Goal: Find specific page/section: Find specific page/section

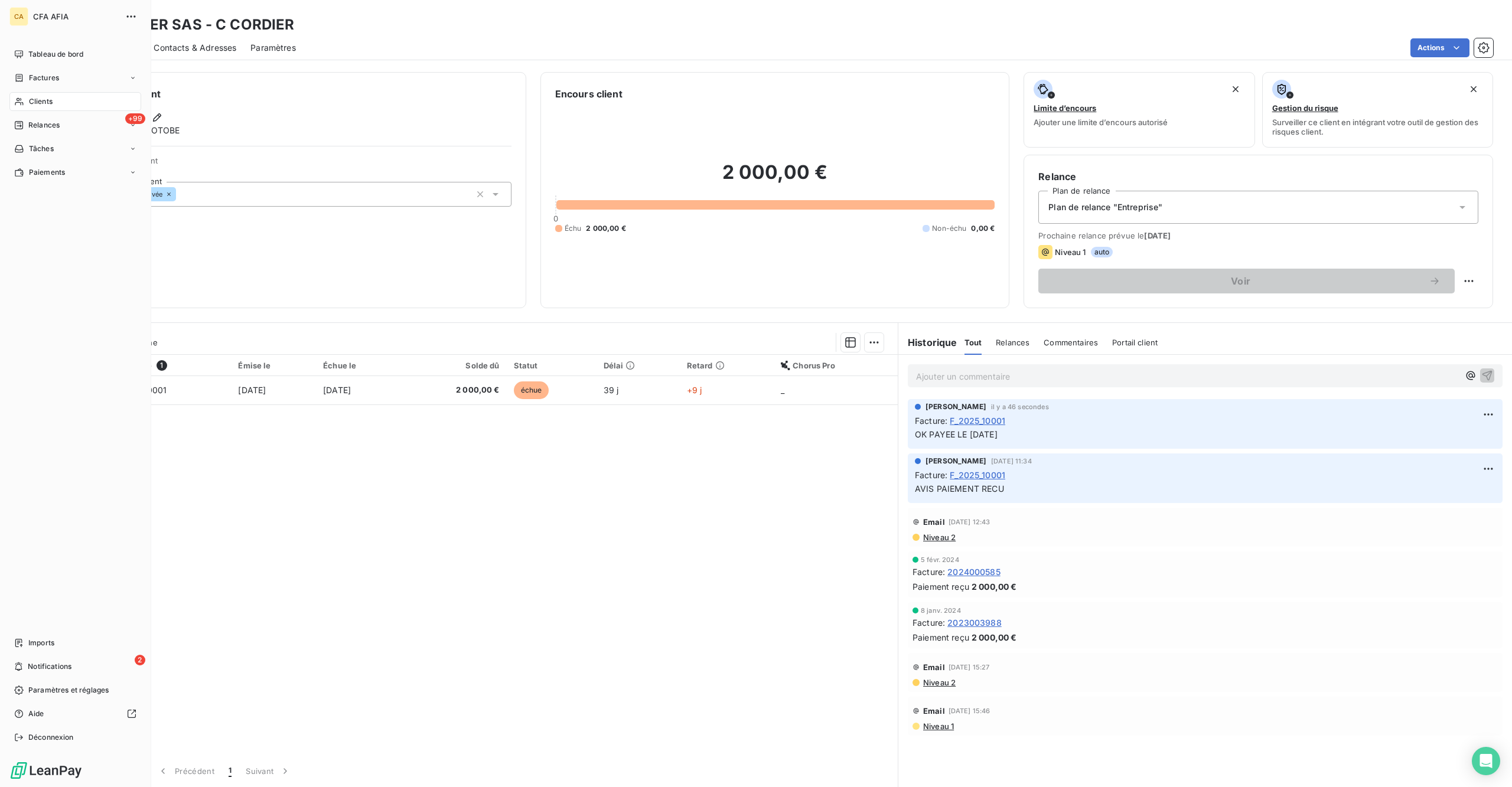
click at [46, 73] on span "Factures" at bounding box center [44, 78] width 30 height 10
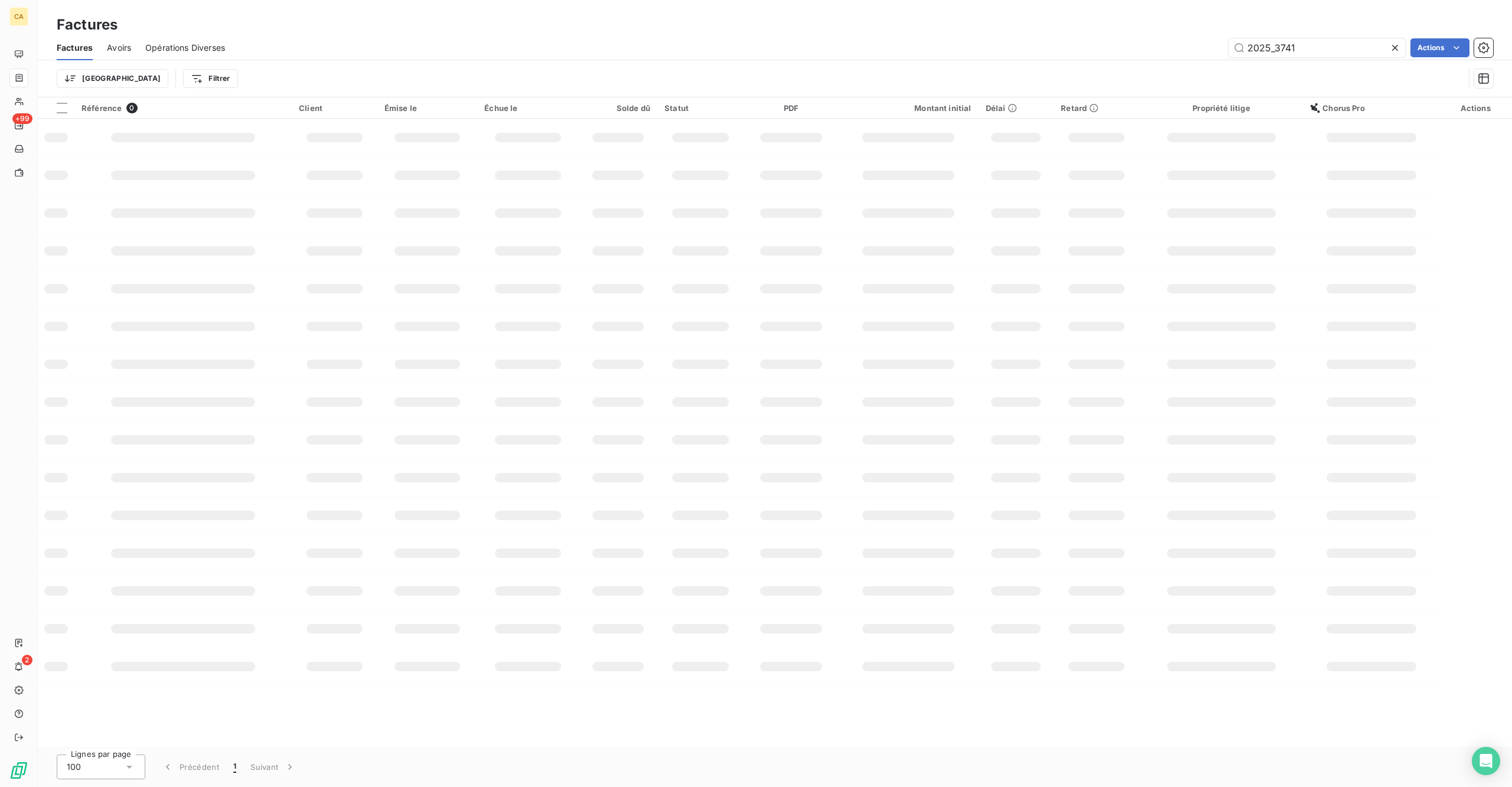
drag, startPoint x: 1284, startPoint y: 36, endPoint x: 1410, endPoint y: 34, distance: 126.0
click at [1406, 38] on div "2025_3741" at bounding box center [1317, 48] width 178 height 19
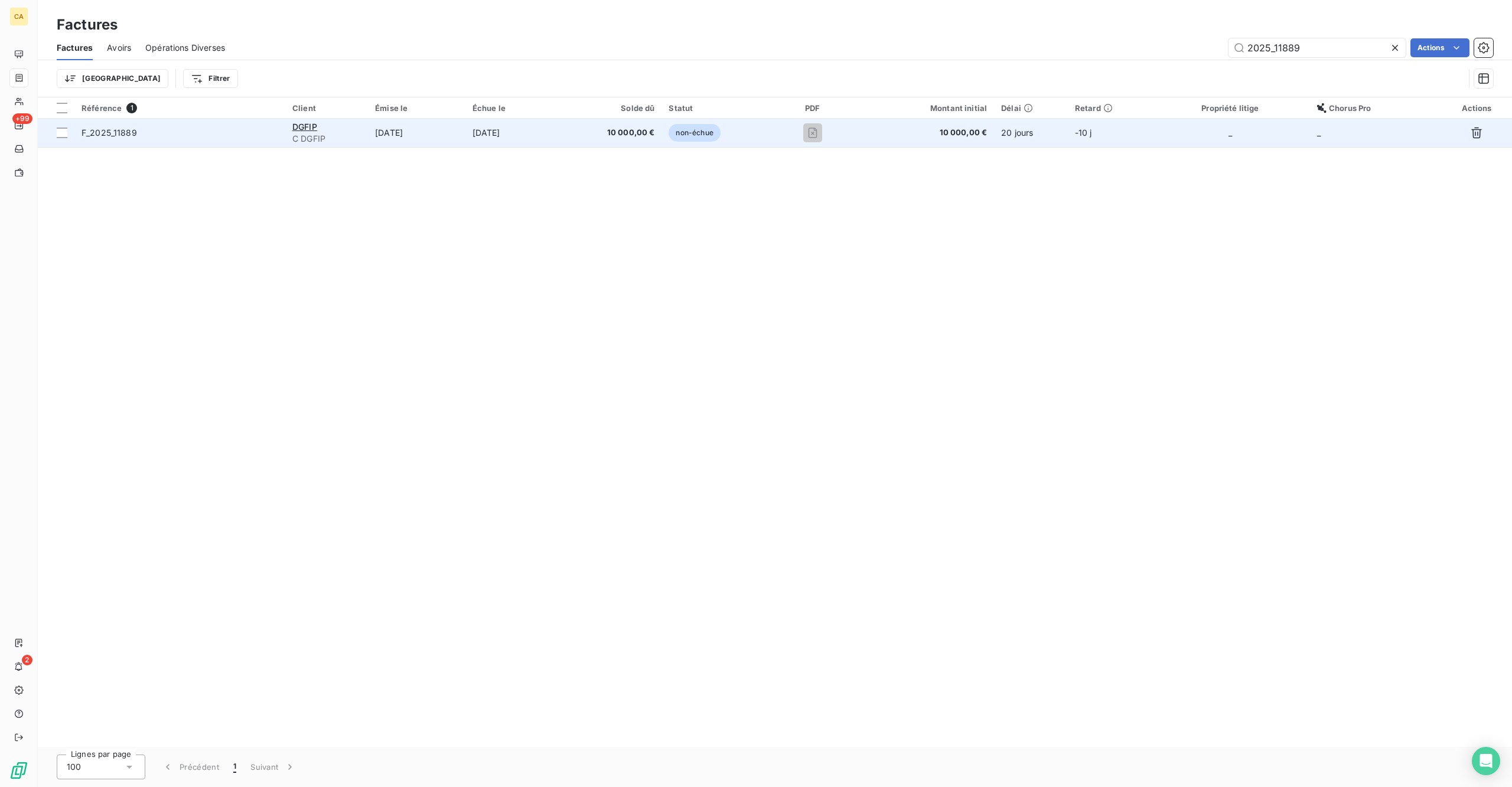
type input "2025_11889"
click at [465, 119] on td "[DATE]" at bounding box center [416, 132] width 96 height 28
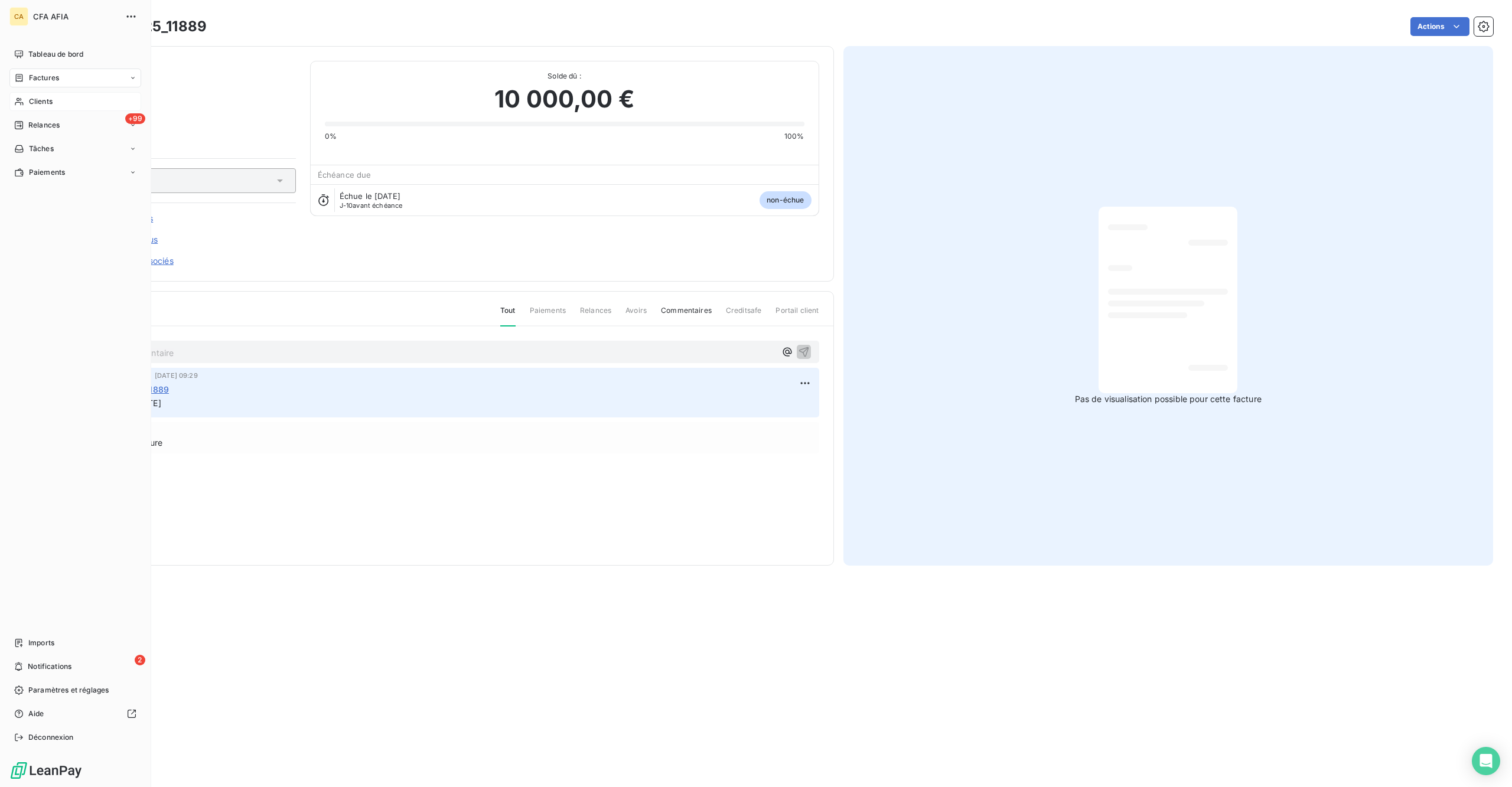
click at [41, 96] on span "Clients" at bounding box center [41, 102] width 24 height 10
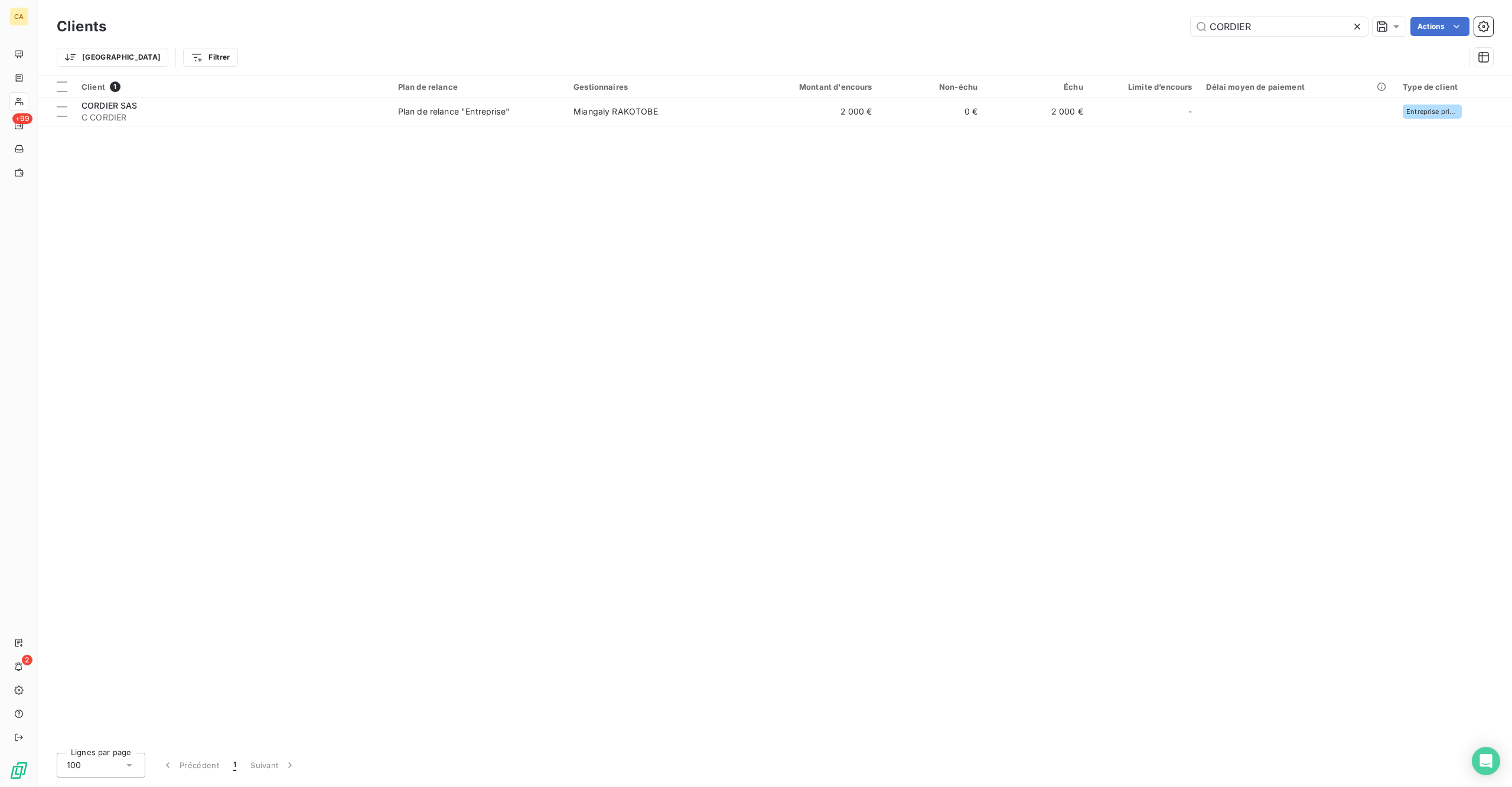
drag, startPoint x: 1297, startPoint y: 15, endPoint x: 1287, endPoint y: 32, distance: 19.7
click at [1287, 32] on div "CORDIER" at bounding box center [1280, 26] width 178 height 19
click at [1284, 32] on div "CORDIER" at bounding box center [1280, 26] width 178 height 19
click at [1280, 17] on input "CORDIER" at bounding box center [1280, 26] width 178 height 19
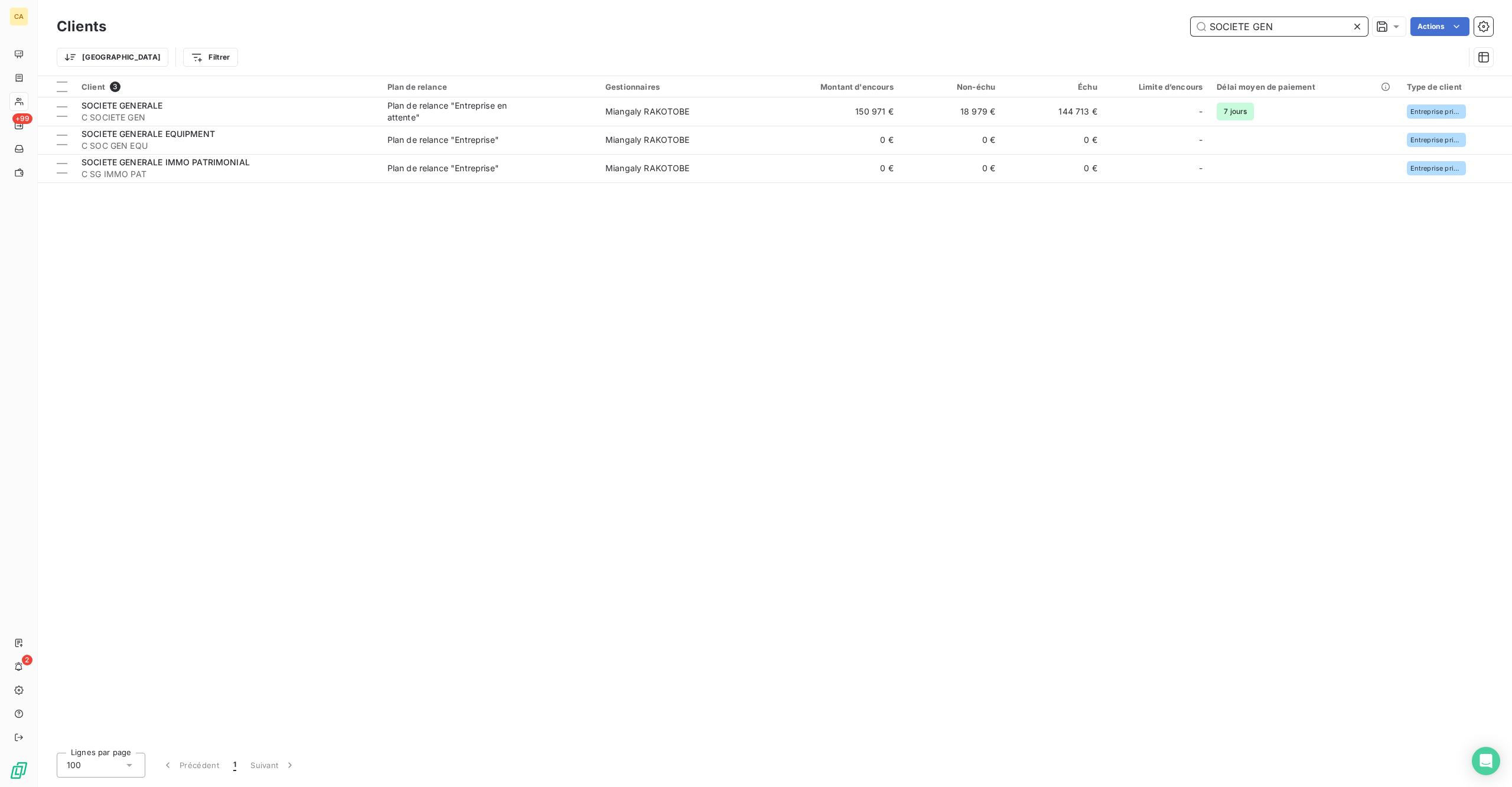
drag, startPoint x: 1299, startPoint y: 22, endPoint x: 1189, endPoint y: 25, distance: 110.0
click at [1189, 25] on div "SOCIETE GEN Actions" at bounding box center [807, 26] width 1373 height 19
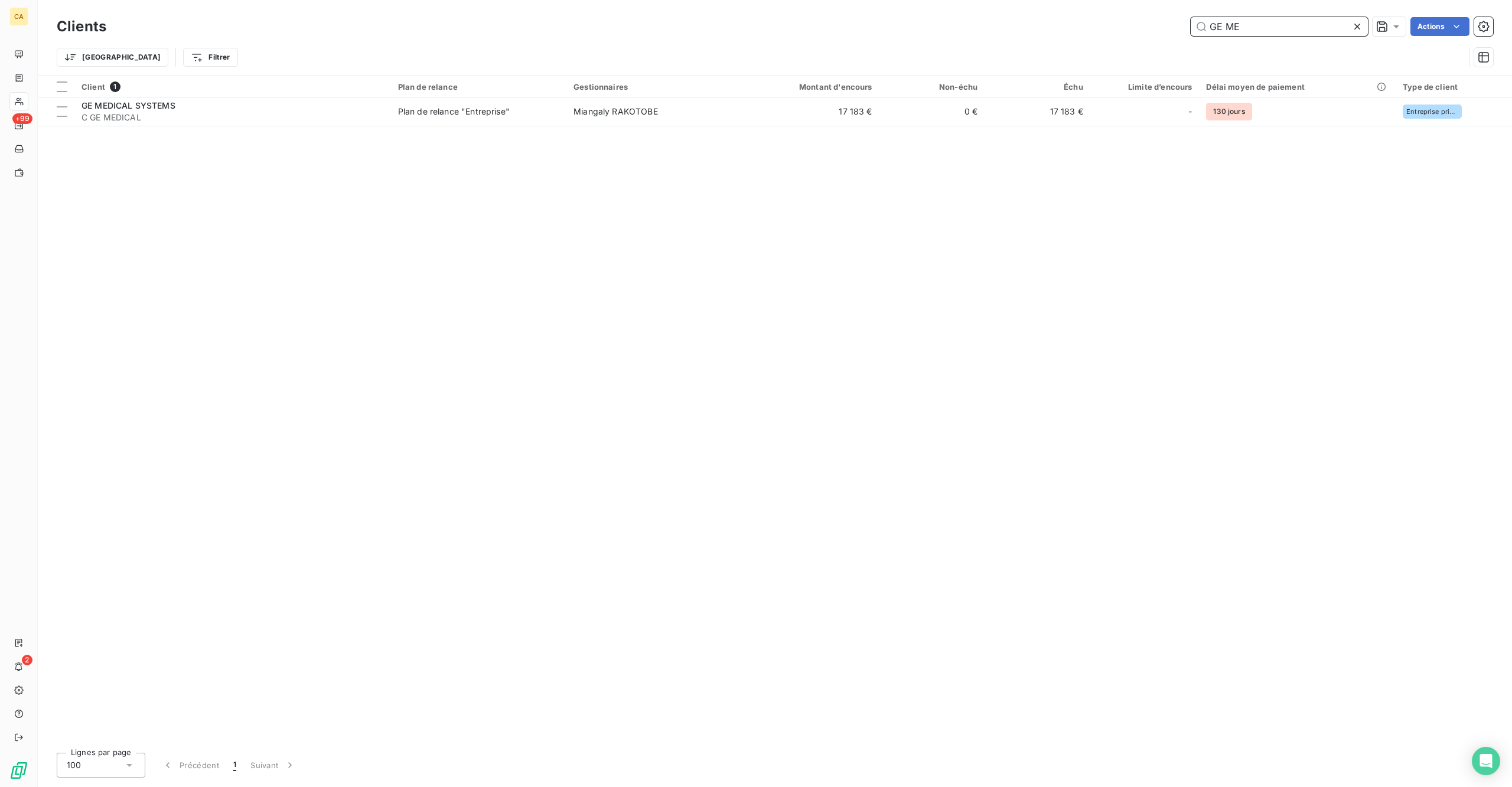
drag, startPoint x: 1299, startPoint y: 20, endPoint x: 1142, endPoint y: 25, distance: 157.1
click at [1142, 25] on div "GE ME Actions" at bounding box center [807, 26] width 1373 height 19
drag, startPoint x: 1277, startPoint y: 16, endPoint x: 1184, endPoint y: 20, distance: 93.1
click at [1184, 20] on div "GIE GAM Actions" at bounding box center [807, 26] width 1373 height 19
click at [1269, 33] on div "Clients CAGIP Actions" at bounding box center [774, 26] width 1437 height 25
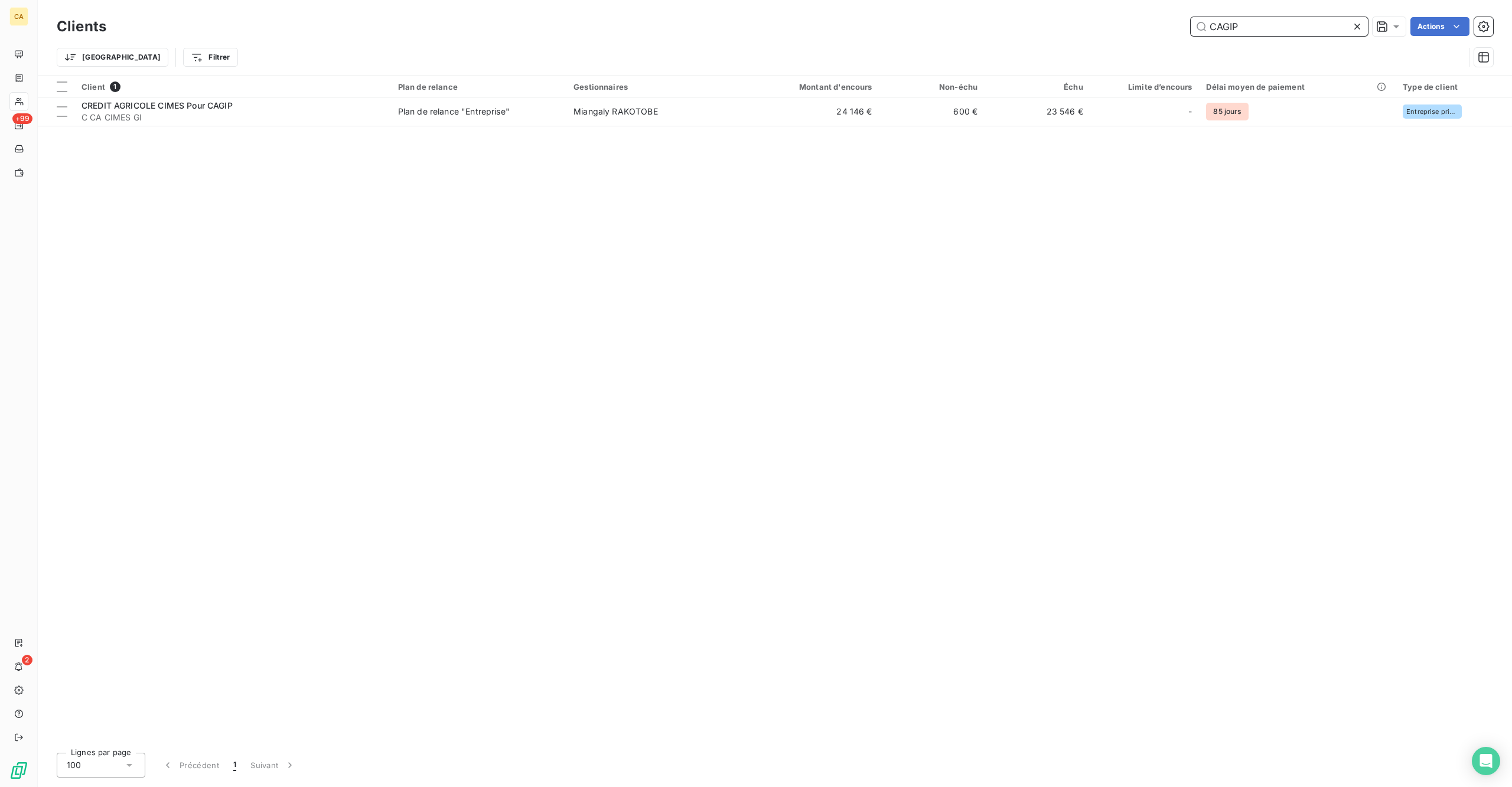
click at [1270, 26] on input "CAGIP" at bounding box center [1280, 26] width 178 height 19
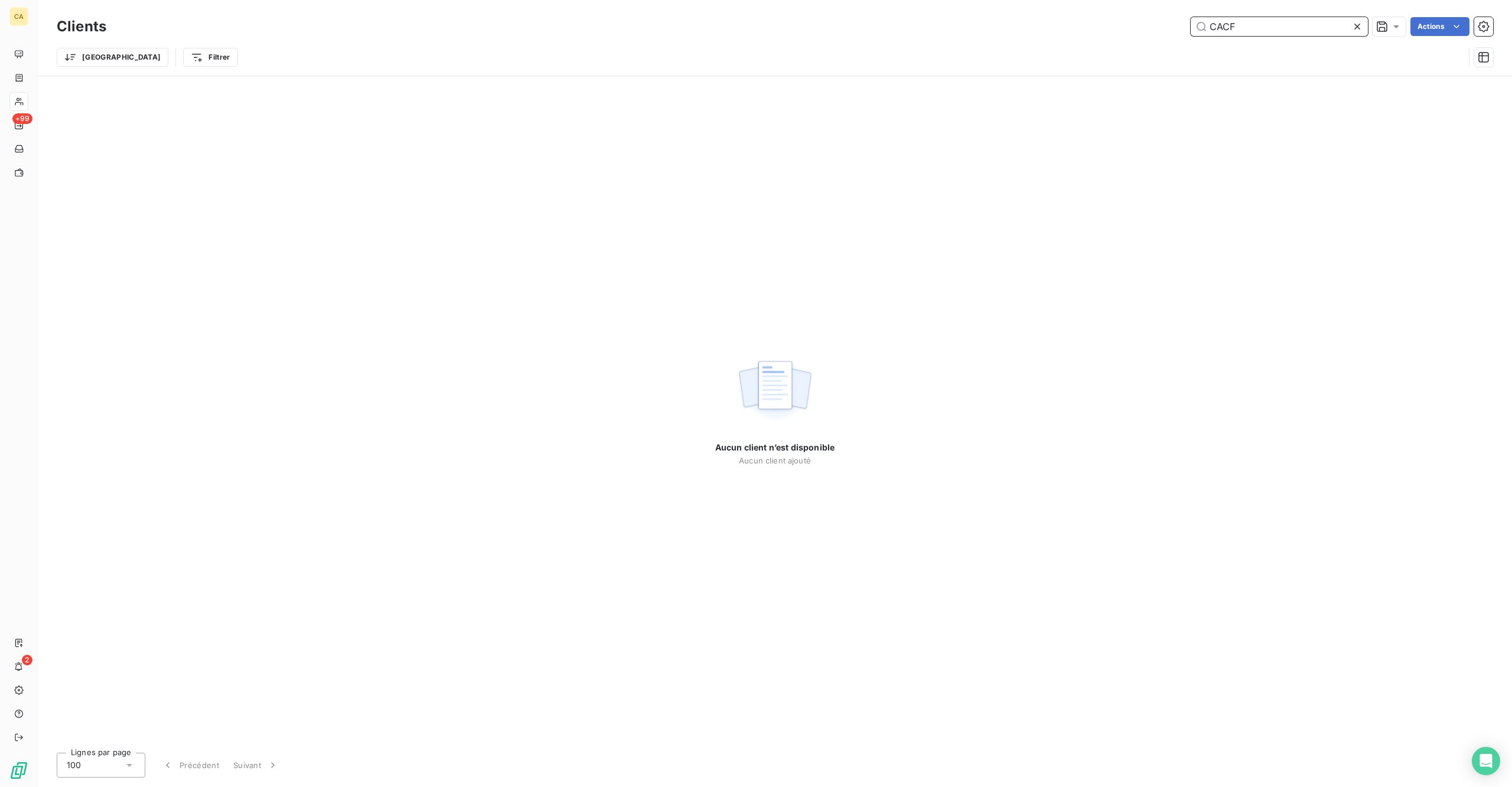
drag, startPoint x: 1272, startPoint y: 16, endPoint x: 1184, endPoint y: 20, distance: 88.1
click at [1194, 21] on div "CACF Actions" at bounding box center [807, 26] width 1373 height 19
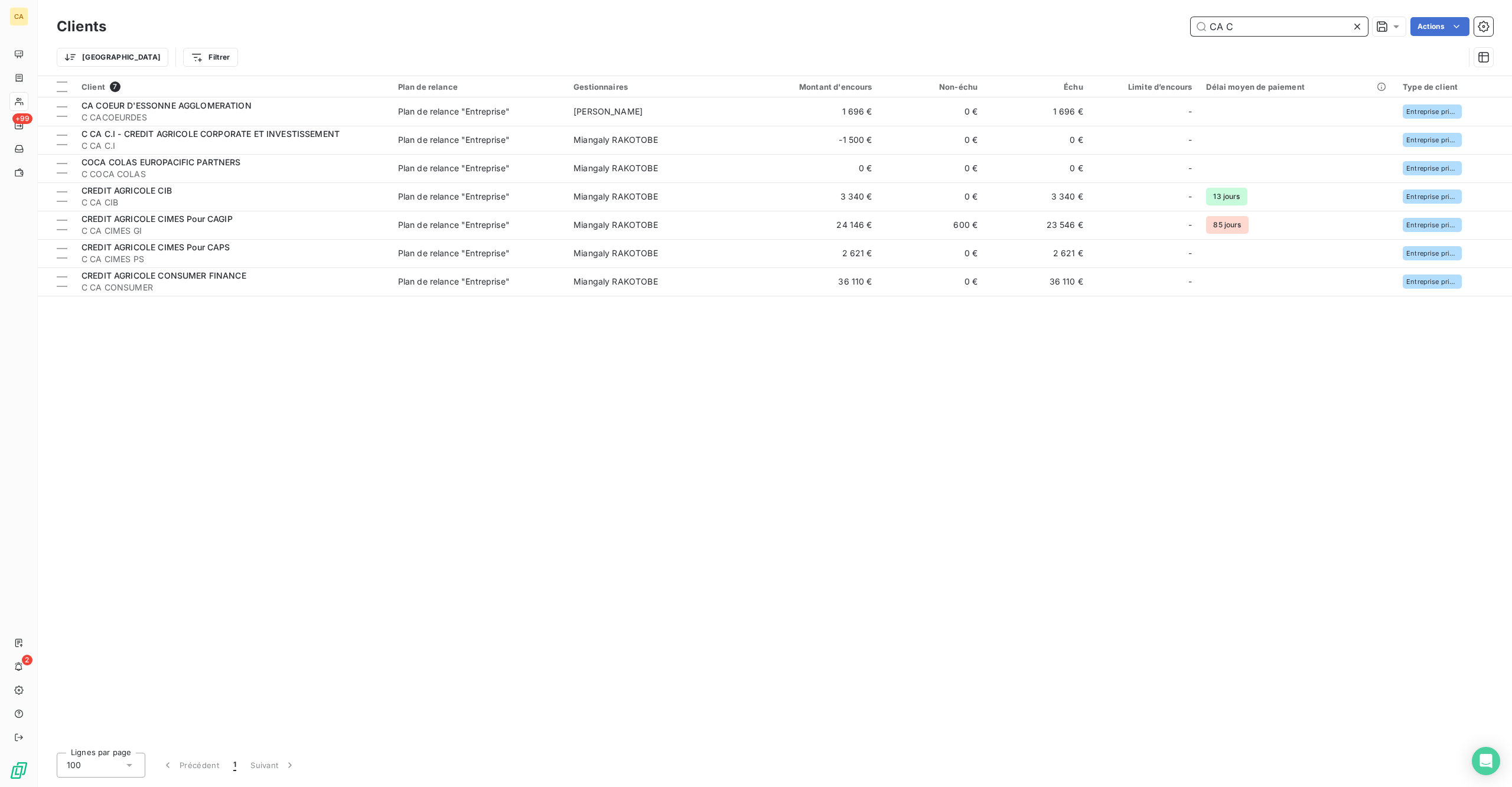
type input "CA C"
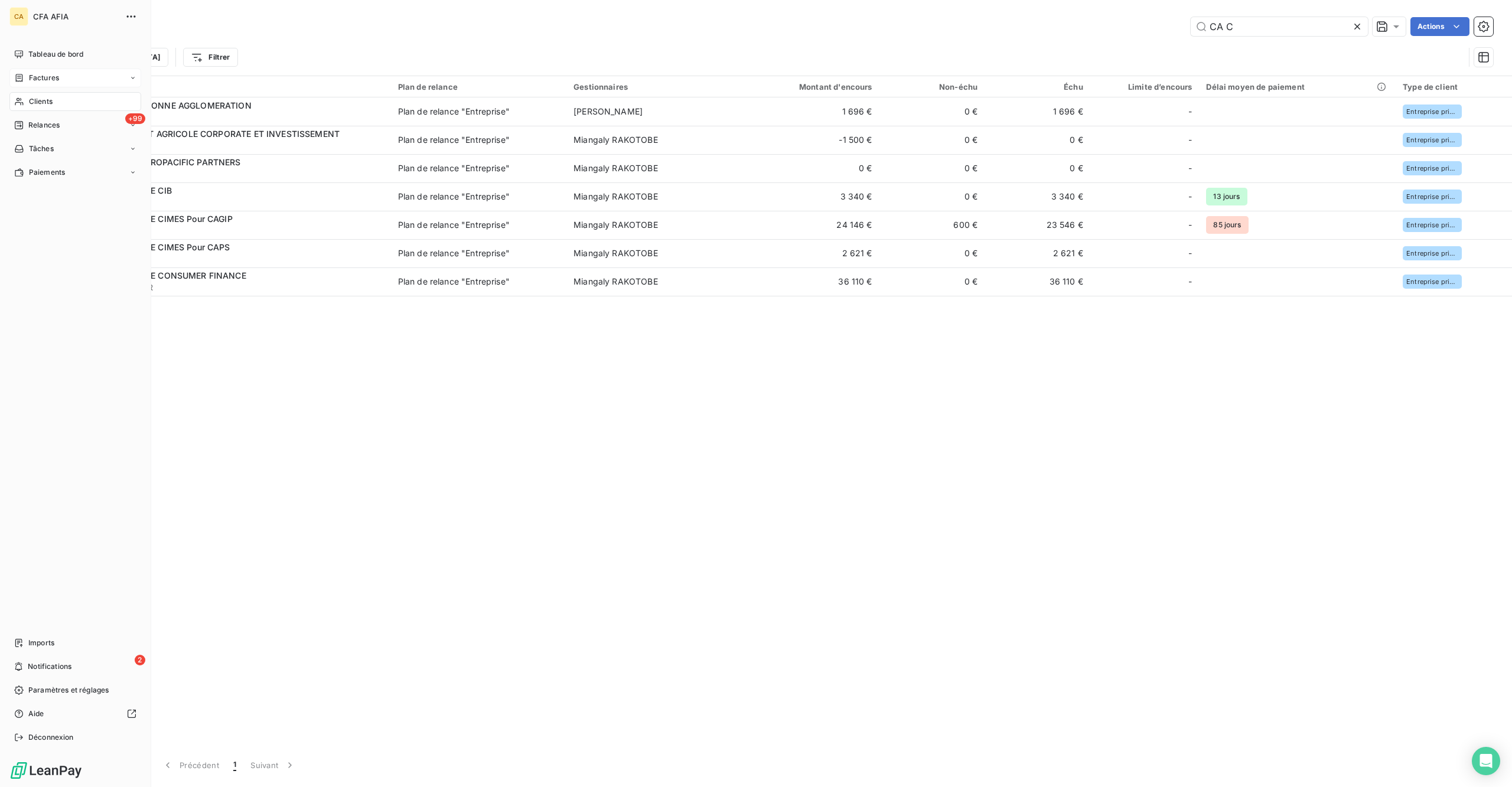
click at [20, 73] on div "Factures" at bounding box center [37, 78] width 45 height 10
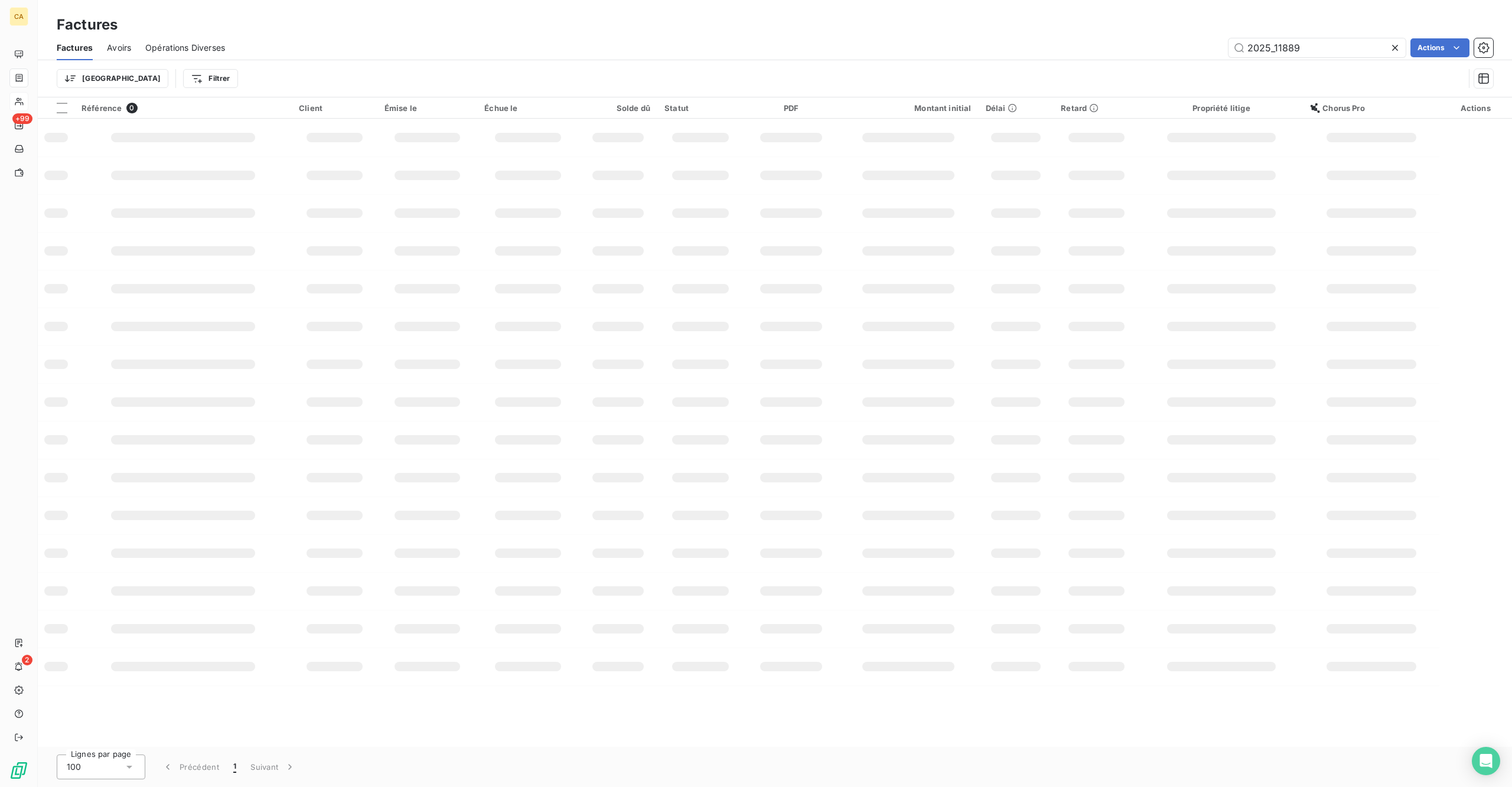
drag, startPoint x: 1329, startPoint y: 36, endPoint x: 1278, endPoint y: 49, distance: 52.6
click at [1278, 49] on div "Factures Avoirs Opérations Diverses 2025_11889 Actions" at bounding box center [774, 48] width 1474 height 25
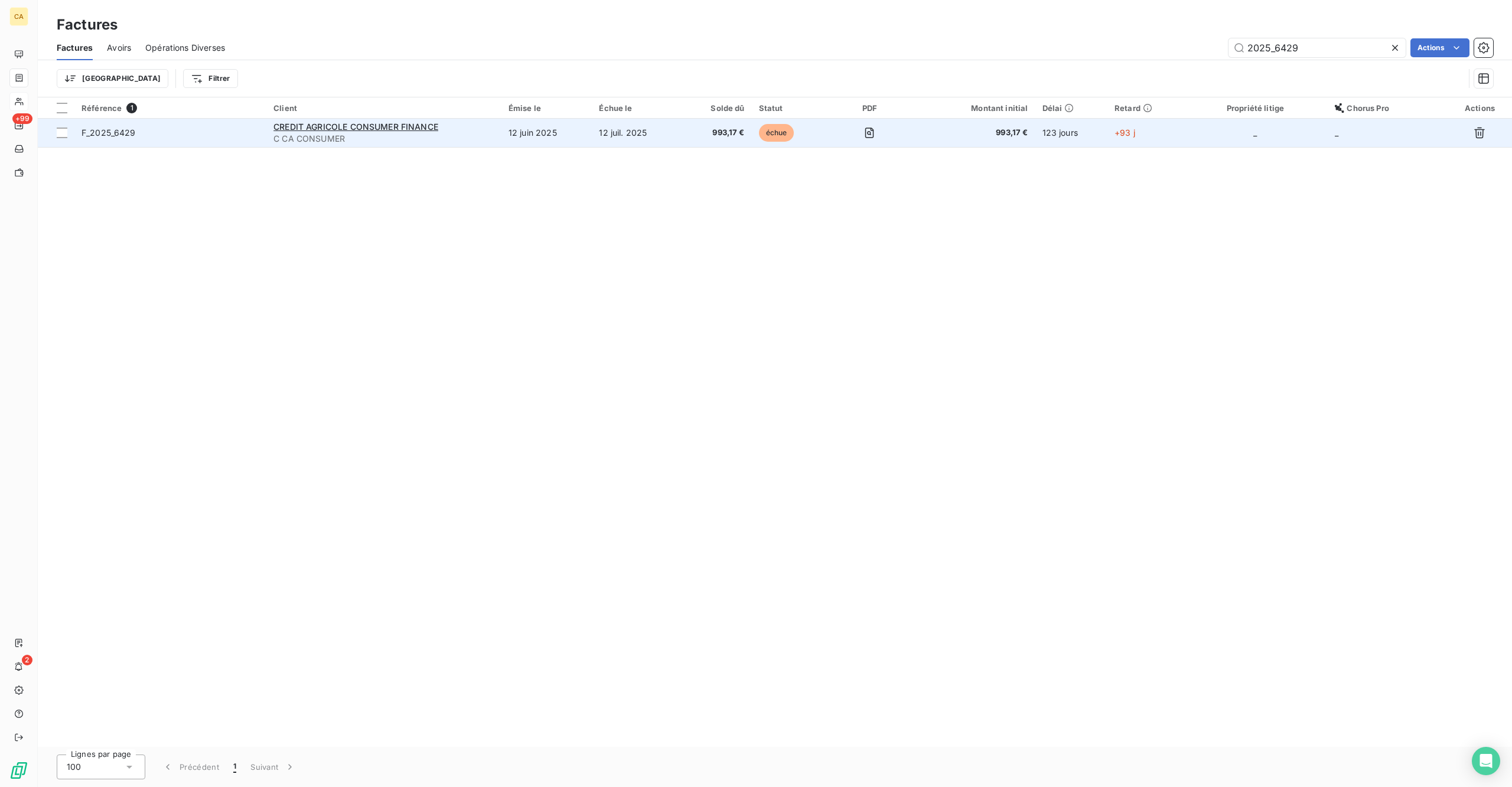
type input "2025_6429"
click at [1035, 124] on td "993,17 €" at bounding box center [973, 132] width 124 height 28
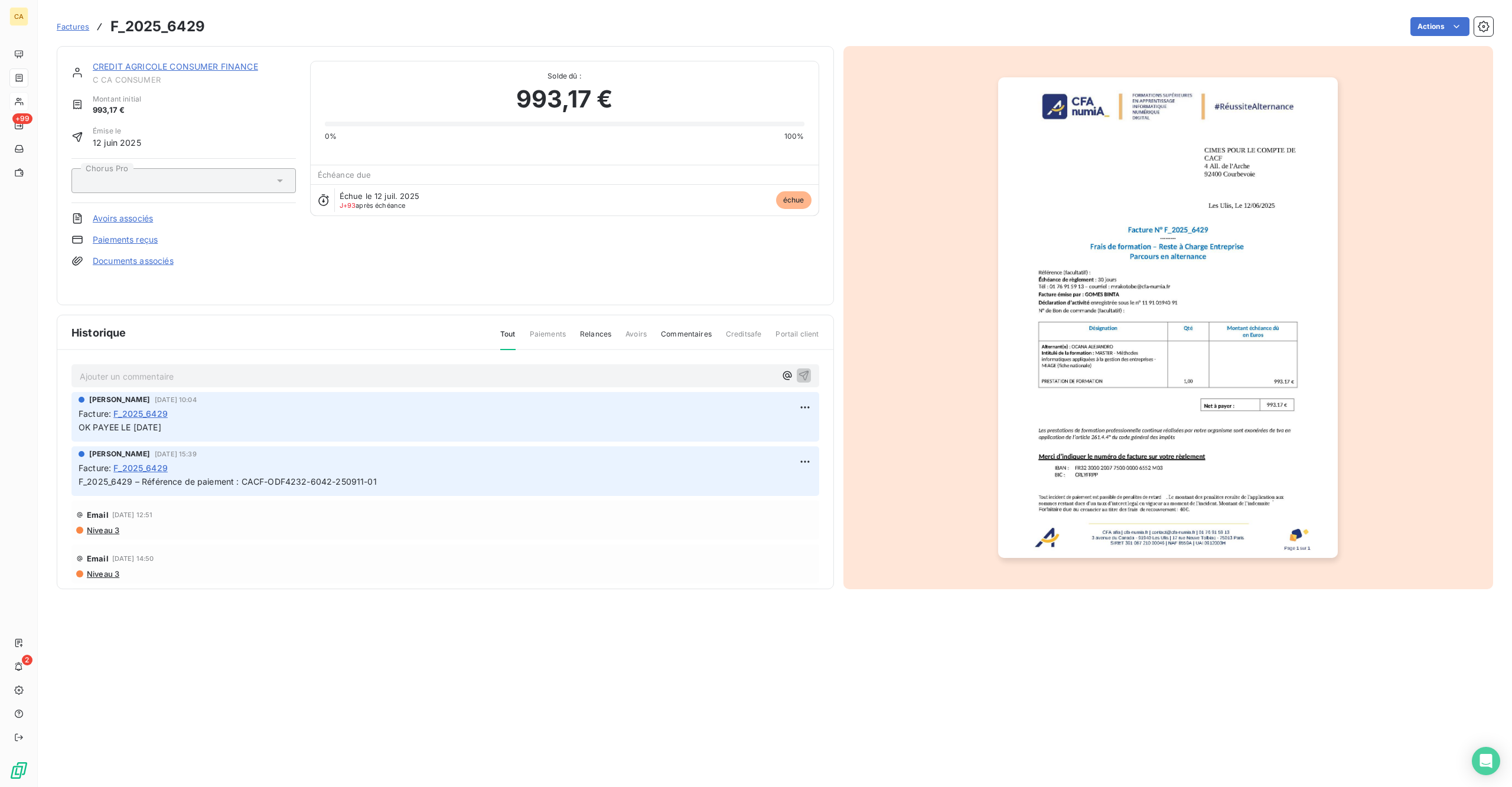
click at [135, 61] on link "CREDIT AGRICOLE CONSUMER FINANCE" at bounding box center [176, 67] width 166 height 10
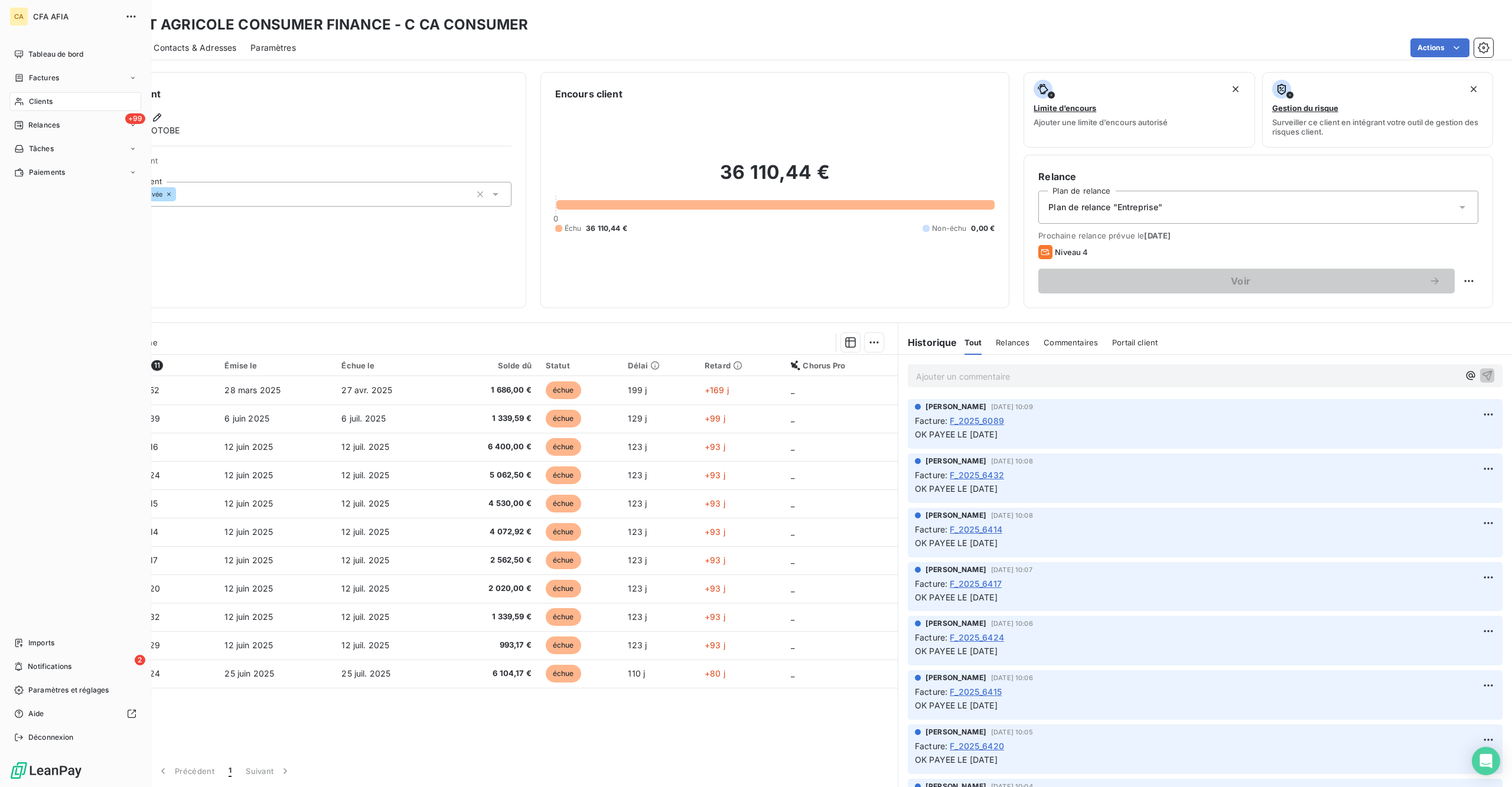
click at [44, 96] on span "Clients" at bounding box center [41, 102] width 24 height 10
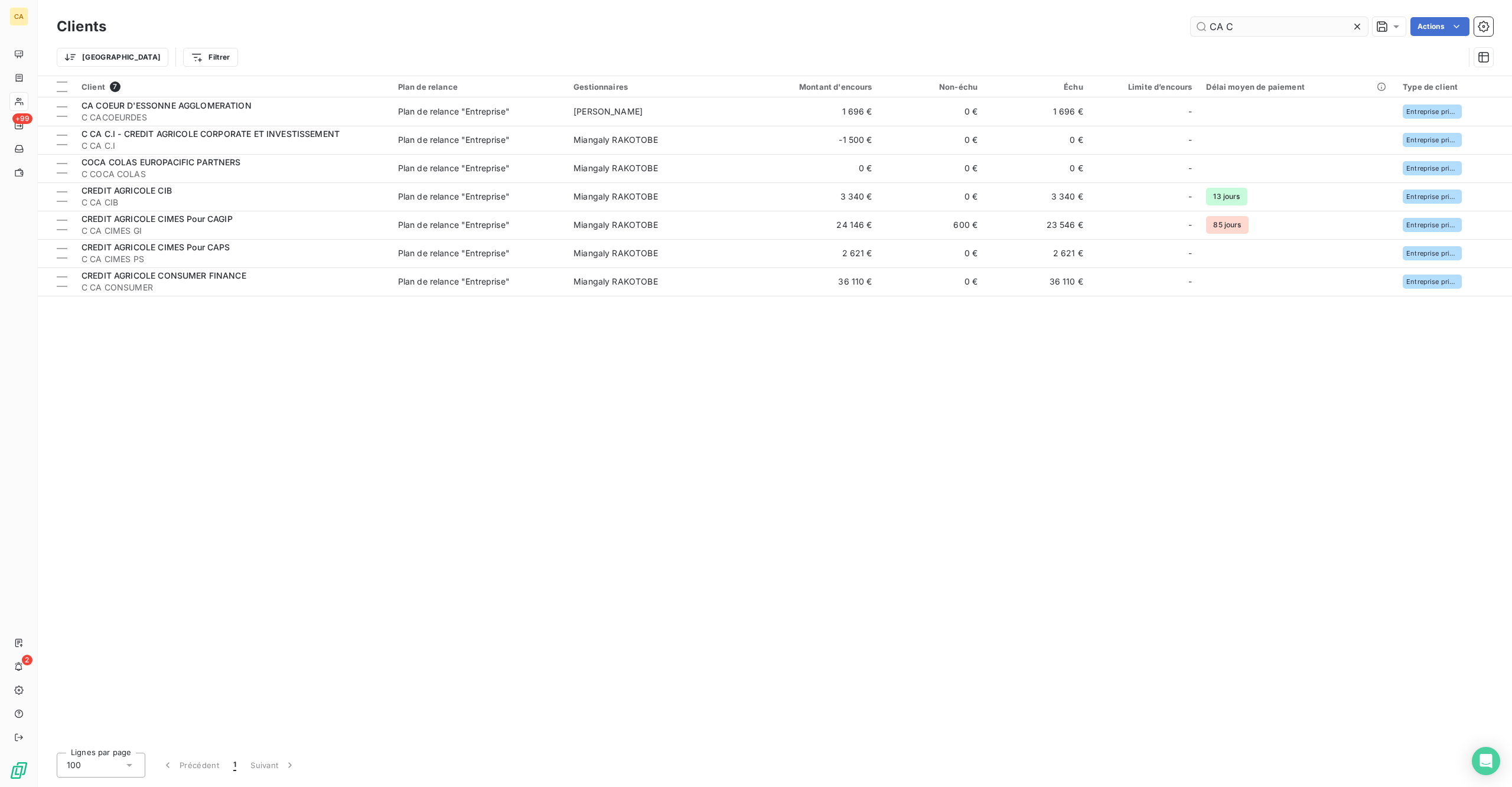
click at [1324, 26] on input "CA C" at bounding box center [1280, 26] width 178 height 19
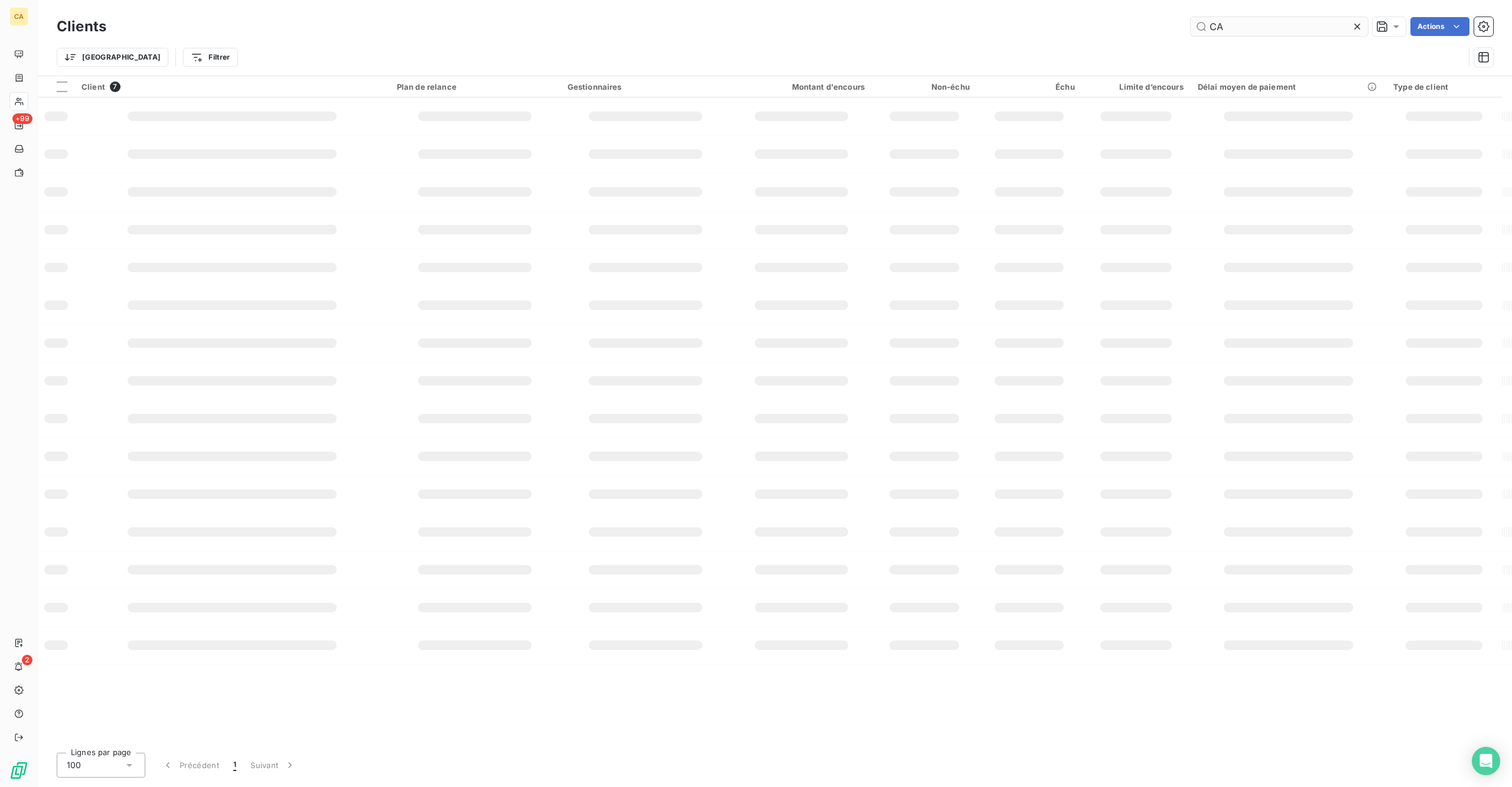
type input "C"
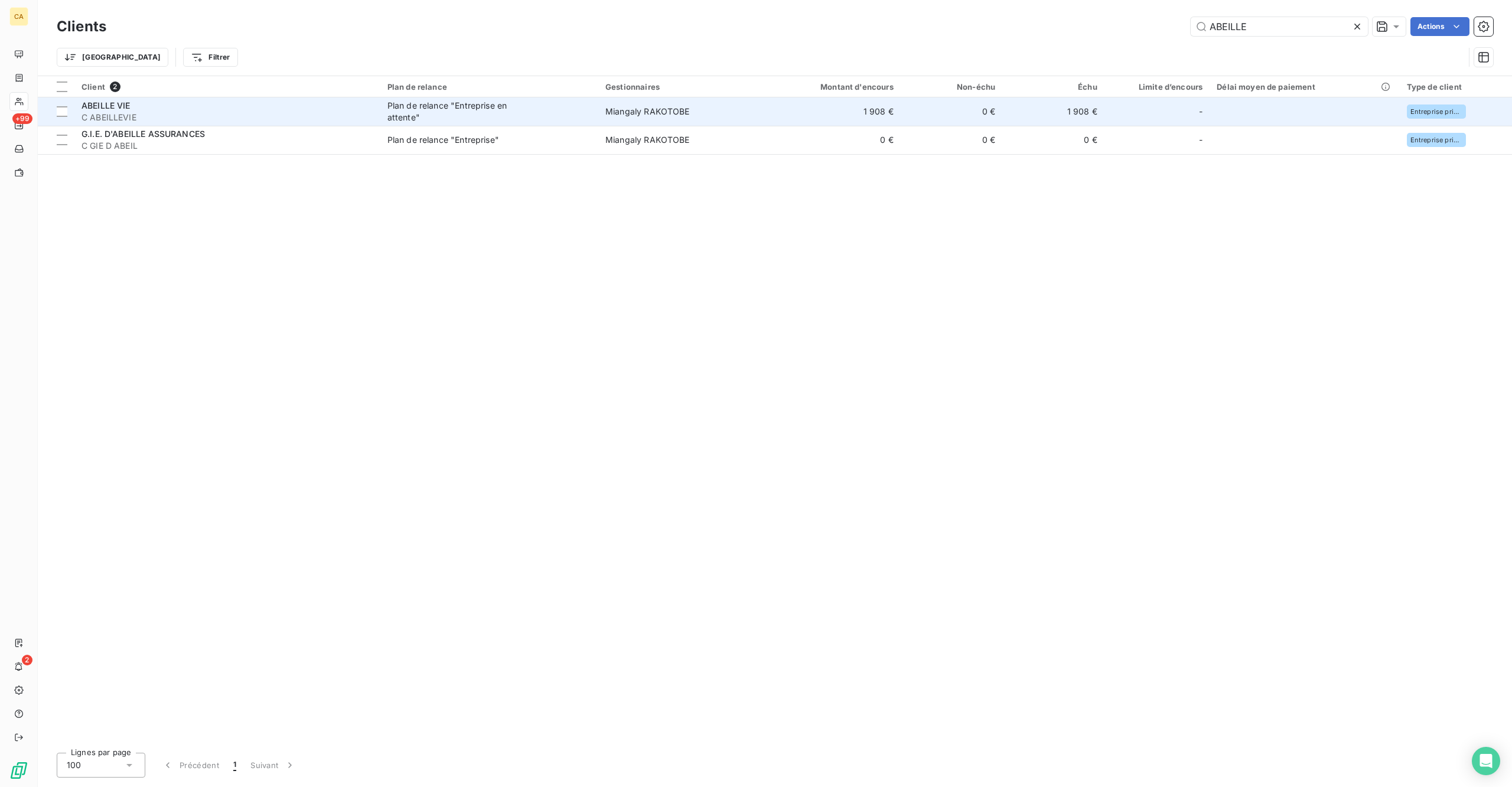
type input "ABEILLE"
click at [388, 100] on div "Plan de relance "Entreprise en attente"" at bounding box center [461, 112] width 148 height 24
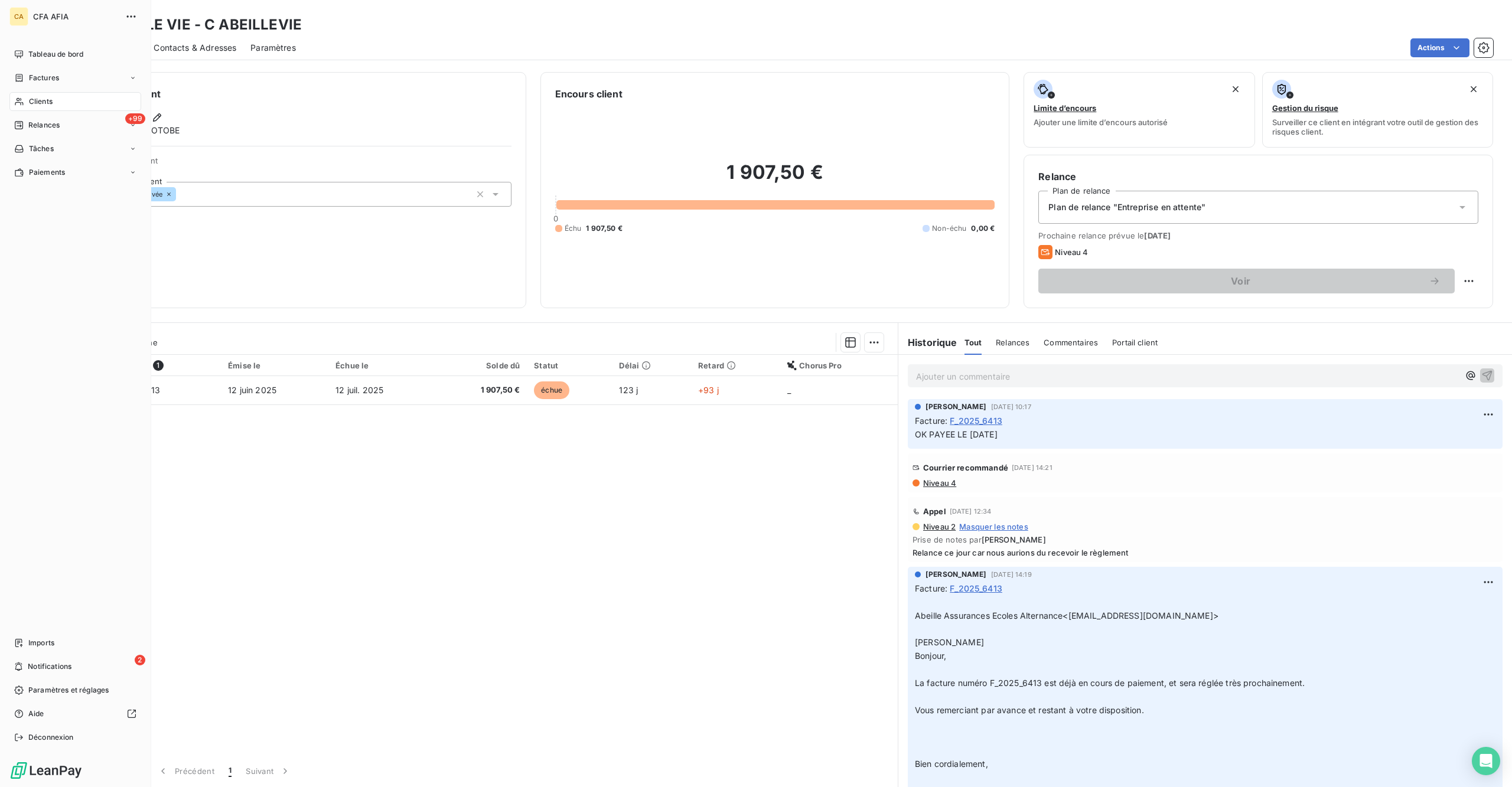
click at [9, 92] on div "Clients" at bounding box center [75, 102] width 131 height 19
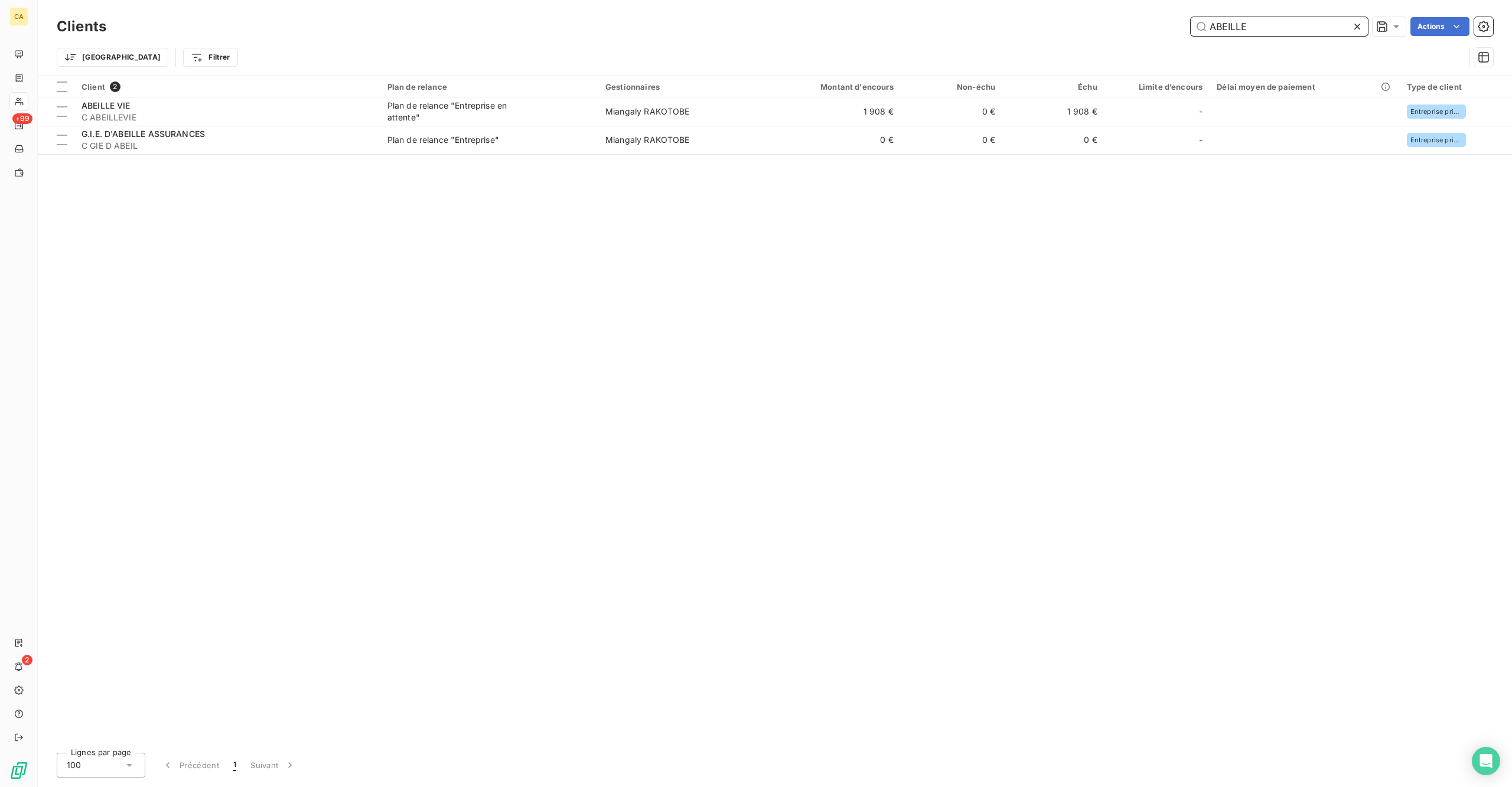
click at [1277, 26] on input "ABEILLE" at bounding box center [1280, 26] width 178 height 19
click at [1276, 25] on input "ABEILLE" at bounding box center [1280, 26] width 178 height 19
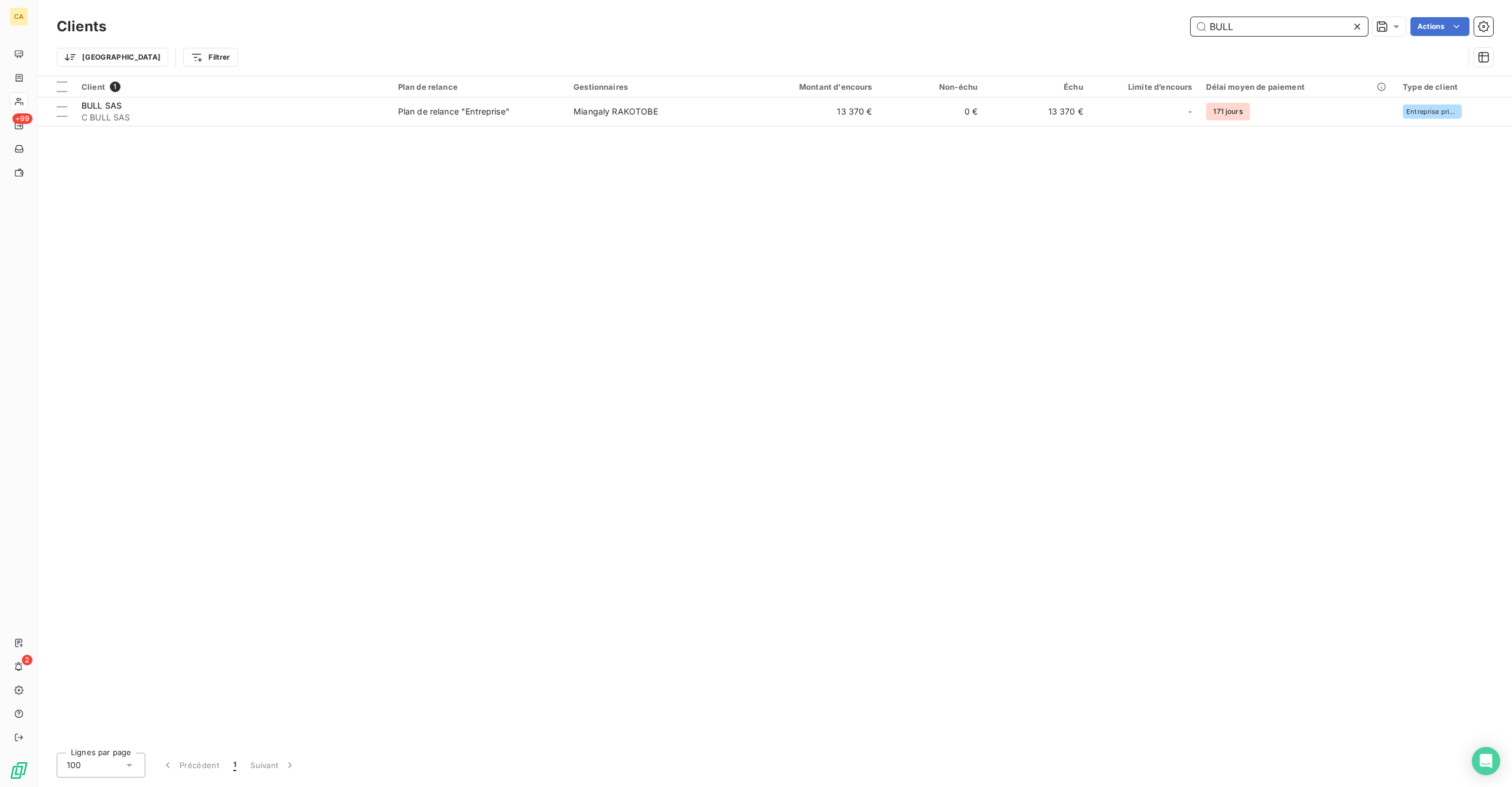
click at [1280, 28] on input "BULL" at bounding box center [1280, 26] width 178 height 19
drag, startPoint x: 1293, startPoint y: 24, endPoint x: 1111, endPoint y: 31, distance: 182.1
click at [1142, 31] on div "EVIDEN Actions" at bounding box center [807, 26] width 1373 height 19
drag, startPoint x: 1292, startPoint y: 26, endPoint x: 1159, endPoint y: 28, distance: 133.0
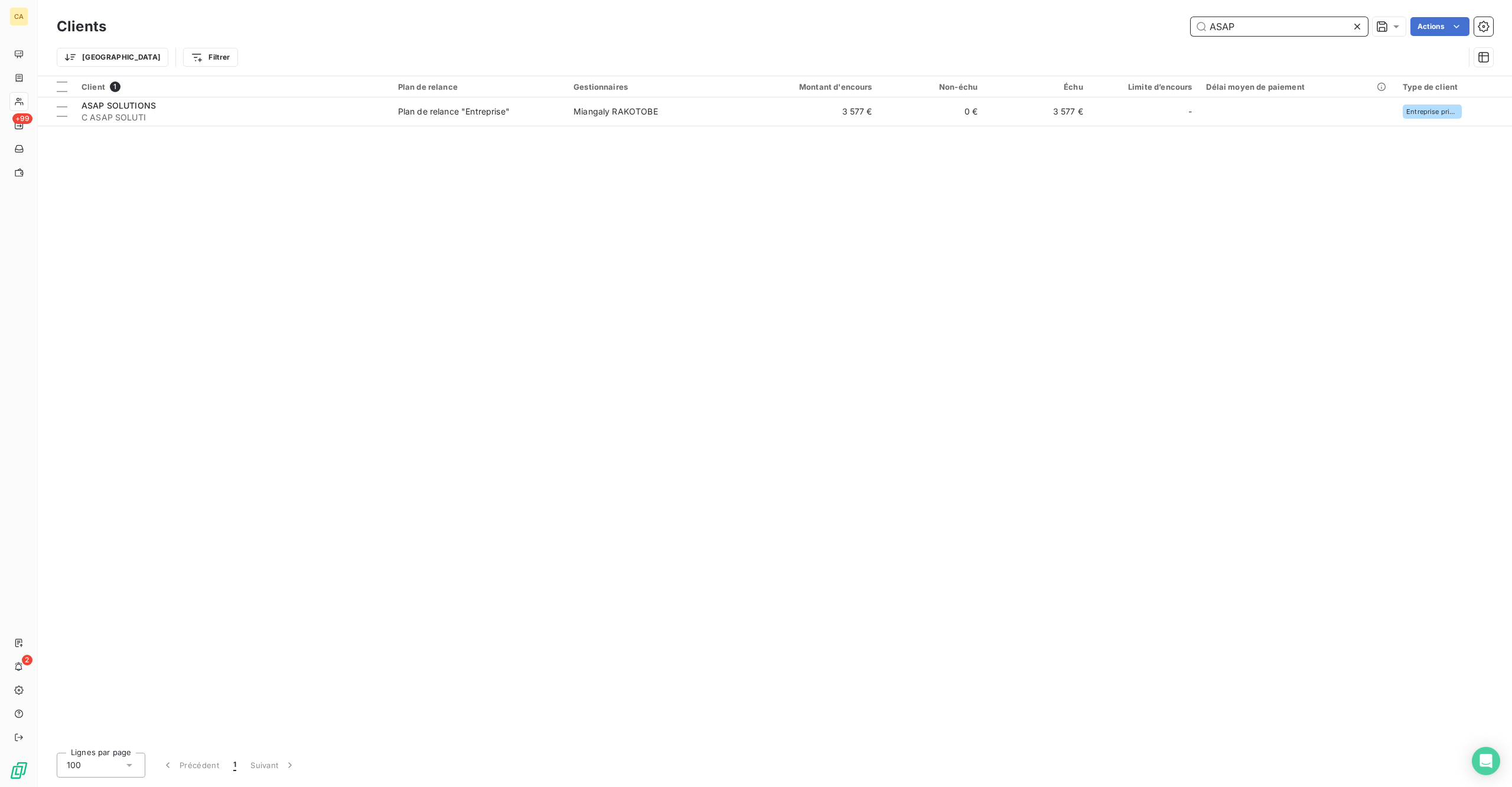
click at [1167, 27] on div "ASAP Actions" at bounding box center [807, 26] width 1373 height 19
type input "U"
click at [1258, 20] on input "[PERSON_NAME]" at bounding box center [1280, 26] width 178 height 19
type input "CCF"
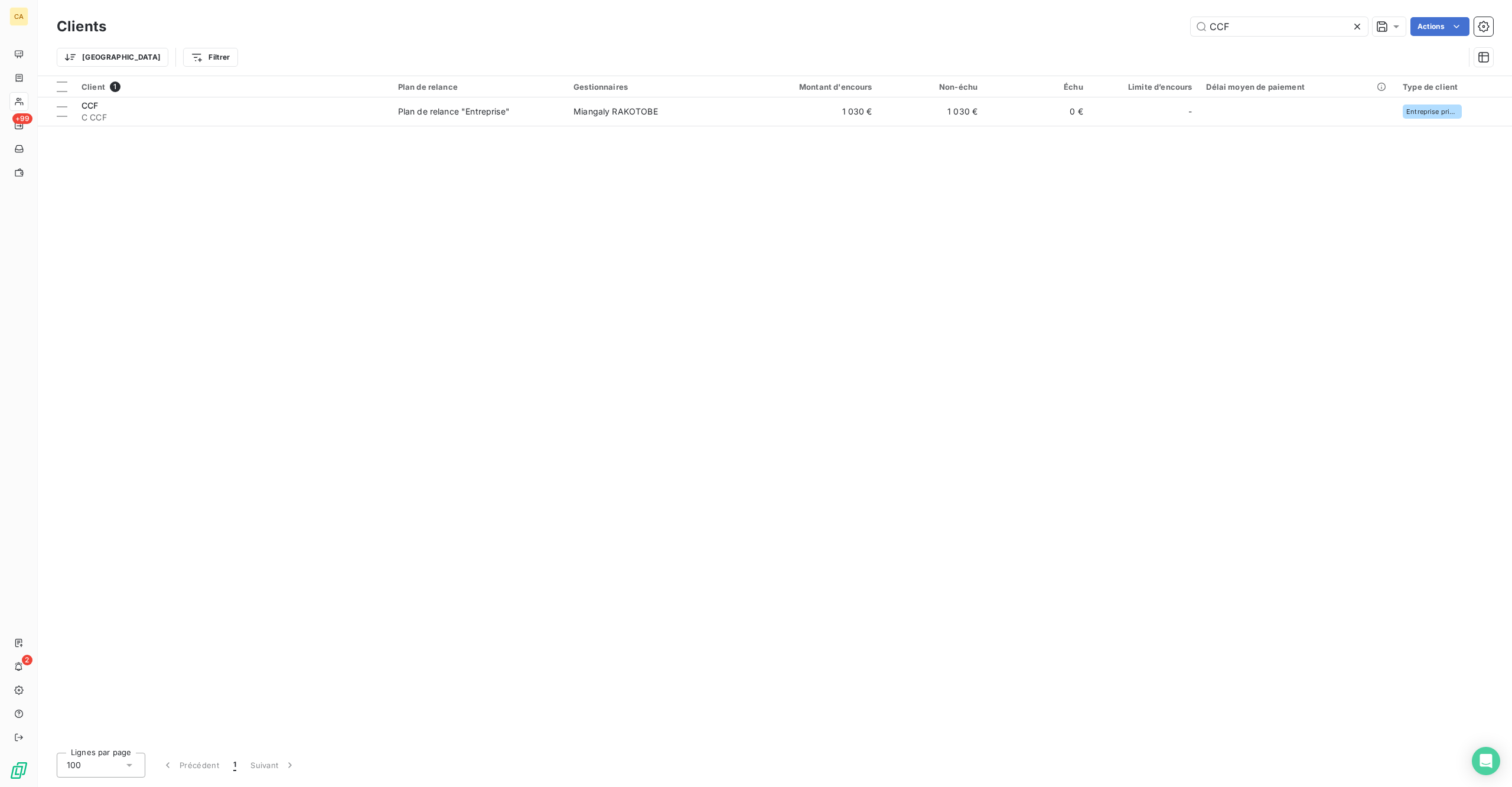
click at [908, 116] on div "Client 1 Plan de relance Gestionnaires Montant d'encours Non-échu Échu Limite d…" at bounding box center [774, 410] width 1474 height 667
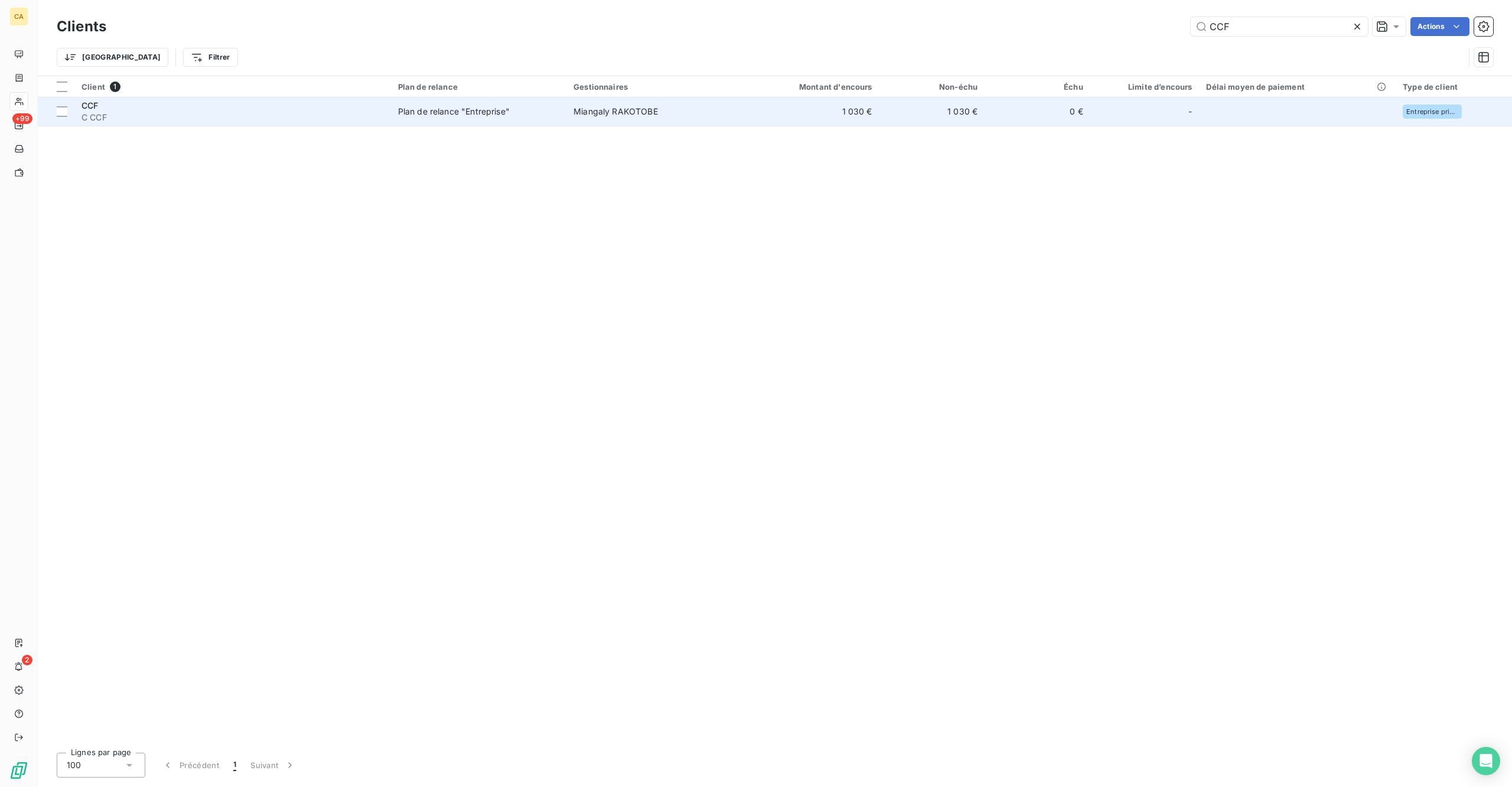
click at [908, 102] on td "1 030 €" at bounding box center [932, 111] width 106 height 28
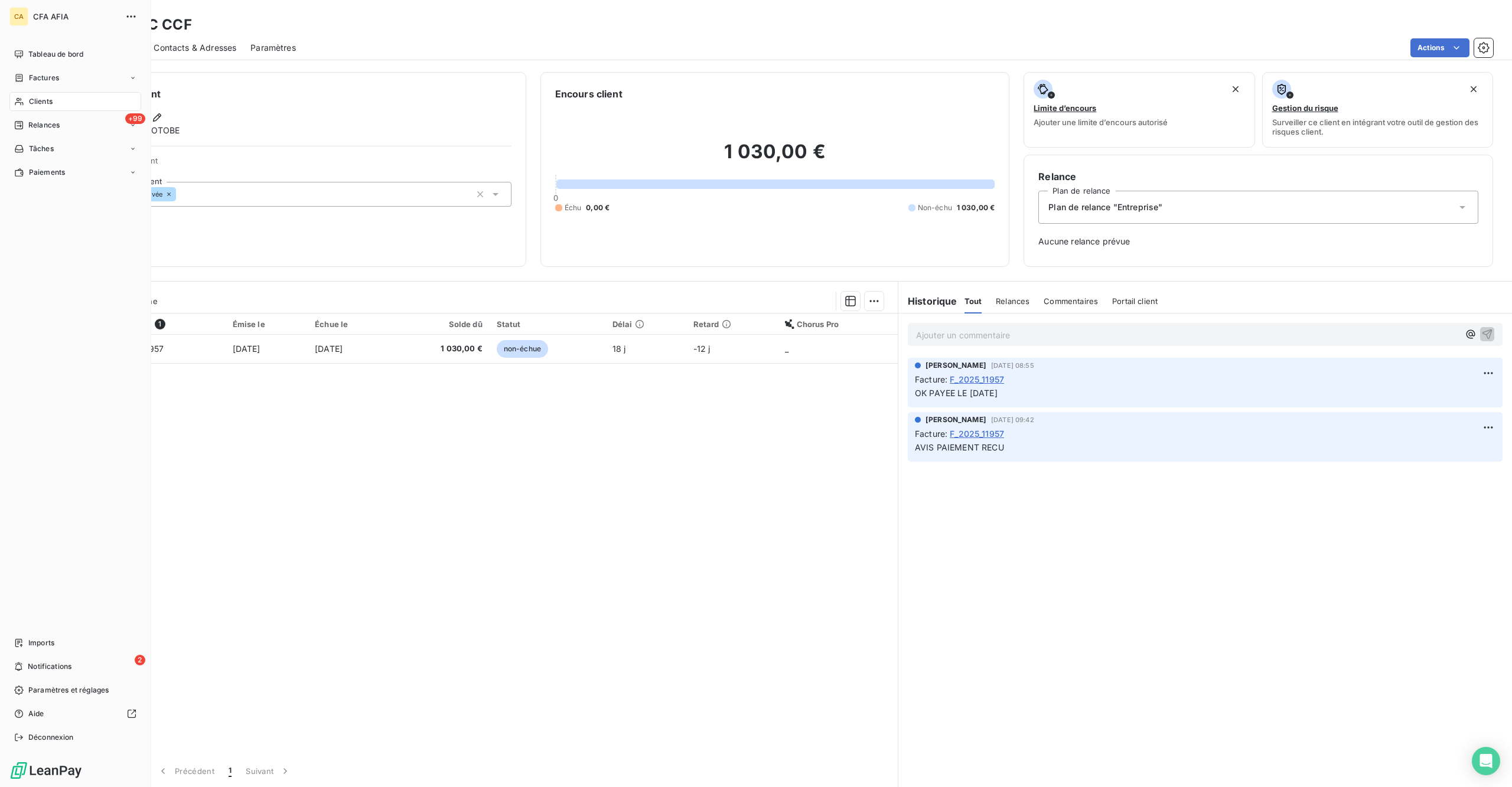
click at [15, 96] on icon at bounding box center [20, 101] width 10 height 9
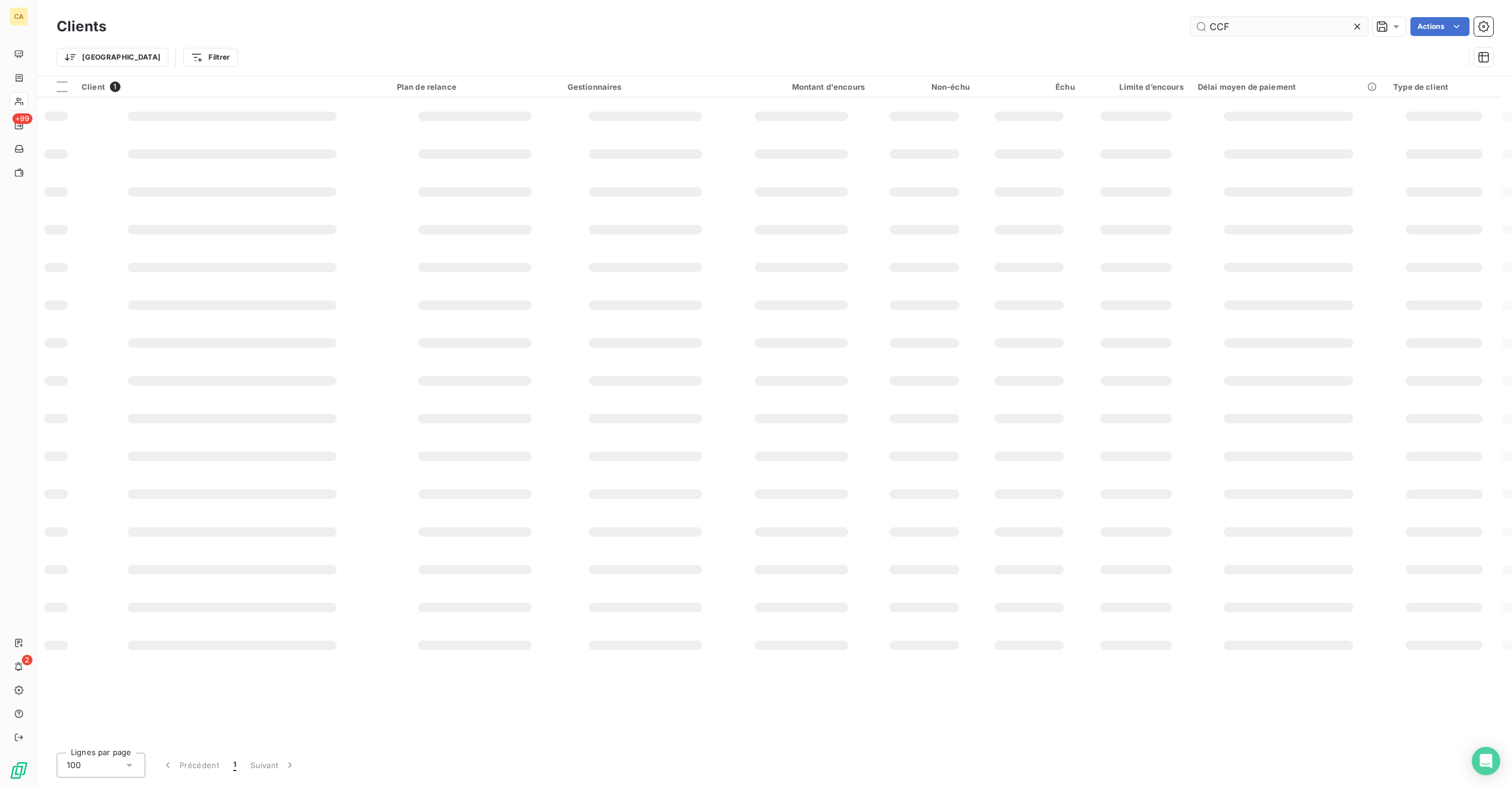
click at [1252, 28] on input "CCF" at bounding box center [1280, 26] width 178 height 19
click at [1278, 9] on div "Clients INRIA Actions Trier Filtrer" at bounding box center [774, 38] width 1474 height 76
click at [1269, 26] on input "INRIA" at bounding box center [1280, 26] width 178 height 19
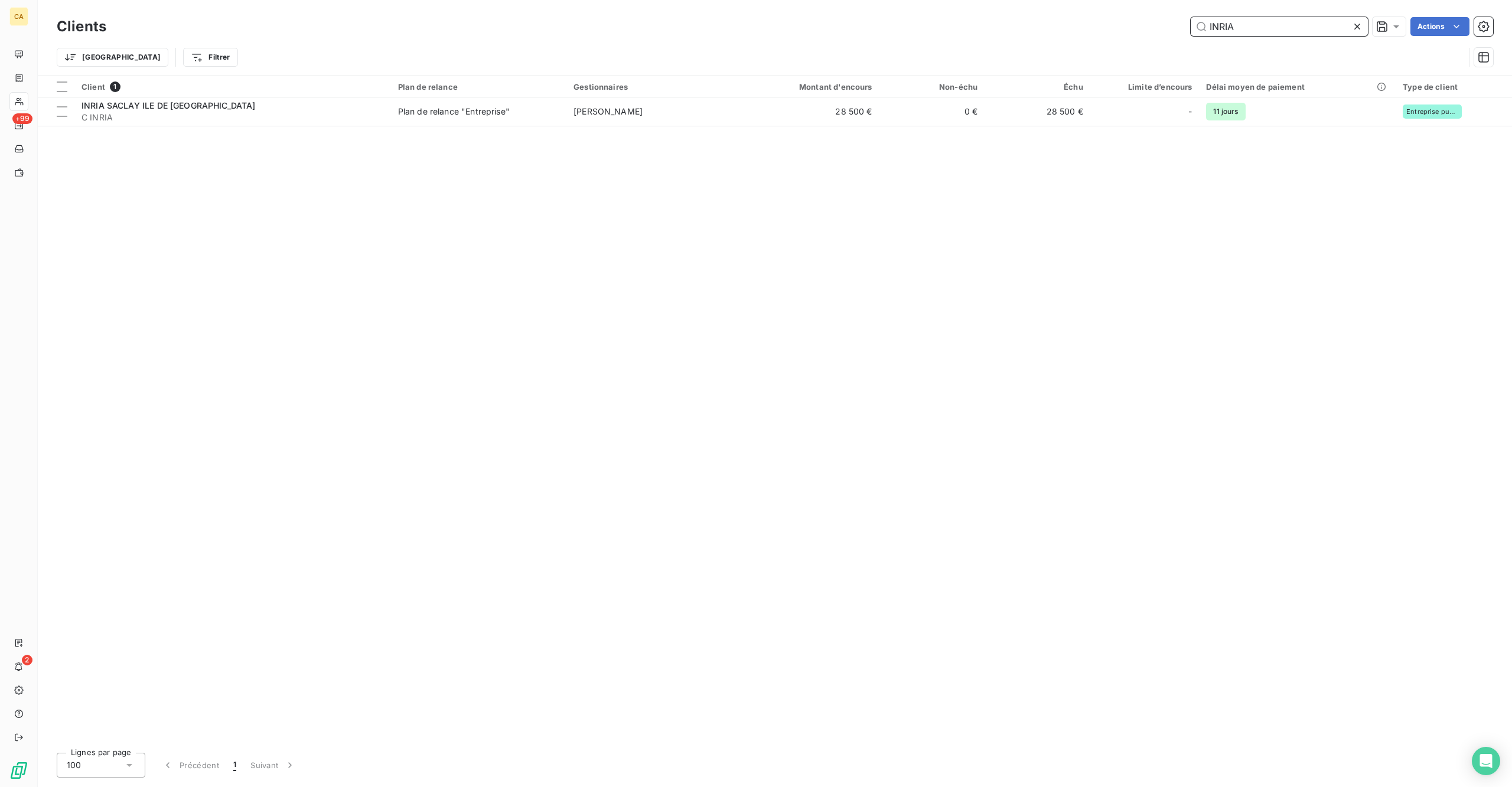
click at [1269, 26] on input "INRIA" at bounding box center [1280, 26] width 178 height 19
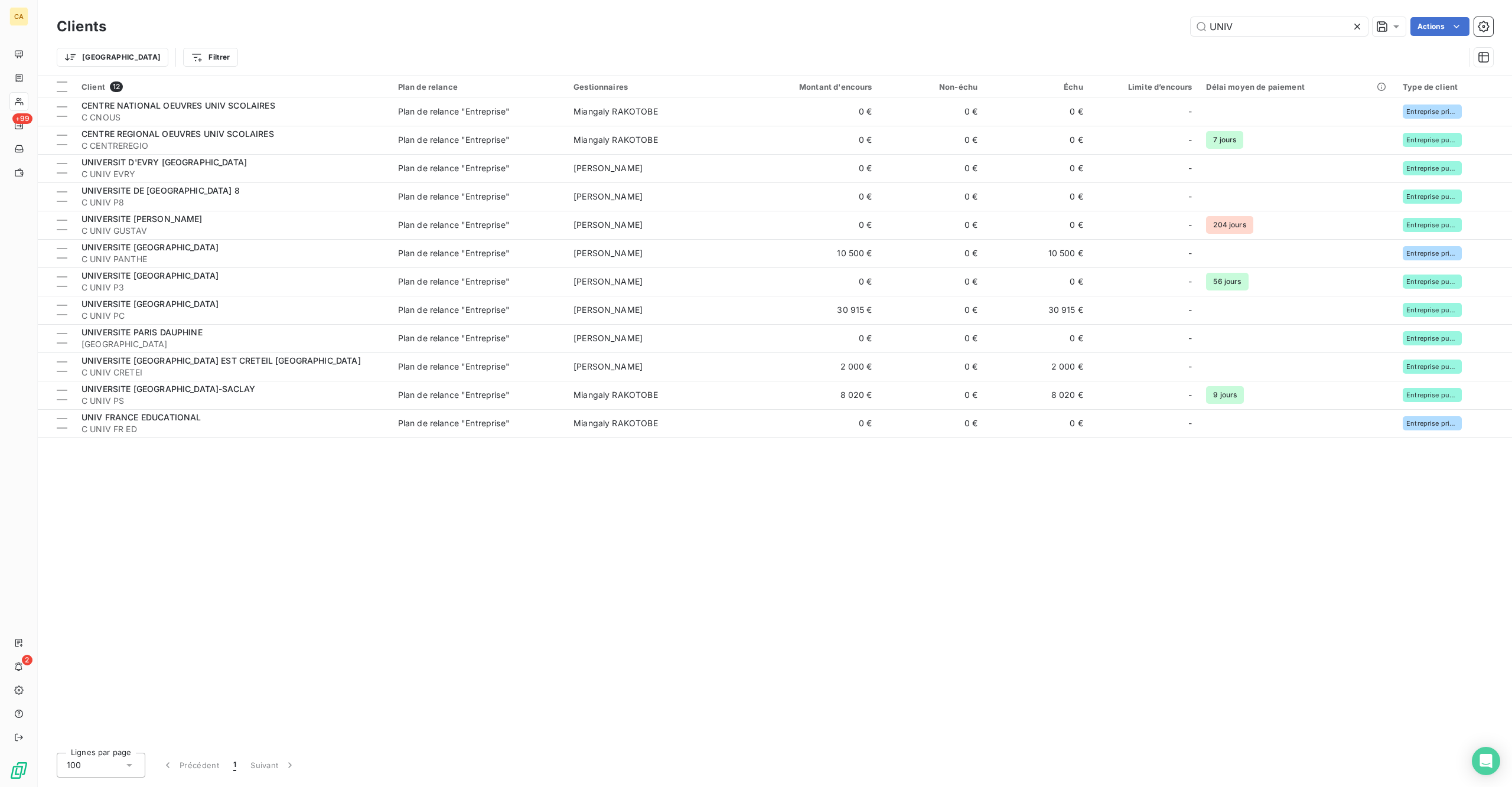
click at [1290, 32] on div "UNIV" at bounding box center [1280, 26] width 178 height 19
click at [1284, 20] on input "UNIV" at bounding box center [1280, 26] width 178 height 19
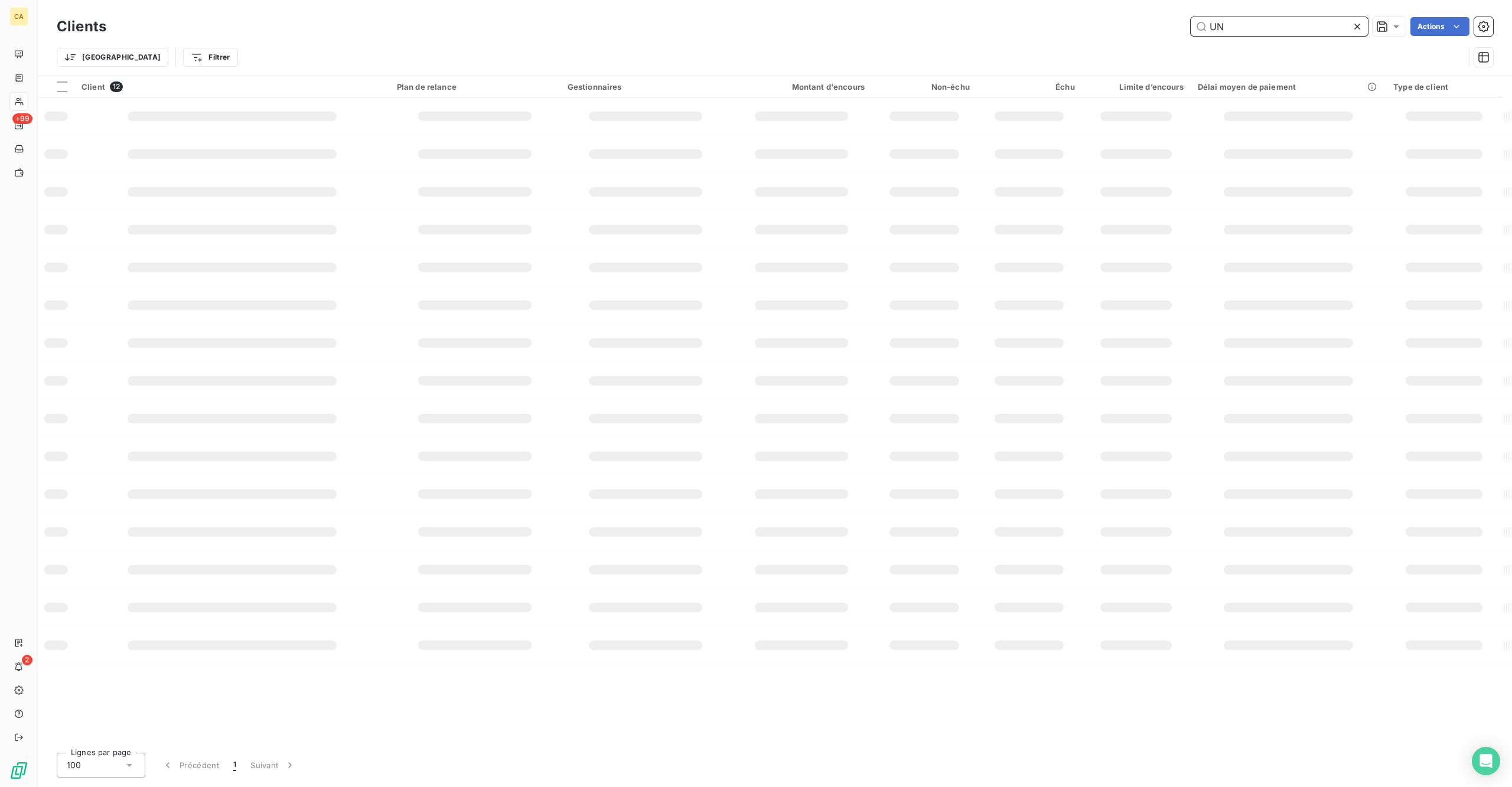
type input "U"
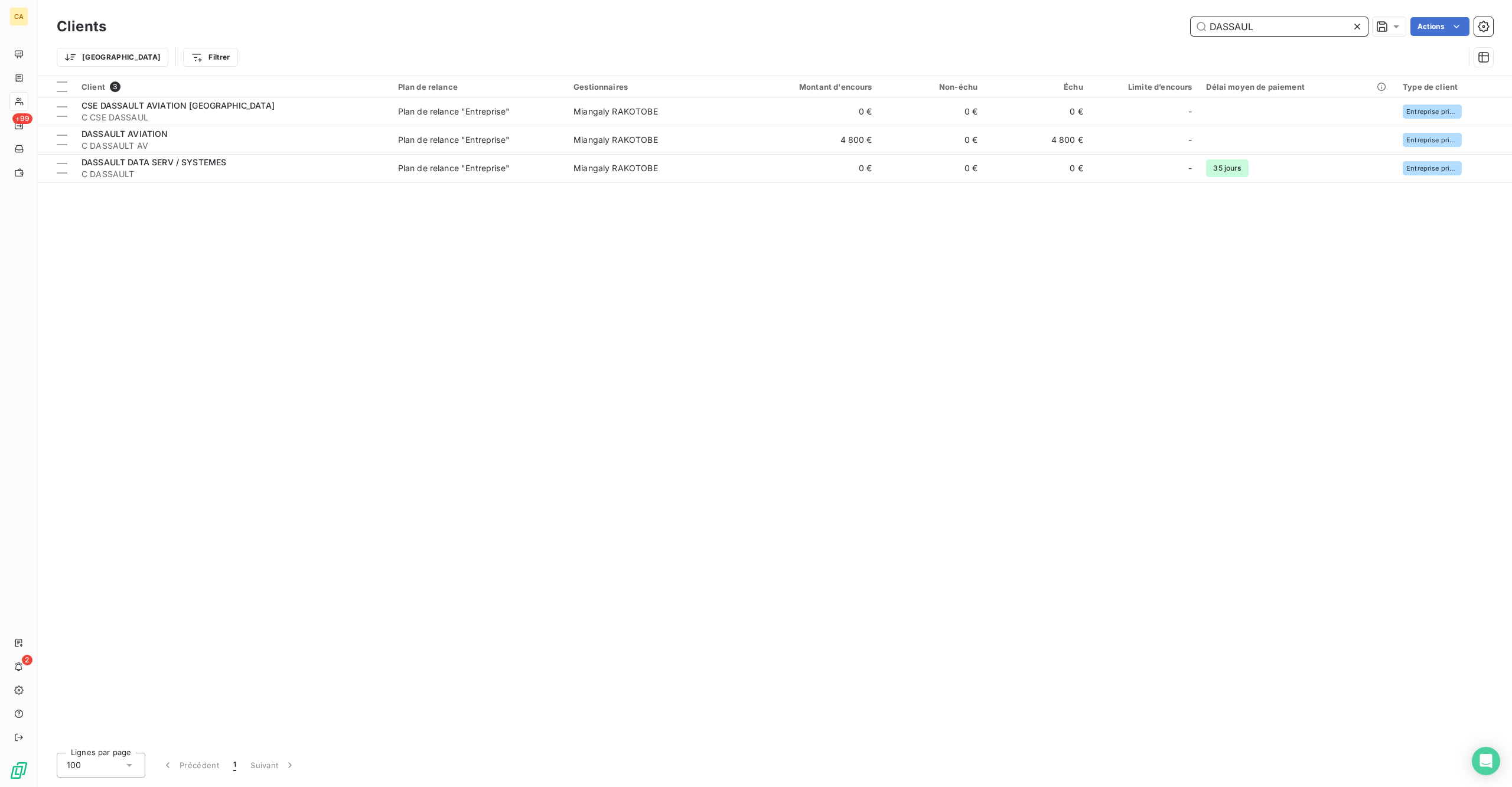
drag, startPoint x: 1316, startPoint y: 22, endPoint x: 1145, endPoint y: 22, distance: 171.0
click at [1145, 22] on div "DASSAUL Actions" at bounding box center [807, 26] width 1373 height 19
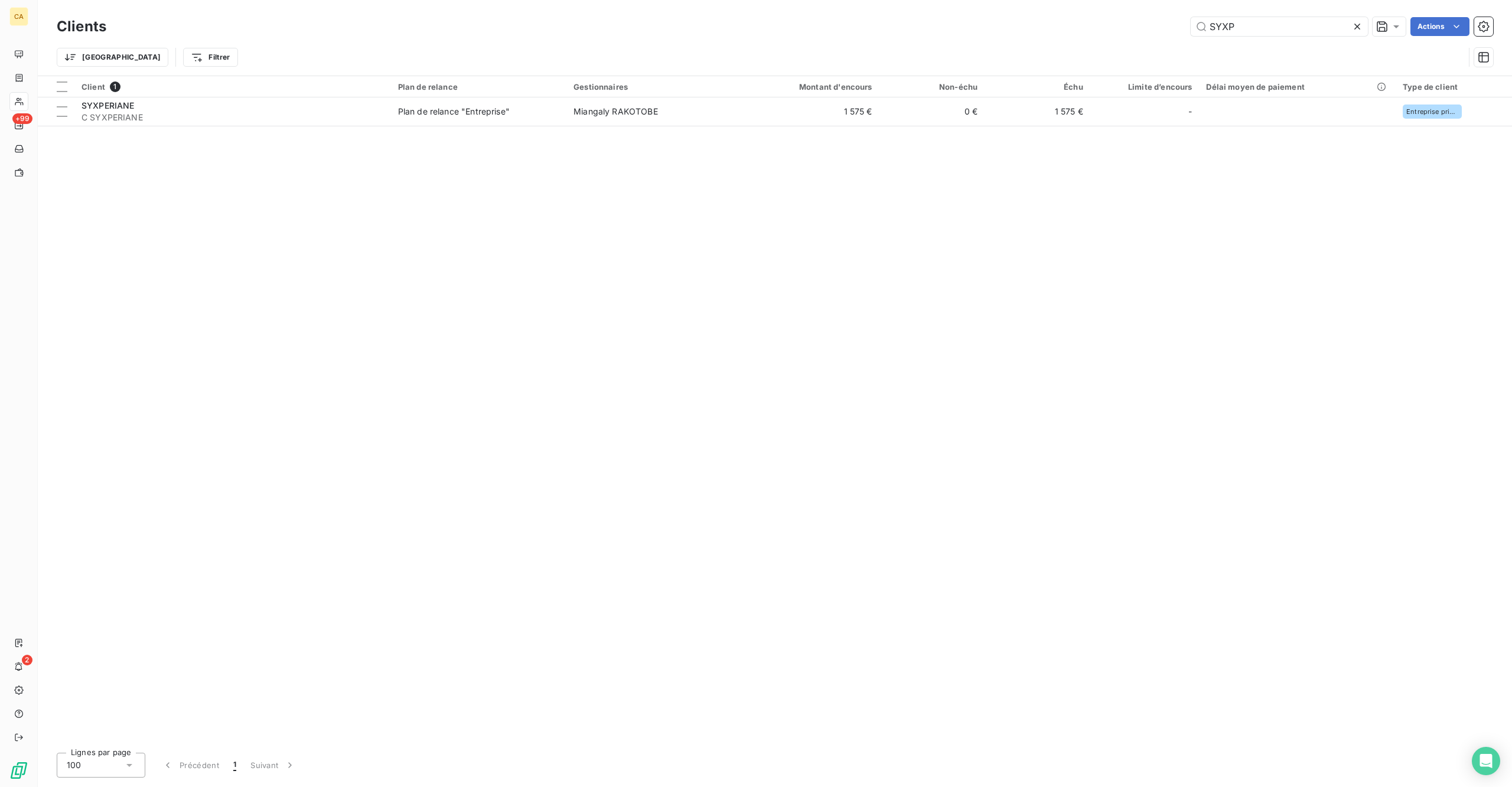
drag, startPoint x: 1253, startPoint y: 44, endPoint x: 1253, endPoint y: 36, distance: 8.0
click at [1253, 46] on div "Trier Filtrer" at bounding box center [760, 57] width 1408 height 22
click at [1258, 22] on input "SYXP" at bounding box center [1280, 26] width 178 height 19
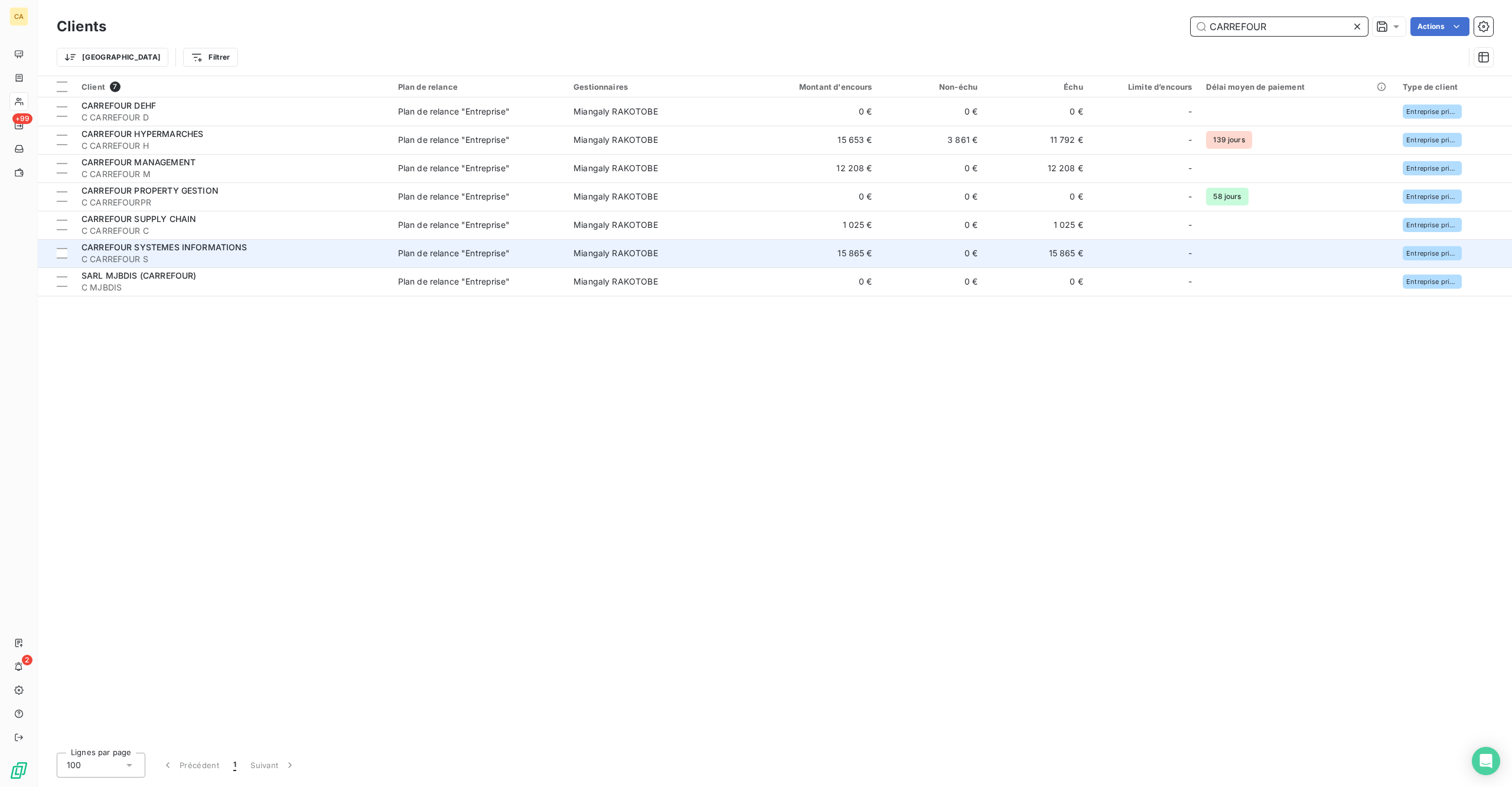
type input "CARREFOUR"
click at [161, 254] on span "C CARREFOUR S" at bounding box center [232, 259] width 302 height 12
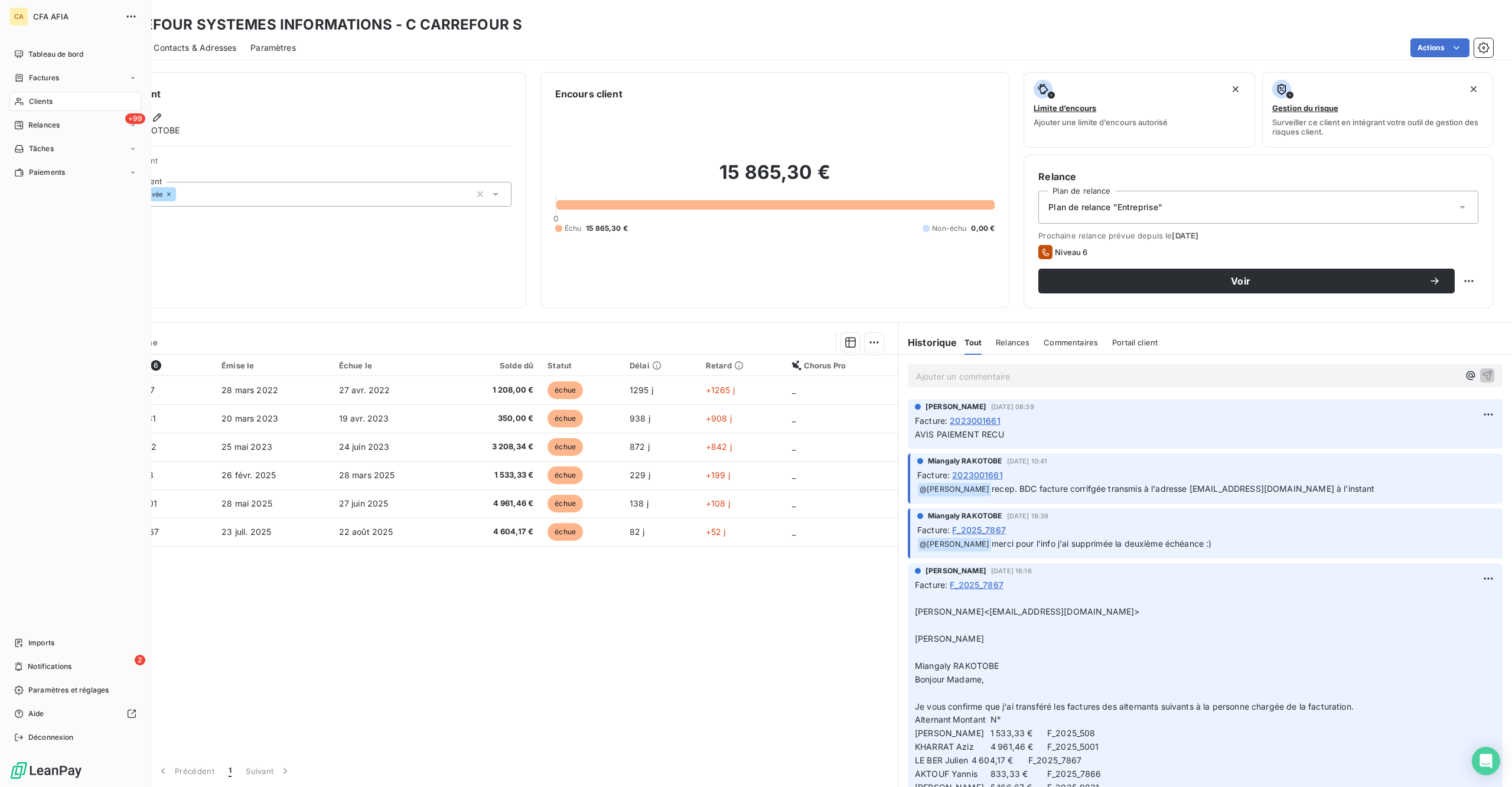
click at [31, 92] on div "Clients" at bounding box center [75, 102] width 131 height 19
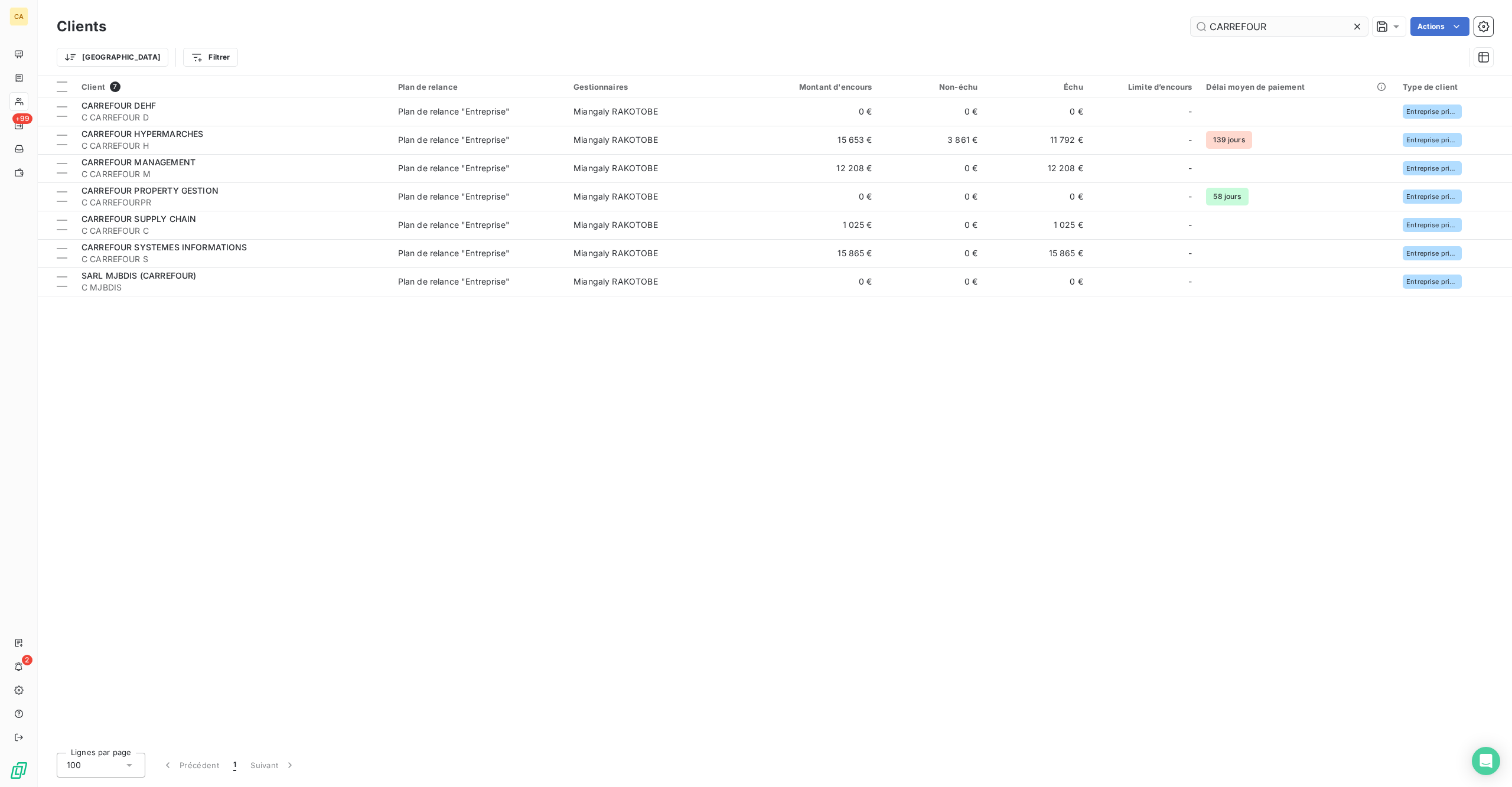
click at [1305, 26] on input "CARREFOUR" at bounding box center [1280, 26] width 178 height 19
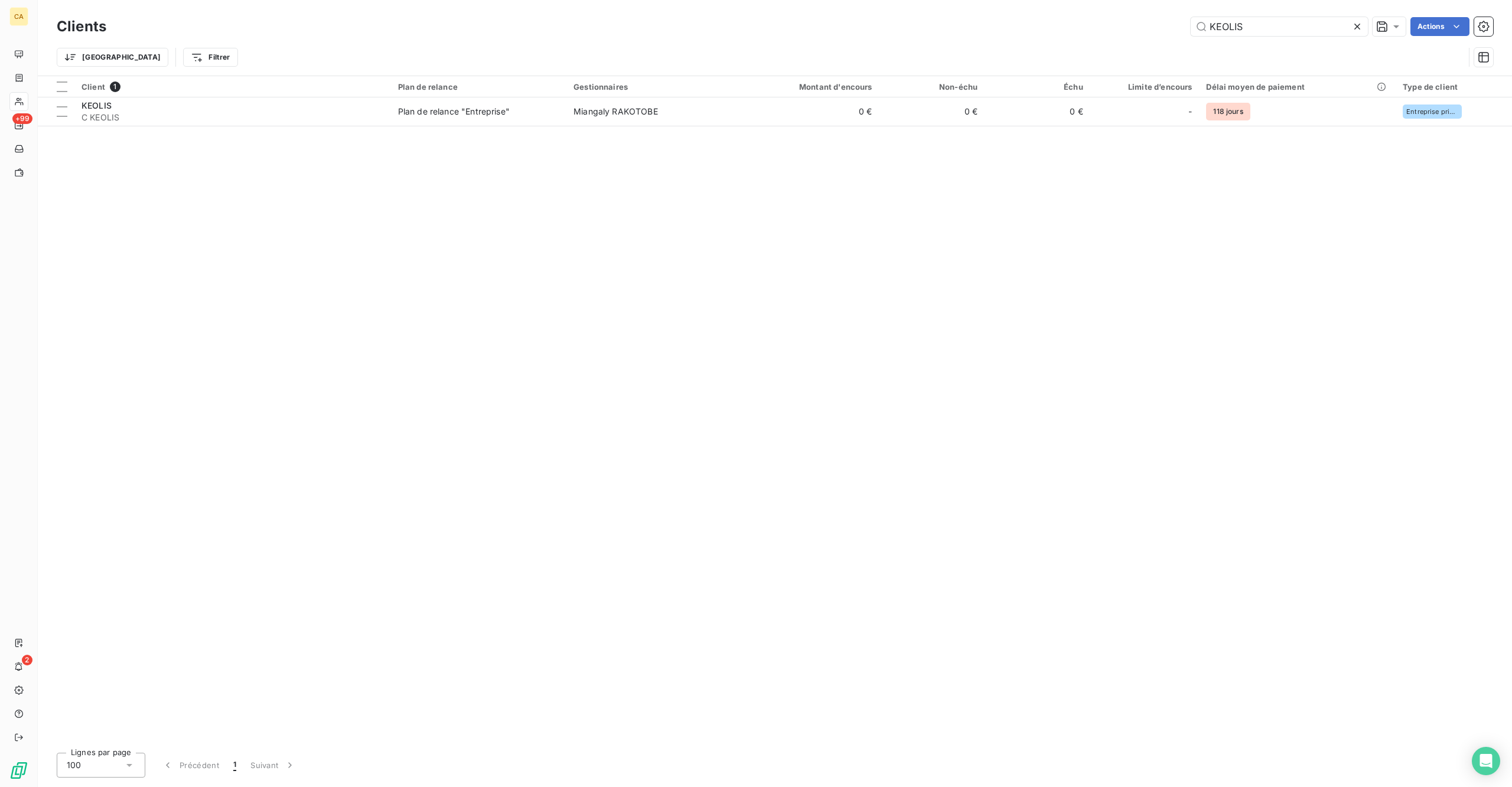
drag, startPoint x: 1322, startPoint y: 39, endPoint x: 1198, endPoint y: 44, distance: 124.1
click at [1198, 45] on div "Trier Filtrer" at bounding box center [774, 57] width 1437 height 37
click at [1292, 21] on input "KEOLIS" at bounding box center [1280, 26] width 178 height 19
click at [1265, 19] on input "[PERSON_NAME]" at bounding box center [1280, 26] width 178 height 19
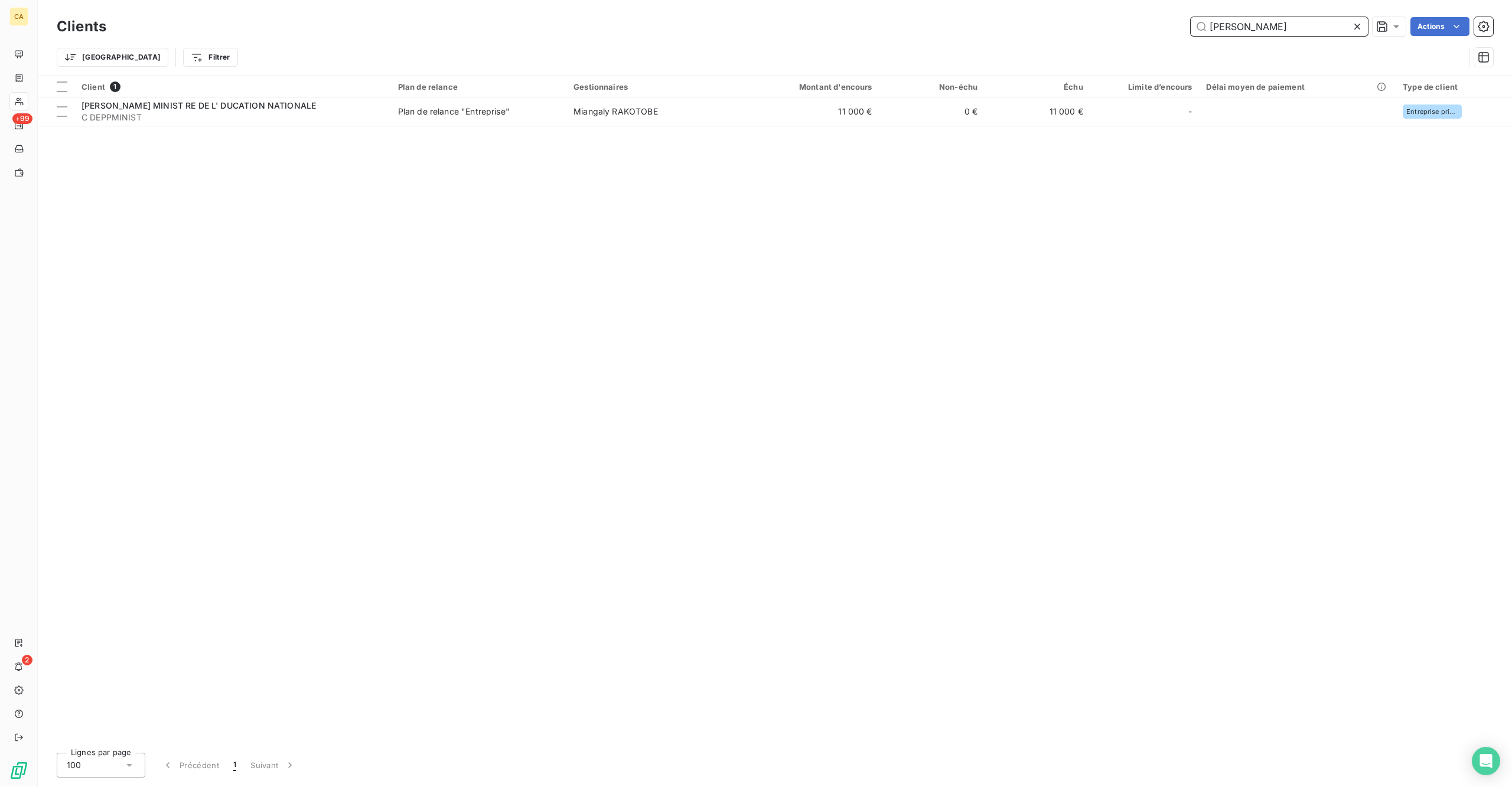
click at [1264, 18] on input "[PERSON_NAME]" at bounding box center [1280, 26] width 178 height 19
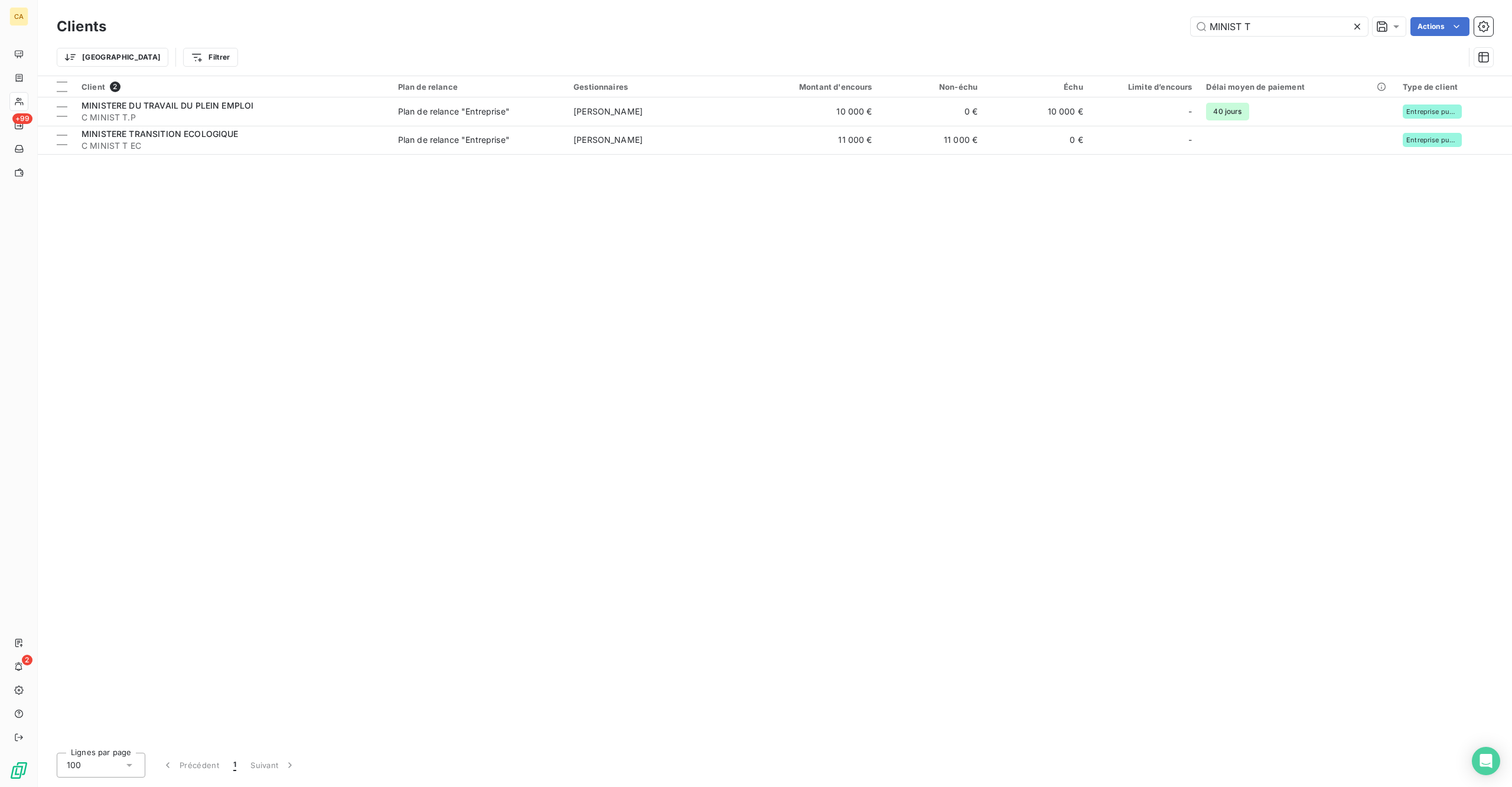
click at [1290, 17] on div "MINIST T" at bounding box center [1280, 26] width 178 height 19
drag, startPoint x: 1286, startPoint y: 19, endPoint x: 1121, endPoint y: 22, distance: 165.0
click at [1121, 22] on div "MINIST T Actions" at bounding box center [807, 26] width 1373 height 19
click at [1262, 31] on div "LONGJ" at bounding box center [1280, 26] width 178 height 19
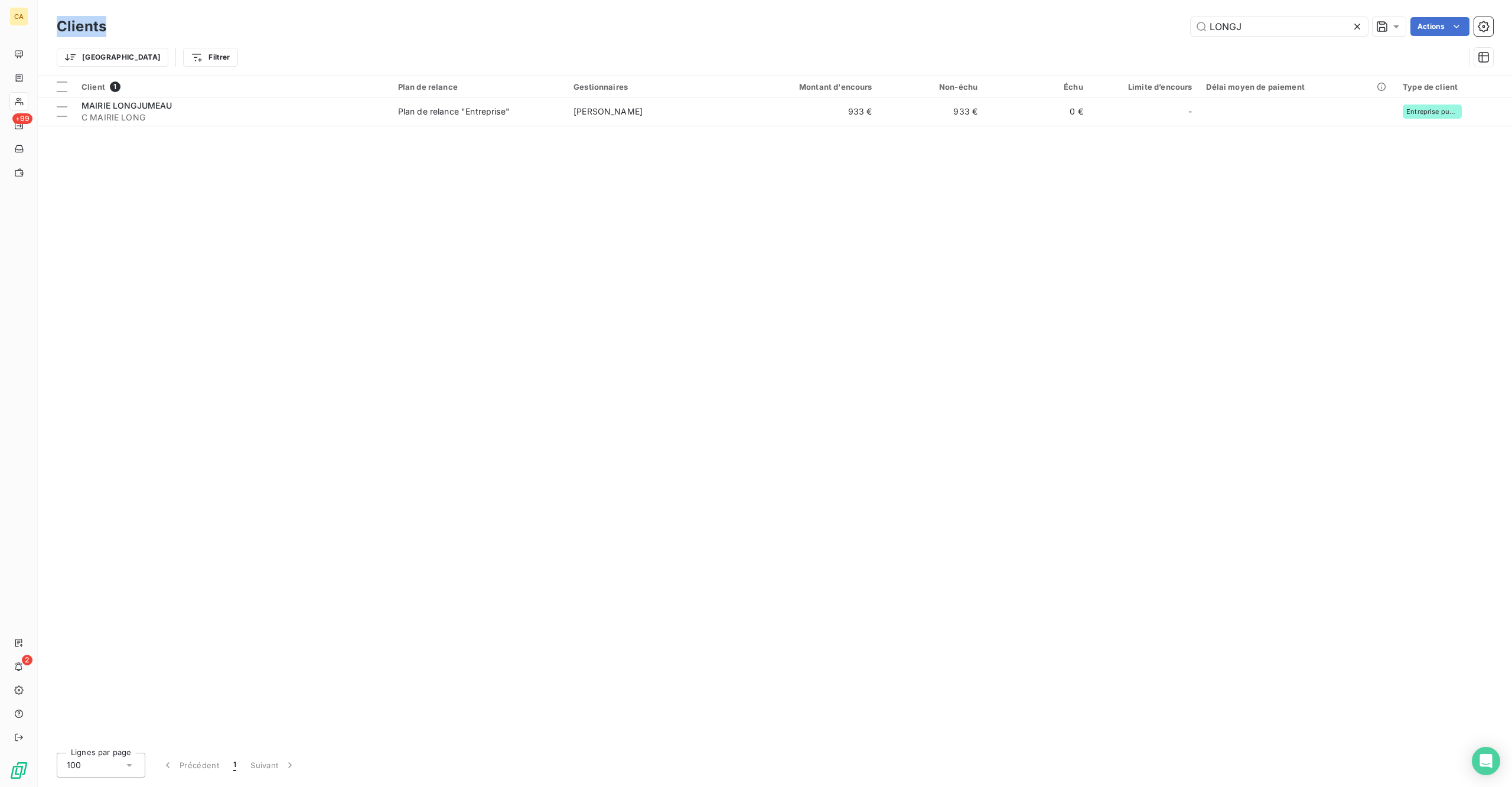
click at [1262, 31] on div "LONGJ" at bounding box center [1280, 26] width 178 height 19
click at [1265, 24] on input "LONGJ" at bounding box center [1280, 26] width 178 height 19
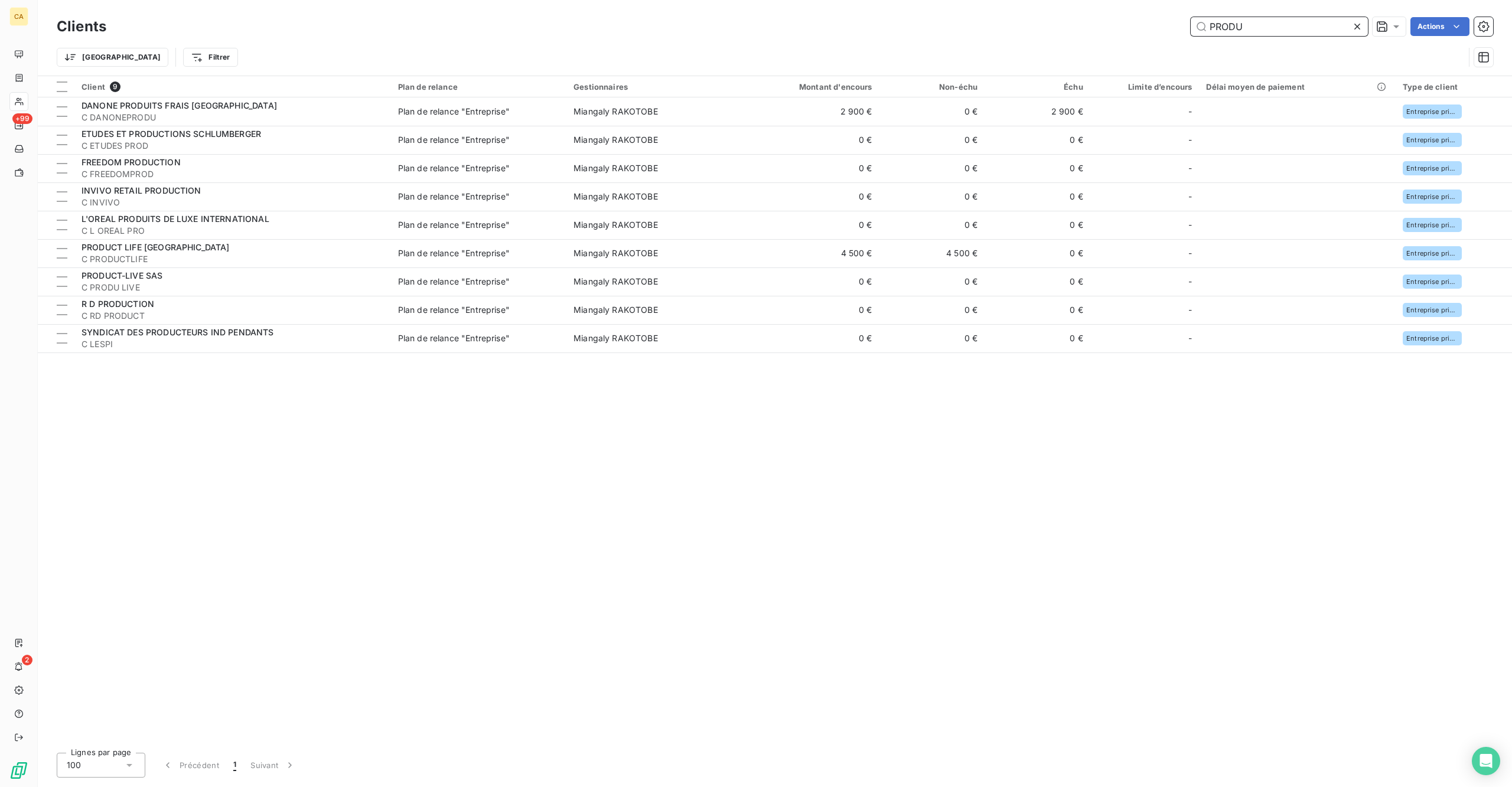
click at [1292, 24] on input "PRODU" at bounding box center [1280, 26] width 178 height 19
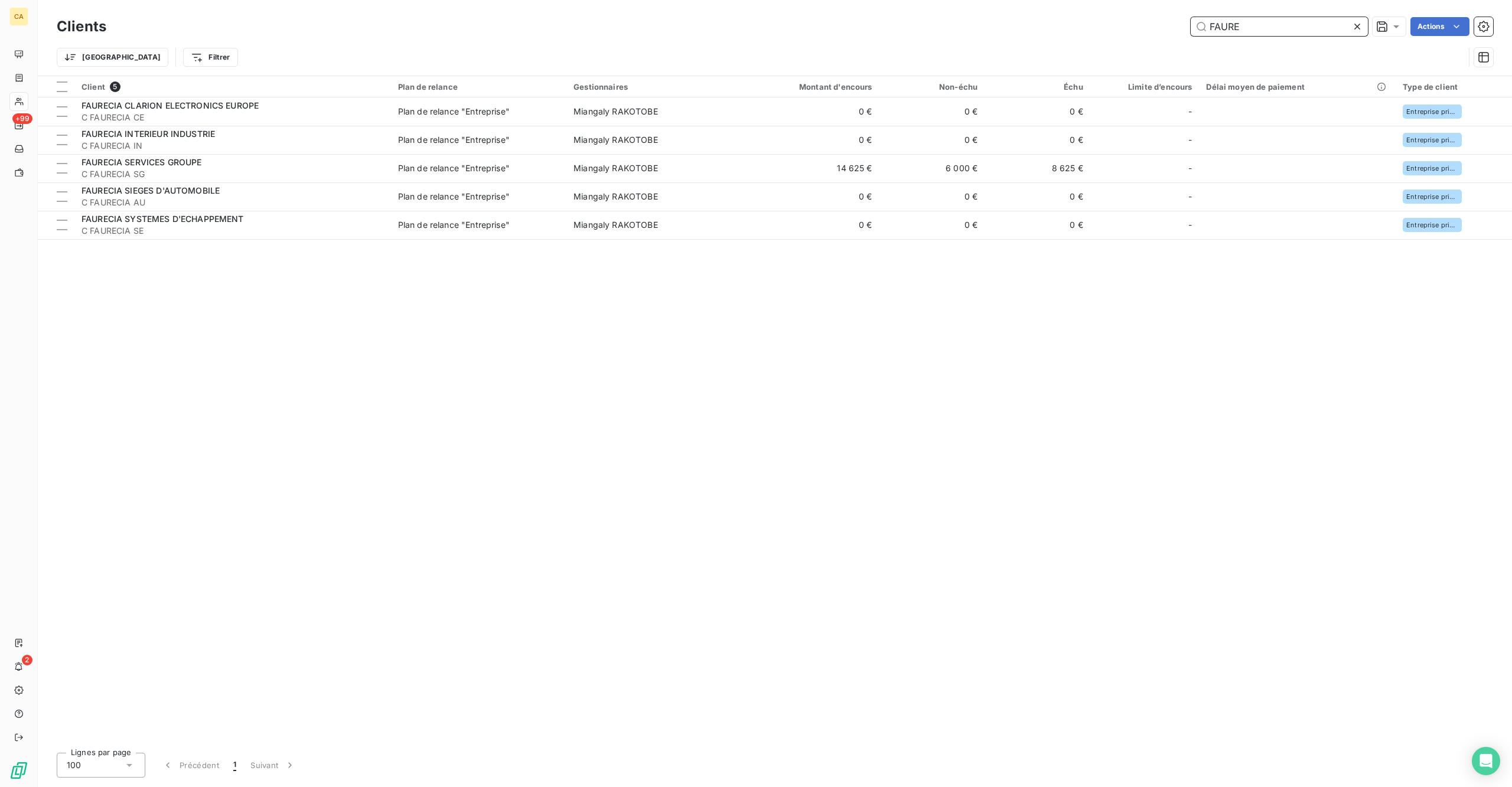
type input "FAURE"
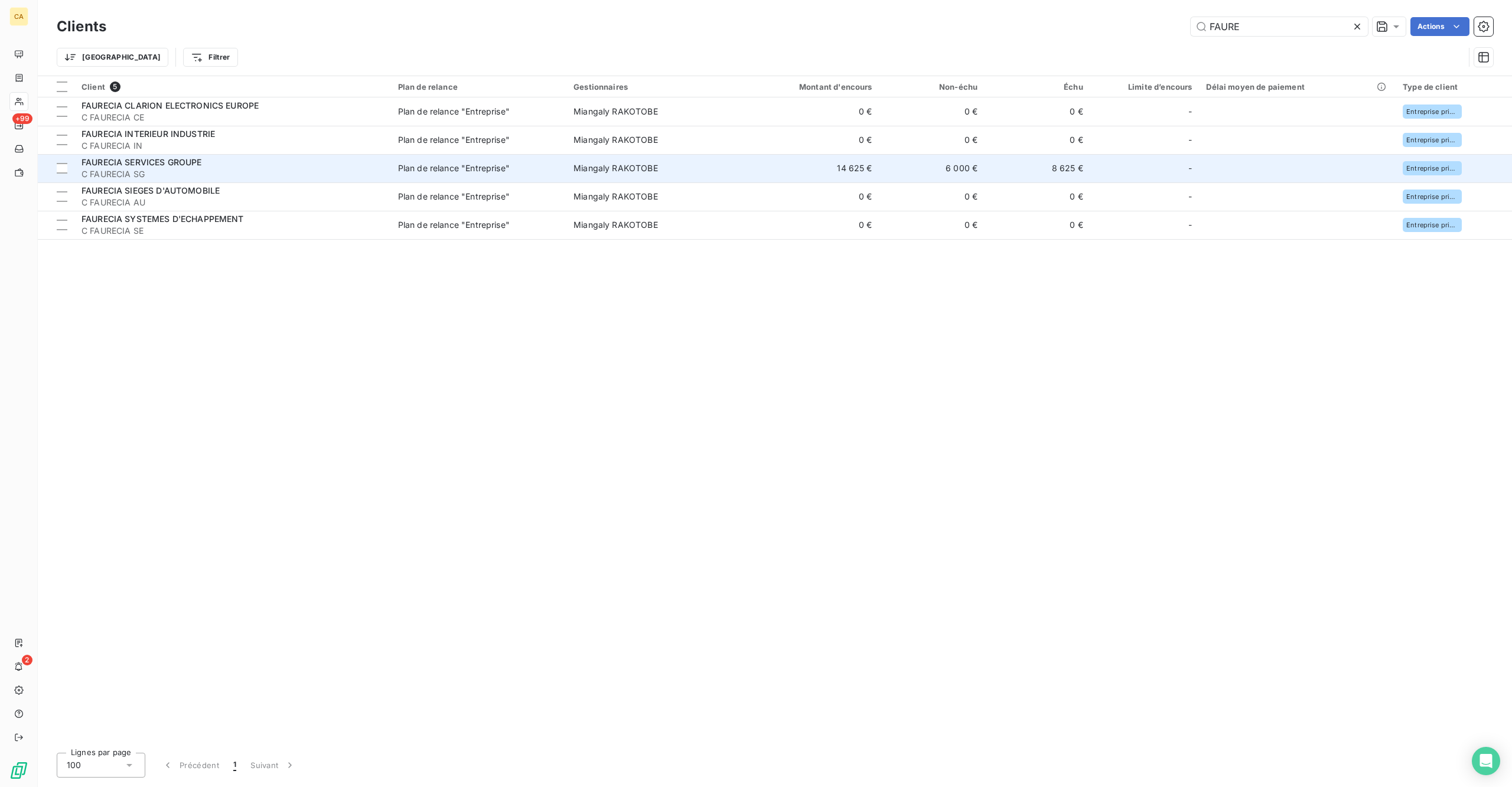
click at [628, 154] on td "Miangaly RAKOTOBE" at bounding box center [652, 168] width 172 height 28
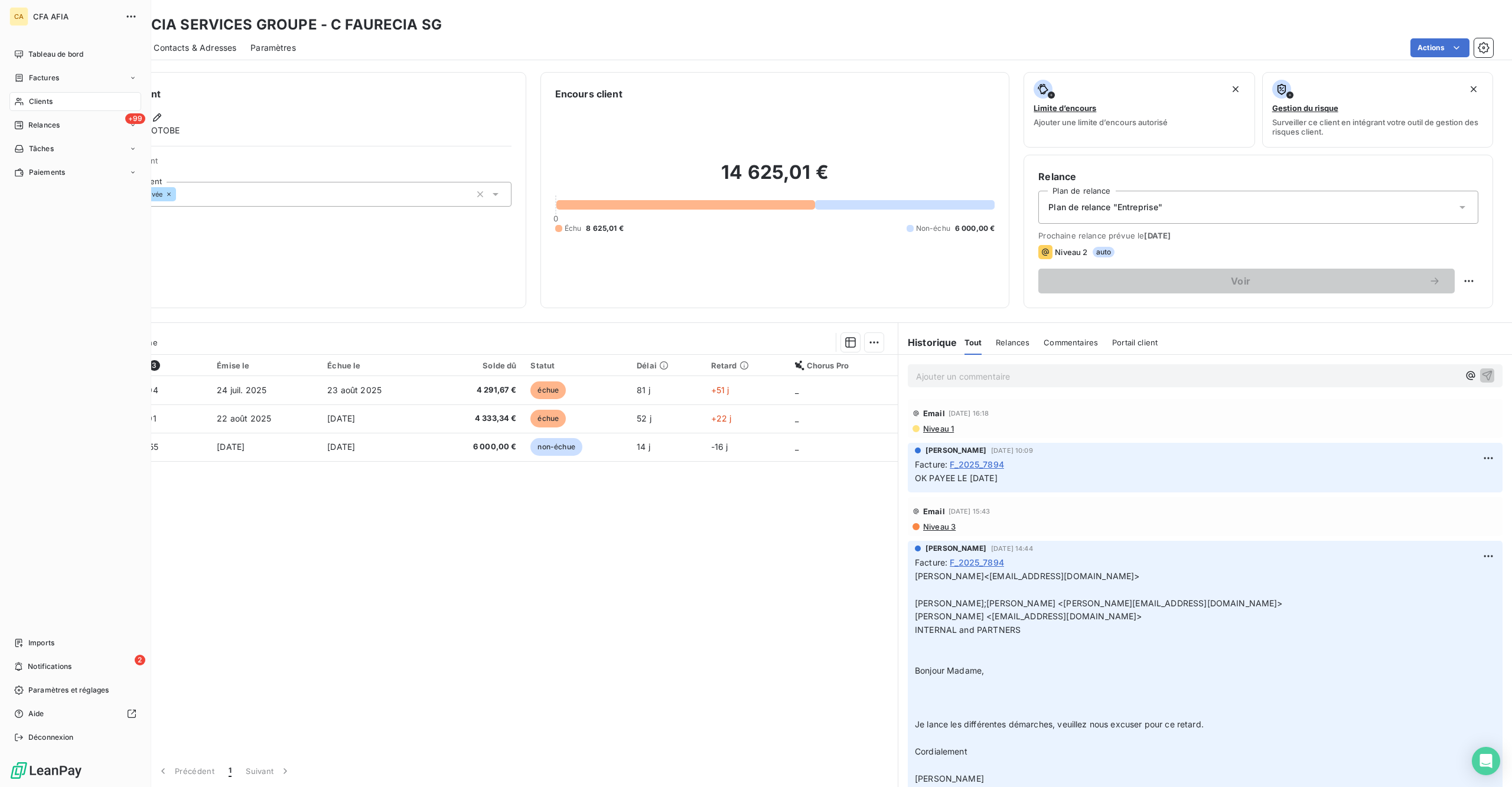
drag, startPoint x: 18, startPoint y: 80, endPoint x: 87, endPoint y: 72, distance: 69.5
click at [18, 96] on icon at bounding box center [20, 101] width 10 height 9
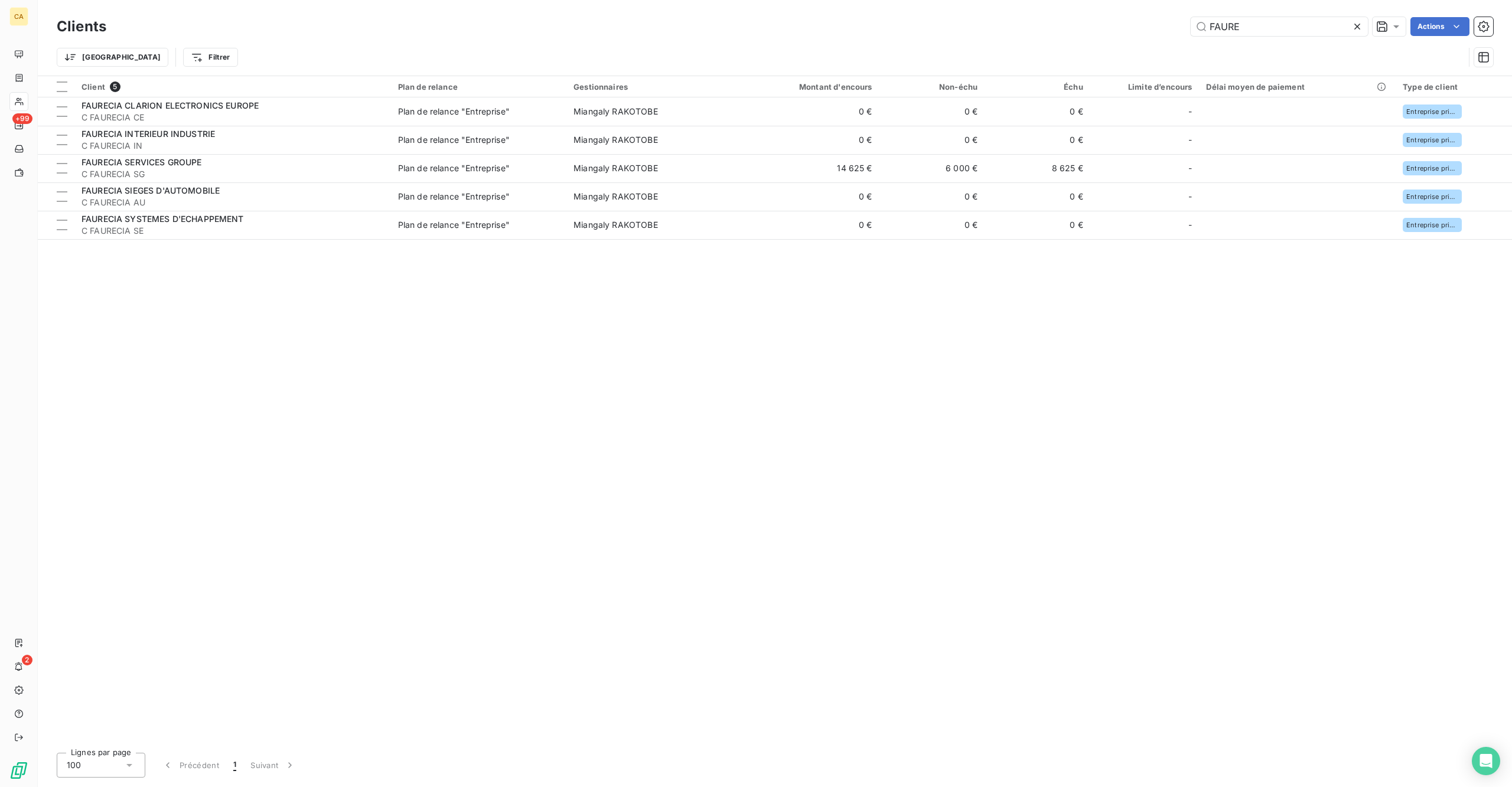
drag, startPoint x: 1274, startPoint y: 18, endPoint x: 1144, endPoint y: 32, distance: 130.8
click at [1144, 32] on div "FAURE Actions" at bounding box center [807, 26] width 1373 height 19
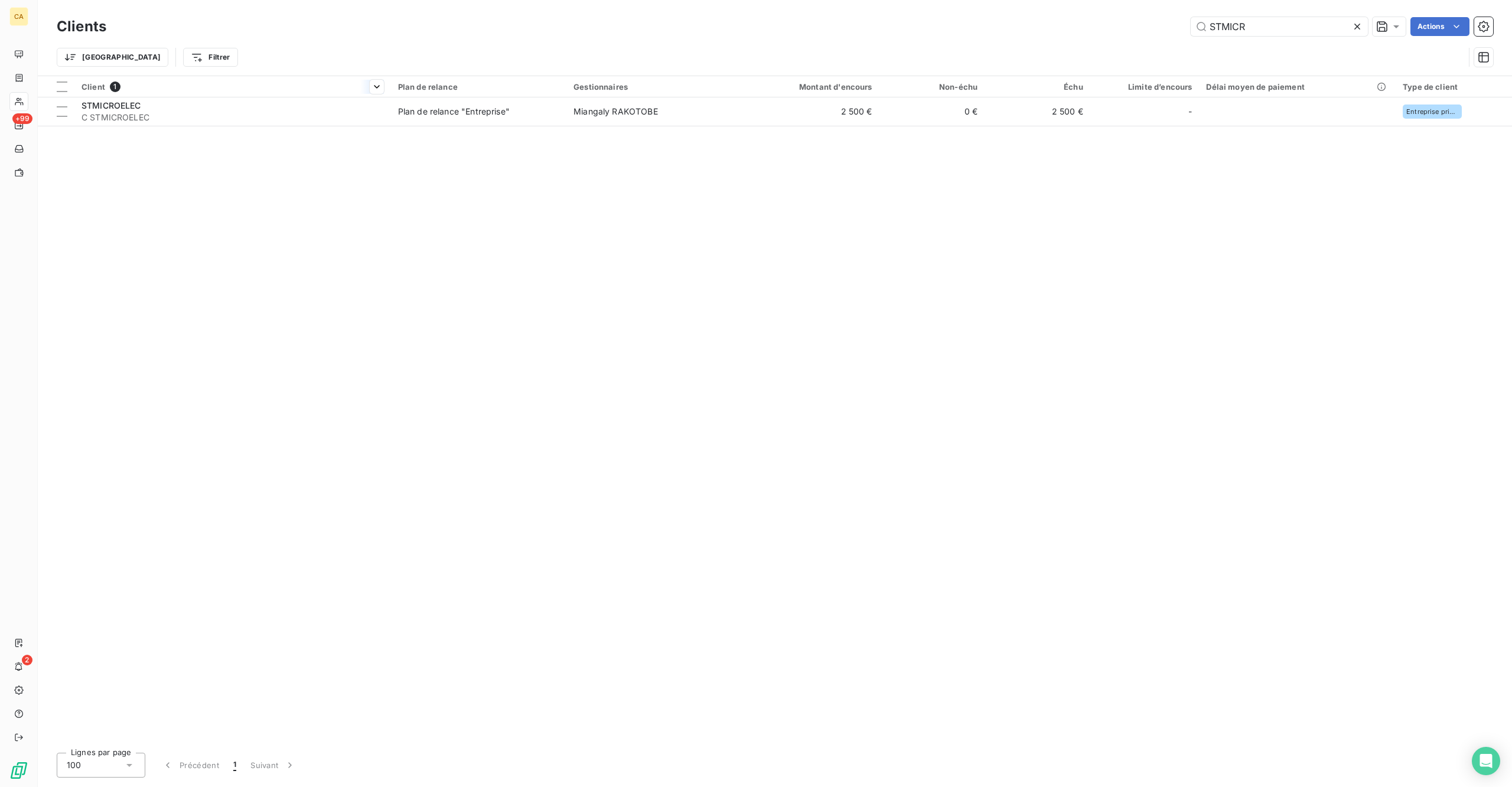
type input "STMICR"
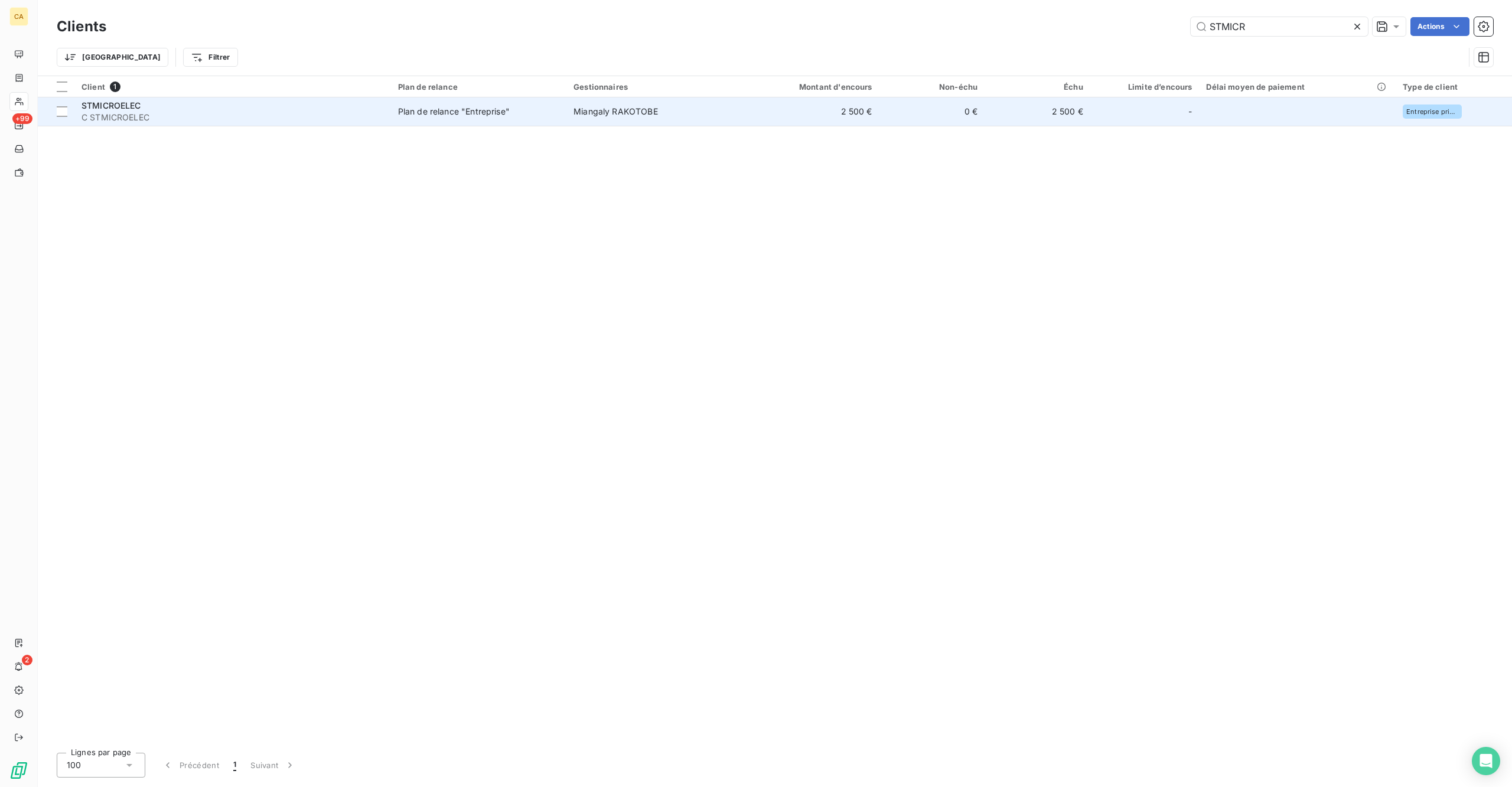
drag, startPoint x: 126, startPoint y: 84, endPoint x: 133, endPoint y: 105, distance: 22.1
click at [126, 84] on th "Client 1" at bounding box center [232, 86] width 317 height 21
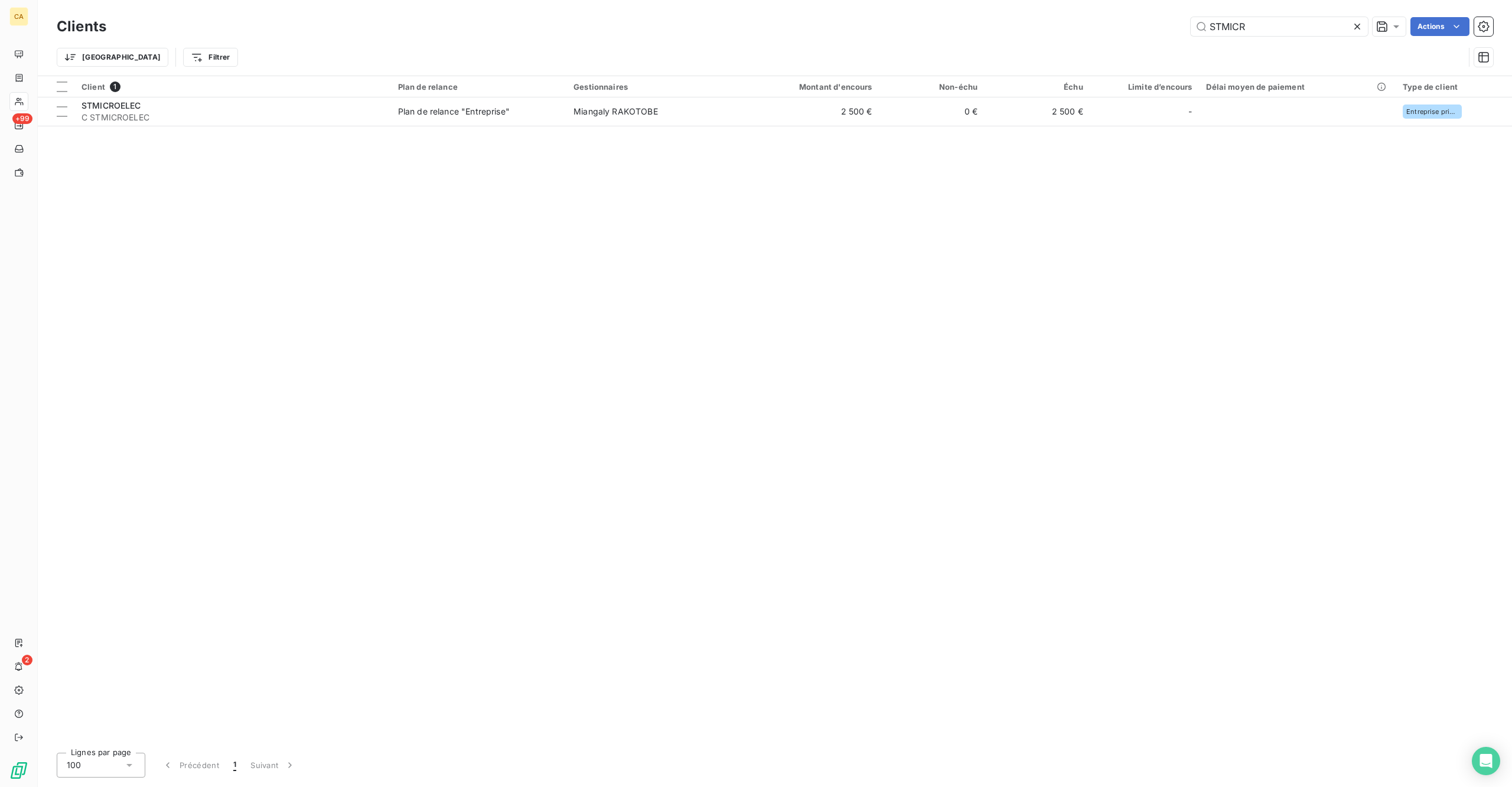
click at [137, 110] on div "Client 1 Plan de relance Gestionnaires Montant d'encours Non-échu Échu Limite d…" at bounding box center [774, 410] width 1474 height 667
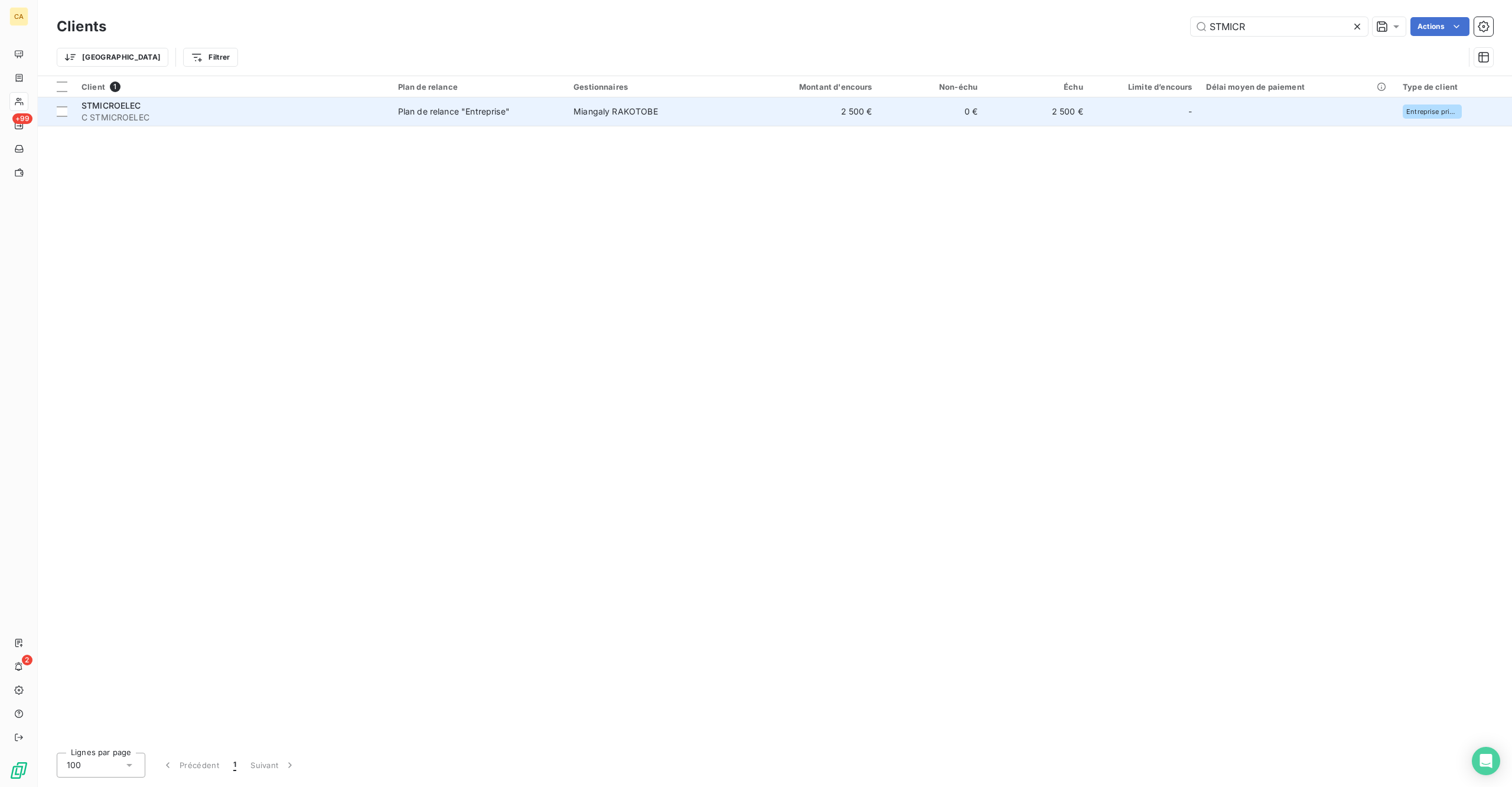
click at [143, 107] on td "STMICROELEC C STMICROELEC" at bounding box center [232, 111] width 317 height 28
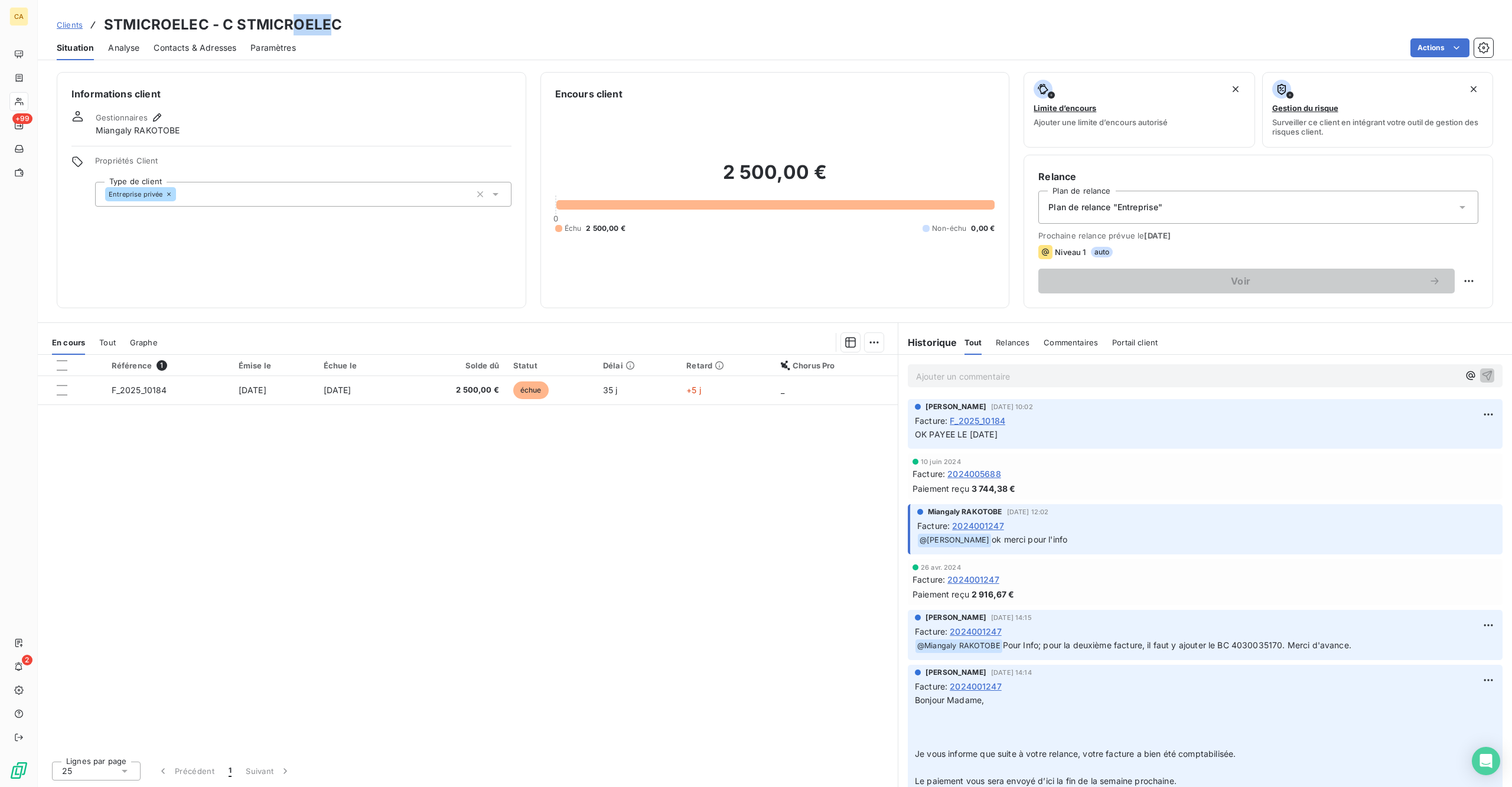
drag, startPoint x: 312, startPoint y: 16, endPoint x: 273, endPoint y: 22, distance: 39.5
click at [273, 22] on h3 "STMICROELEC - C STMICROELEC" at bounding box center [223, 25] width 238 height 21
click at [318, 19] on div "Clients STMICROELEC - C STMICROELEC" at bounding box center [774, 25] width 1474 height 21
drag, startPoint x: 320, startPoint y: 17, endPoint x: 204, endPoint y: 19, distance: 116.0
click at [204, 19] on div "Clients STMICROELEC - C STMICROELEC" at bounding box center [774, 25] width 1474 height 21
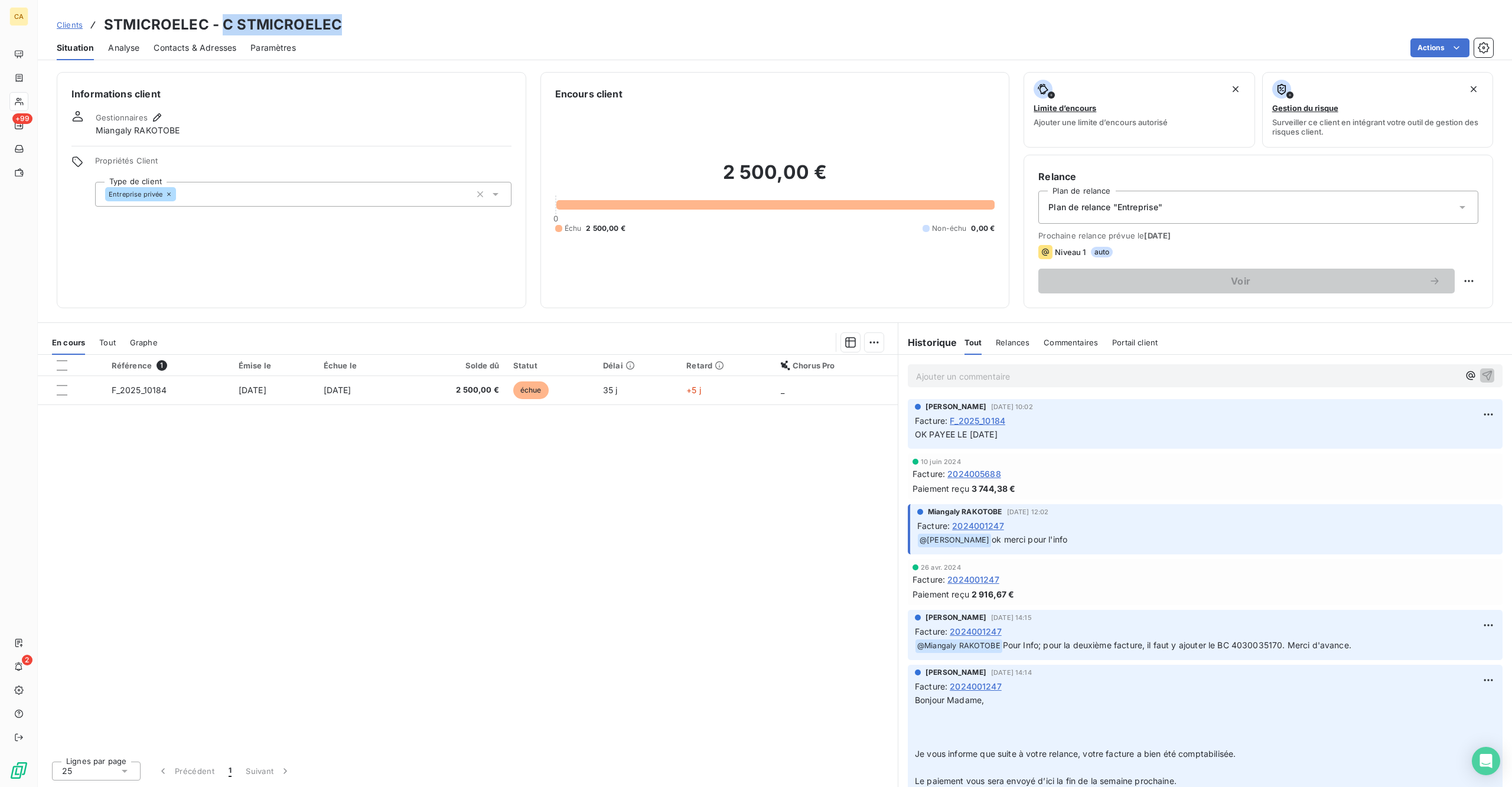
copy h3 "C STMICROELEC"
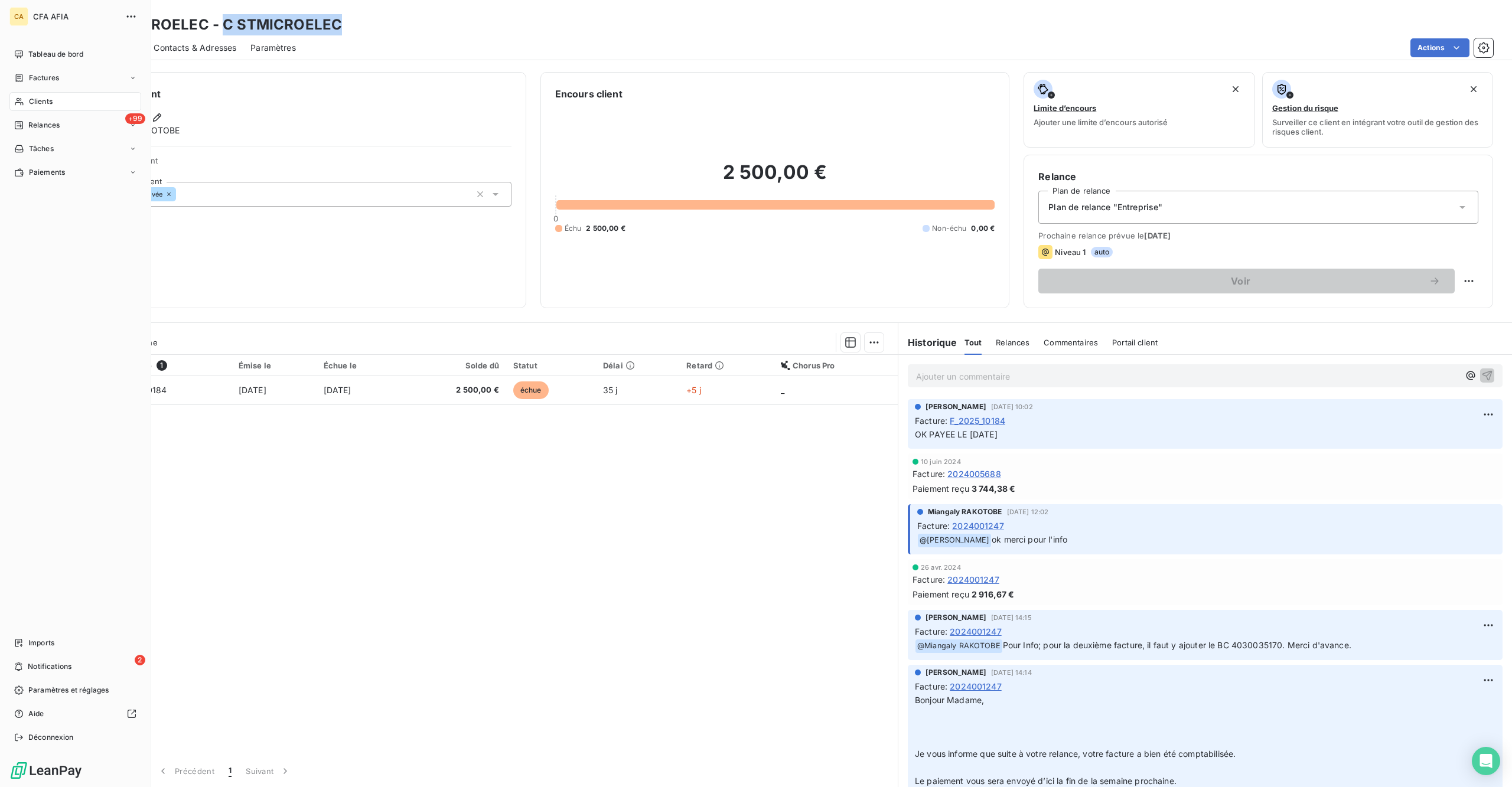
click at [44, 92] on div "Clients" at bounding box center [75, 102] width 131 height 19
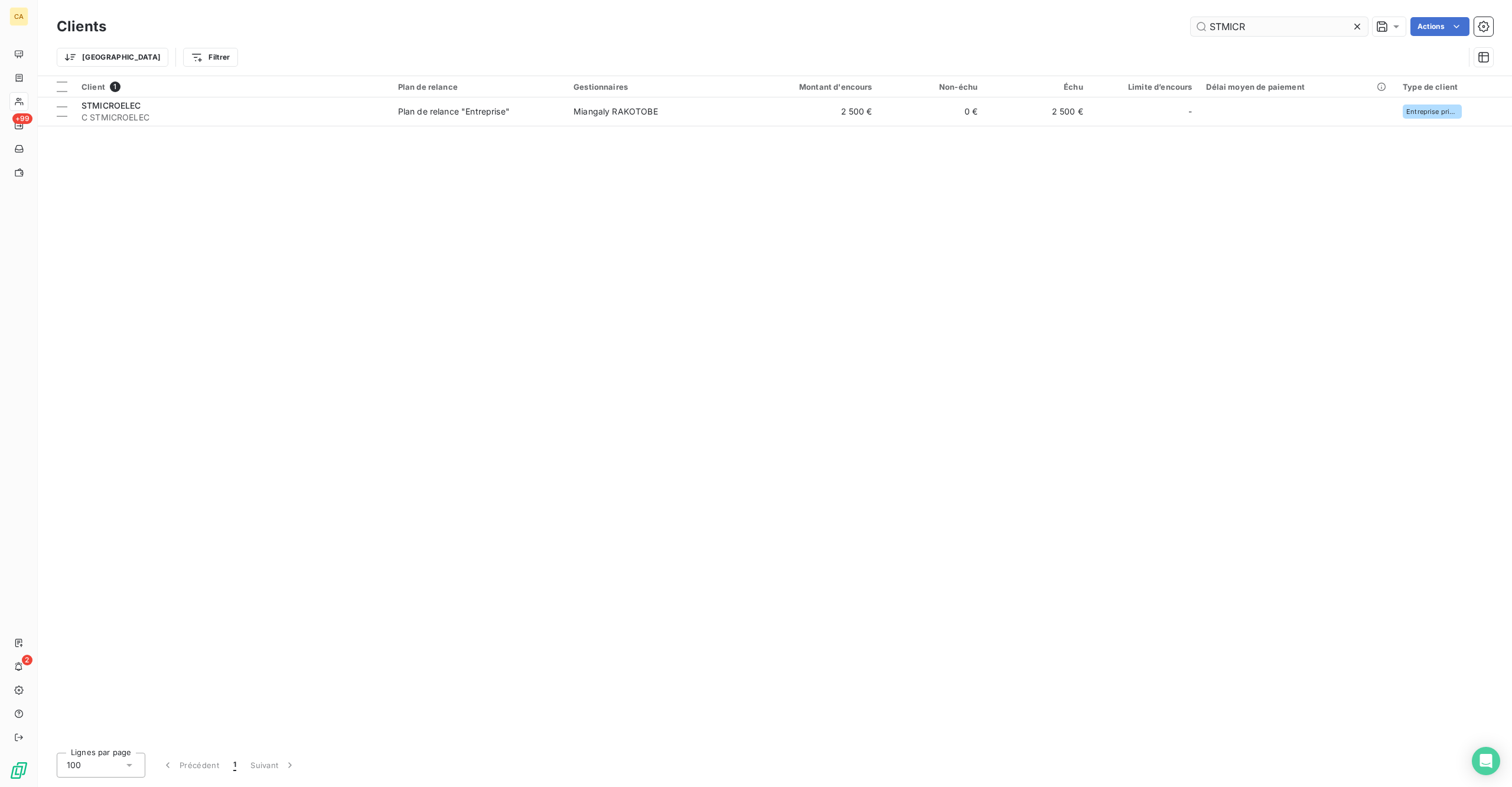
click at [1289, 20] on input "STMICR" at bounding box center [1280, 26] width 178 height 19
drag, startPoint x: 1281, startPoint y: 20, endPoint x: 1033, endPoint y: 15, distance: 248.1
click at [1033, 17] on div "MMA IAR Actions" at bounding box center [807, 26] width 1373 height 19
click at [1261, 17] on input "MOET" at bounding box center [1280, 26] width 178 height 19
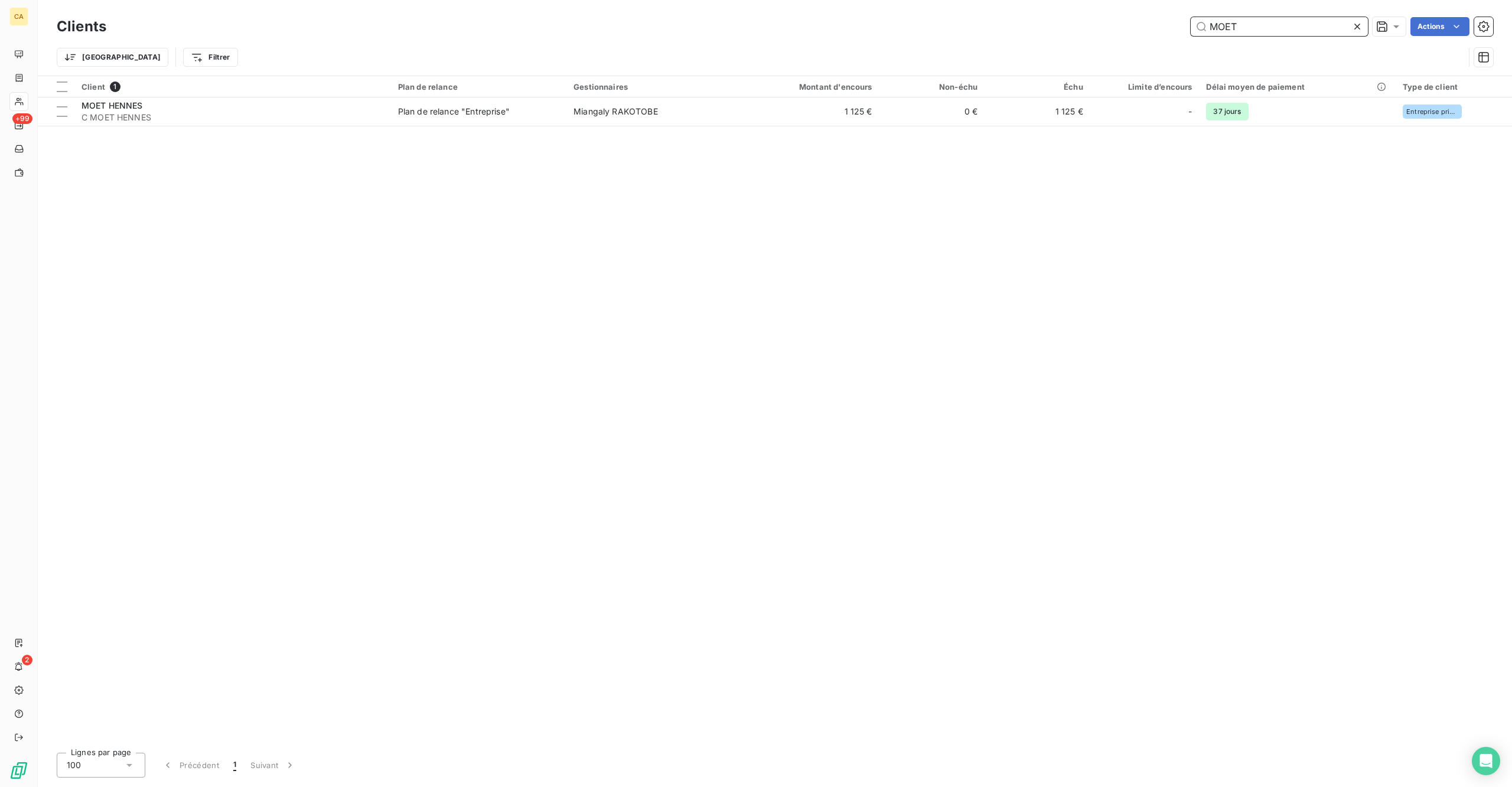
click at [1261, 17] on input "MOET" at bounding box center [1280, 26] width 178 height 19
click at [1308, 15] on div "Clients EDREAMS Actions" at bounding box center [774, 26] width 1437 height 25
click at [1293, 25] on input "EDREAMS" at bounding box center [1280, 26] width 178 height 19
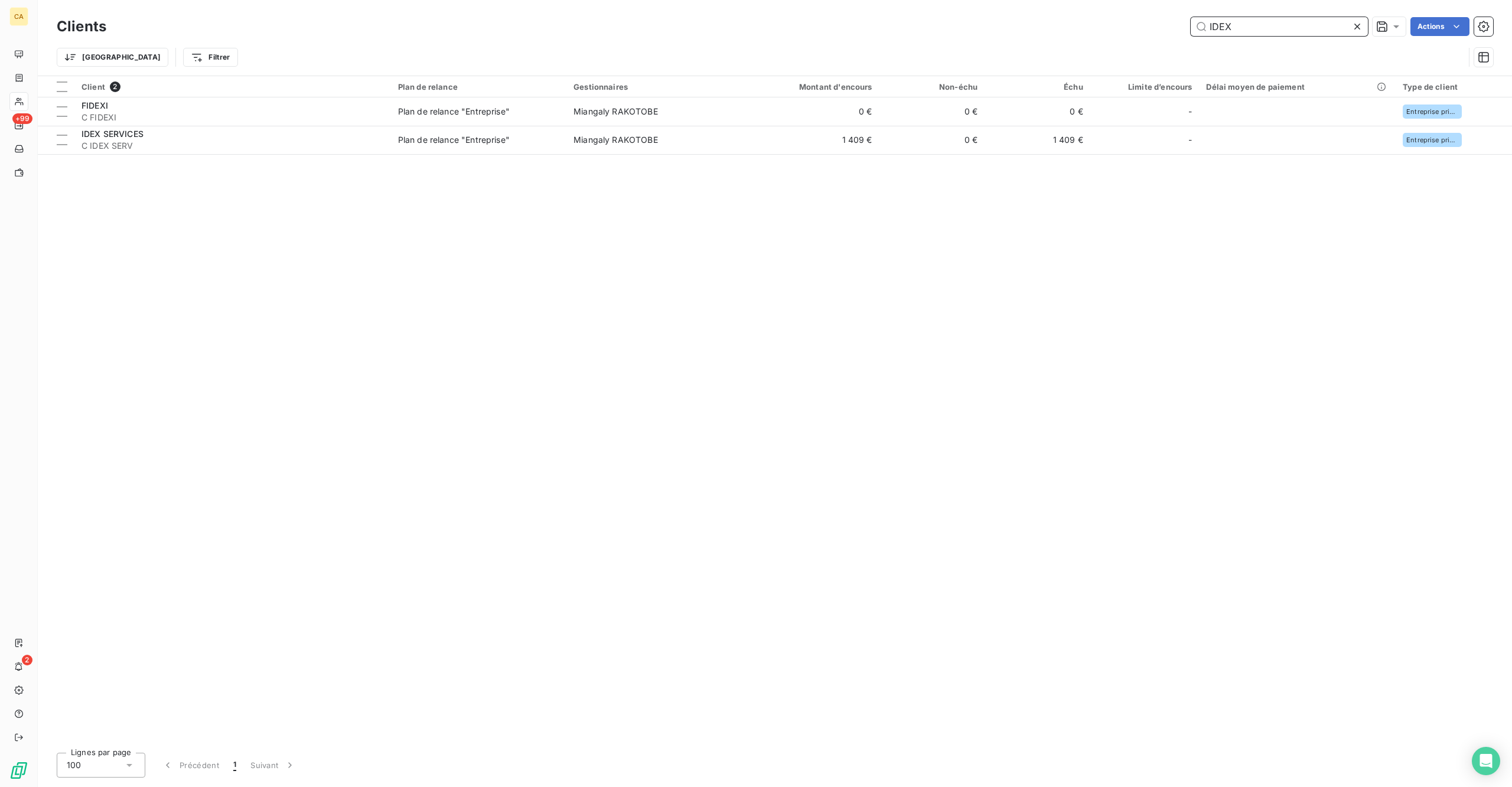
click at [1270, 30] on input "IDEX" at bounding box center [1280, 26] width 178 height 19
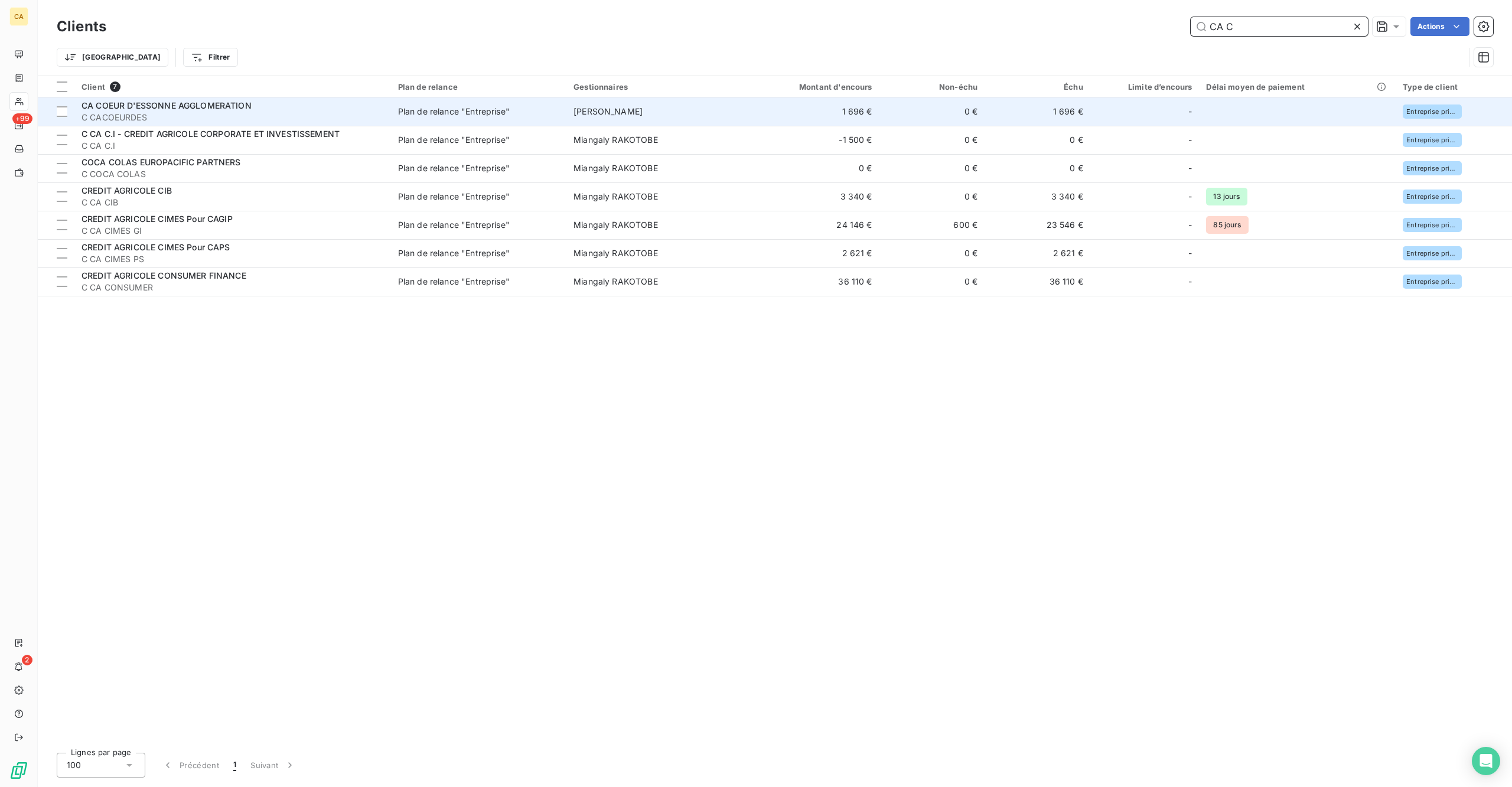
type input "CA C"
click at [227, 101] on span "CA COEUR D'ESSONNE AGGLOMERATION" at bounding box center [166, 106] width 170 height 10
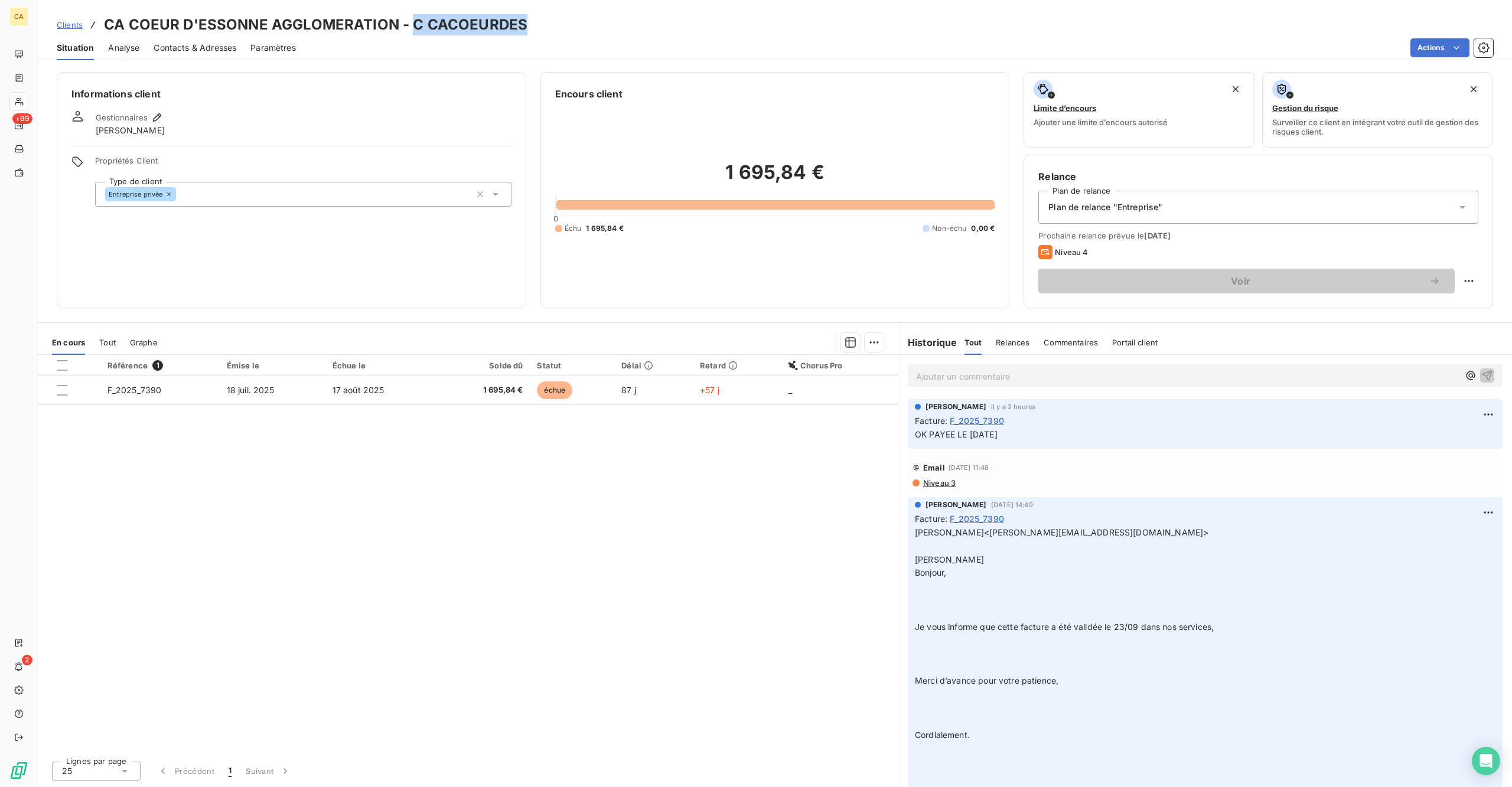
drag, startPoint x: 501, startPoint y: 25, endPoint x: 390, endPoint y: 15, distance: 111.4
click at [390, 15] on h3 "CA COEUR D'ESSONNE AGGLOMERATION - C CACOEURDES" at bounding box center [316, 25] width 423 height 21
copy h3 "C CACOEURDES"
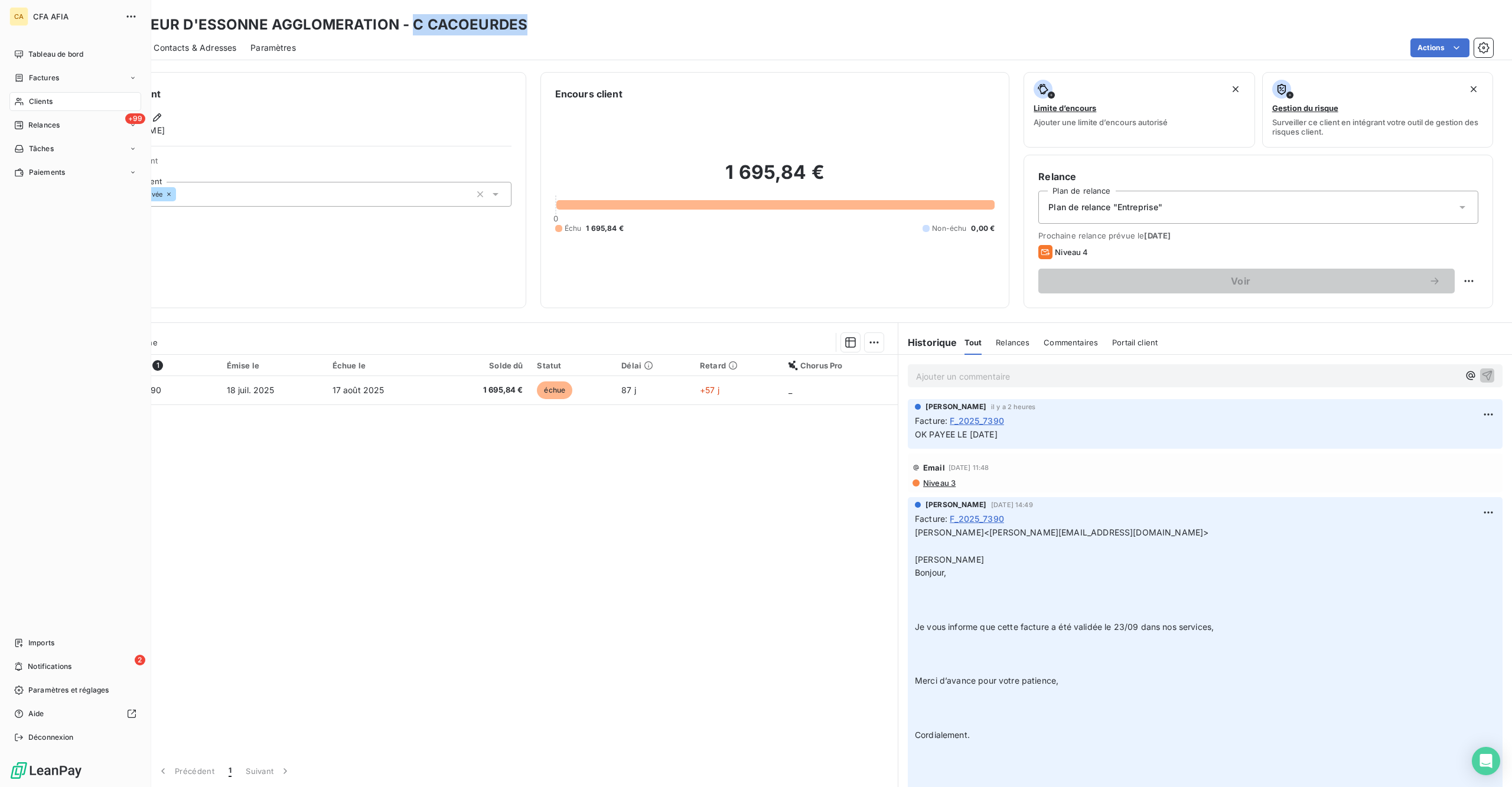
click at [44, 96] on span "Clients" at bounding box center [41, 102] width 24 height 10
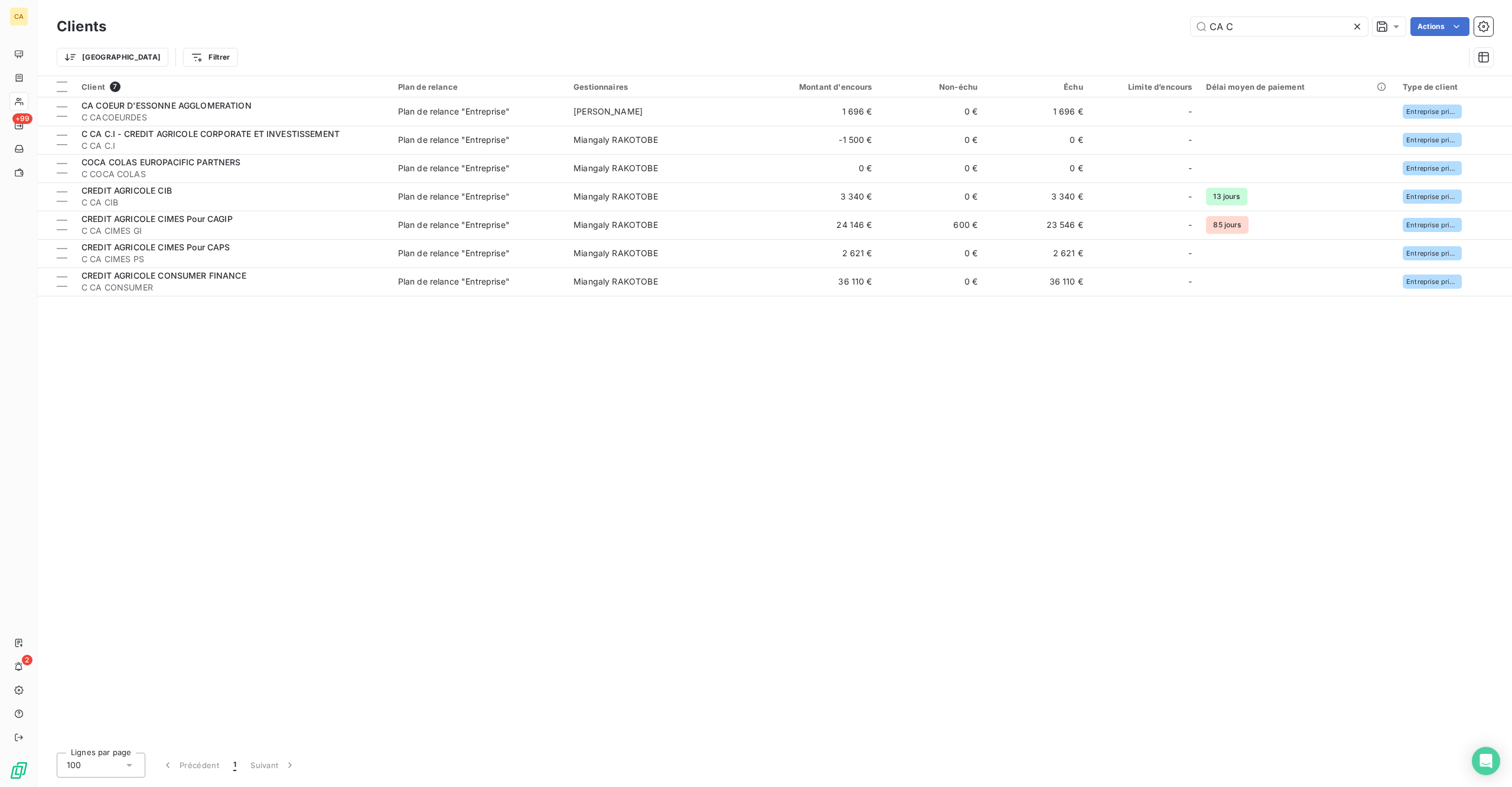
click at [1283, 39] on div "Trier Filtrer" at bounding box center [774, 57] width 1437 height 37
drag, startPoint x: 1286, startPoint y: 22, endPoint x: 1090, endPoint y: 29, distance: 196.1
click at [1090, 29] on div "CA C Actions" at bounding box center [807, 26] width 1373 height 19
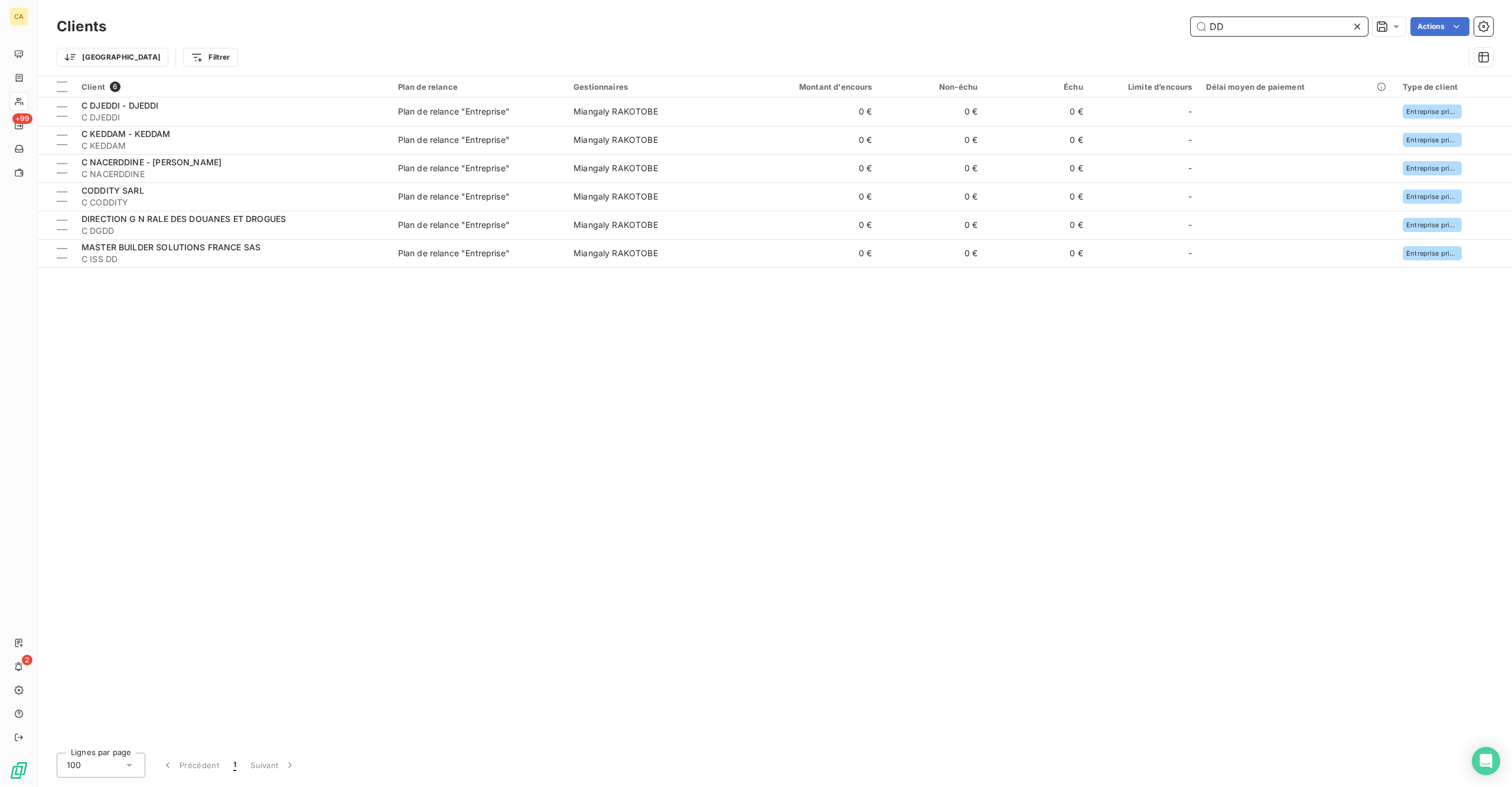
type input "D"
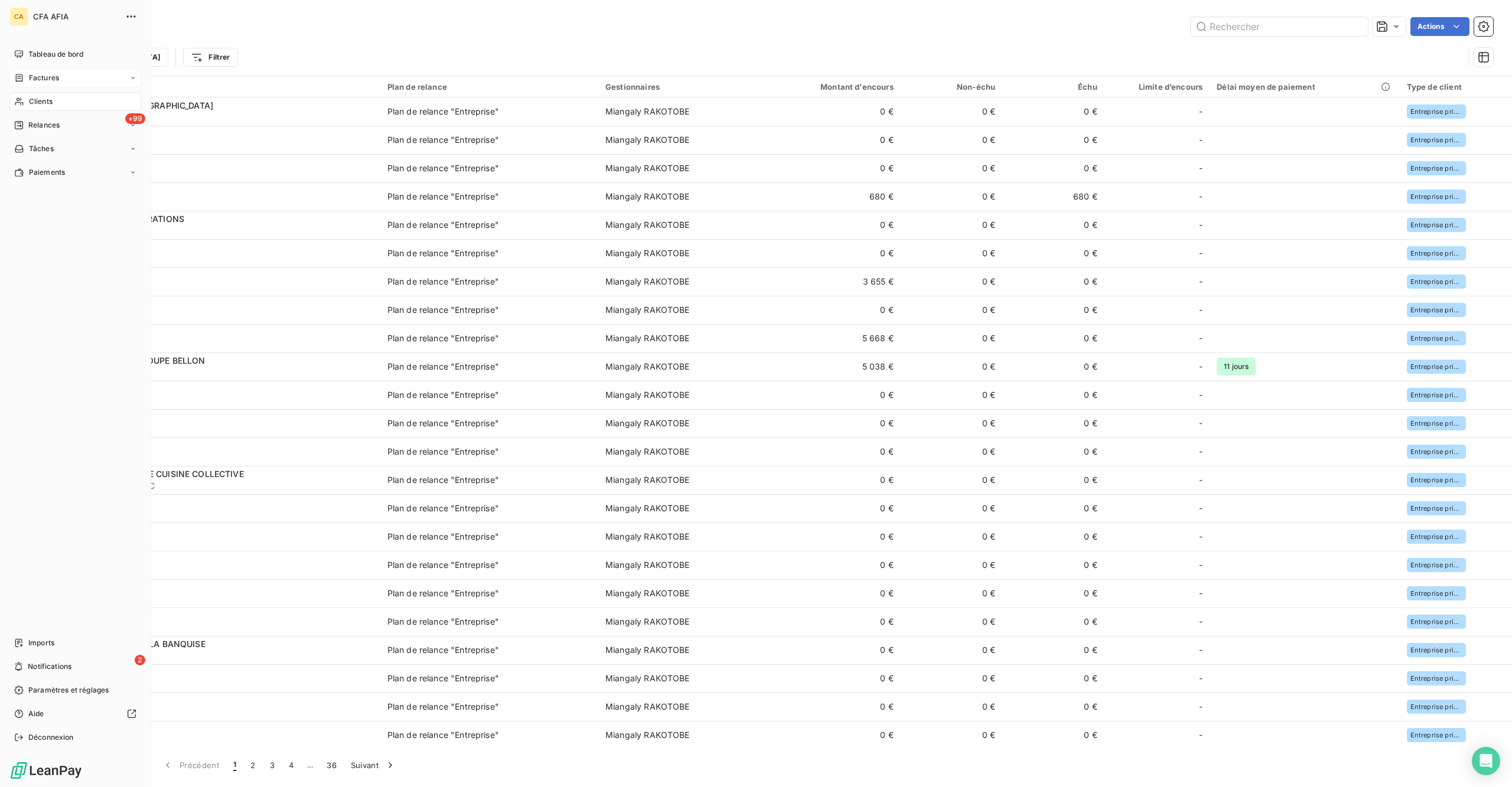
click at [38, 73] on span "Factures" at bounding box center [44, 78] width 30 height 10
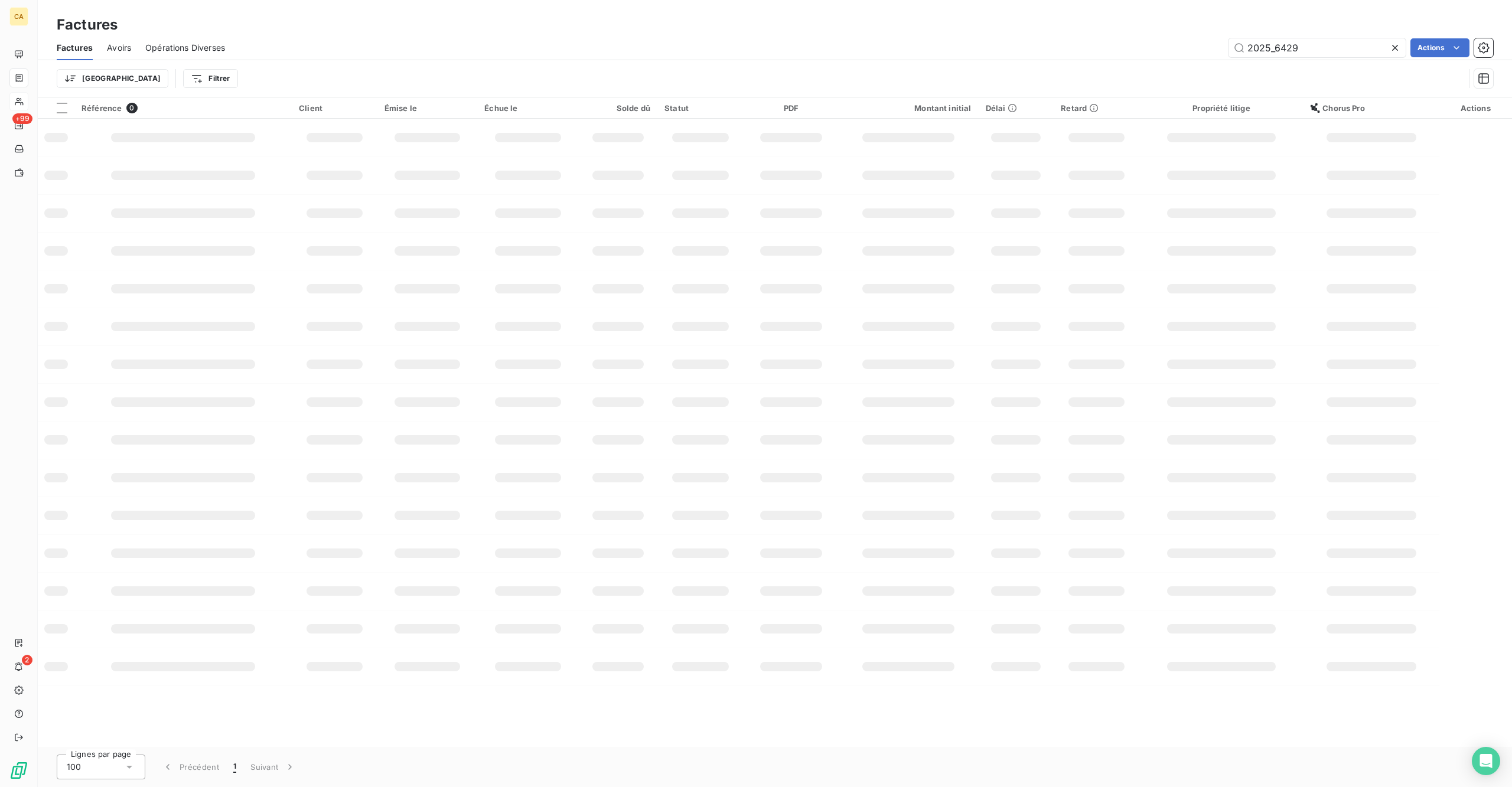
drag, startPoint x: 1281, startPoint y: 40, endPoint x: 1539, endPoint y: 61, distance: 258.9
click at [1512, 61] on html "CA +99 2 Factures Factures Avoirs Opérations Diverses 2025_6429 Actions Trier F…" at bounding box center [756, 394] width 1512 height 787
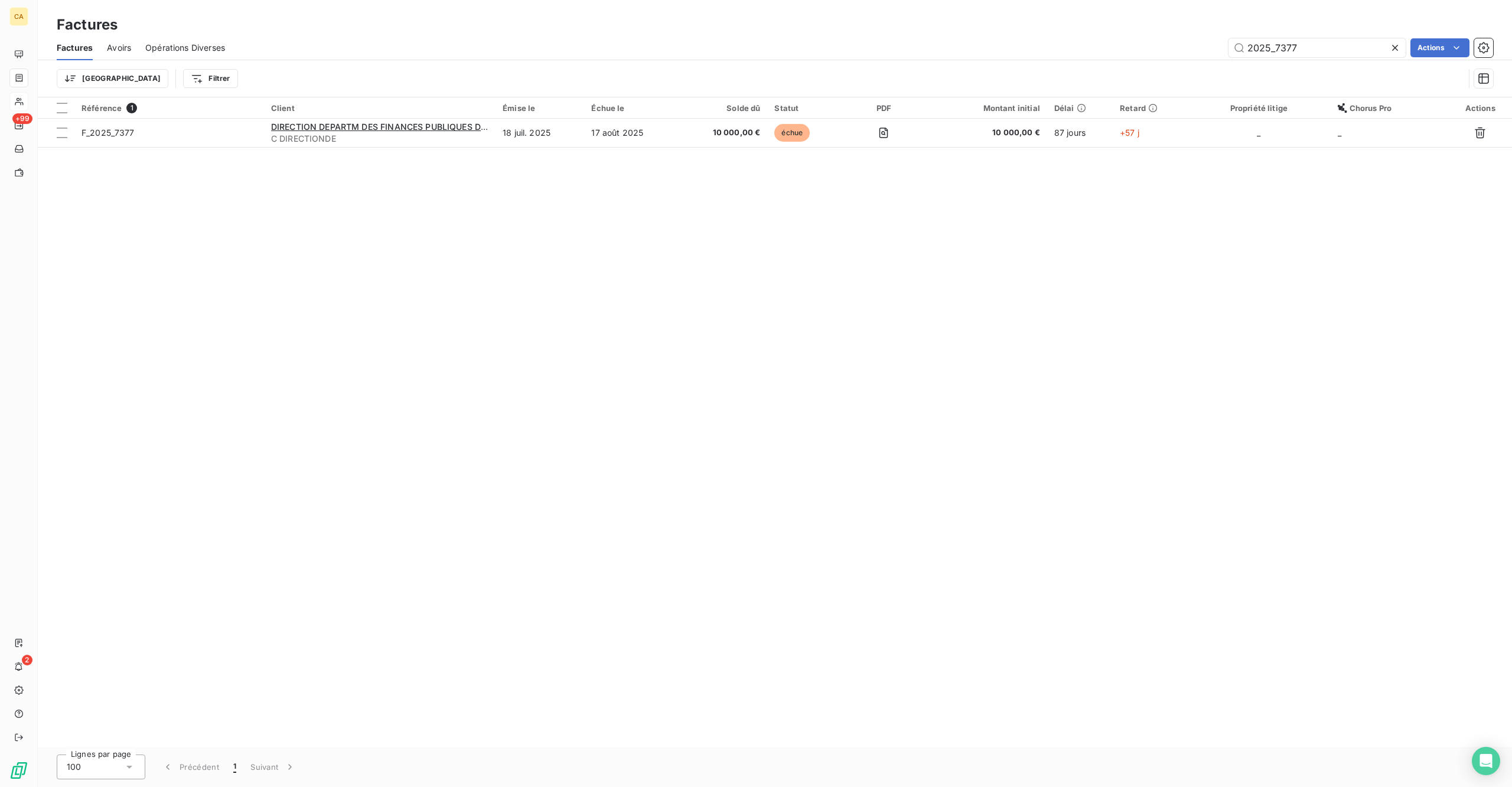
type input "2025_7377"
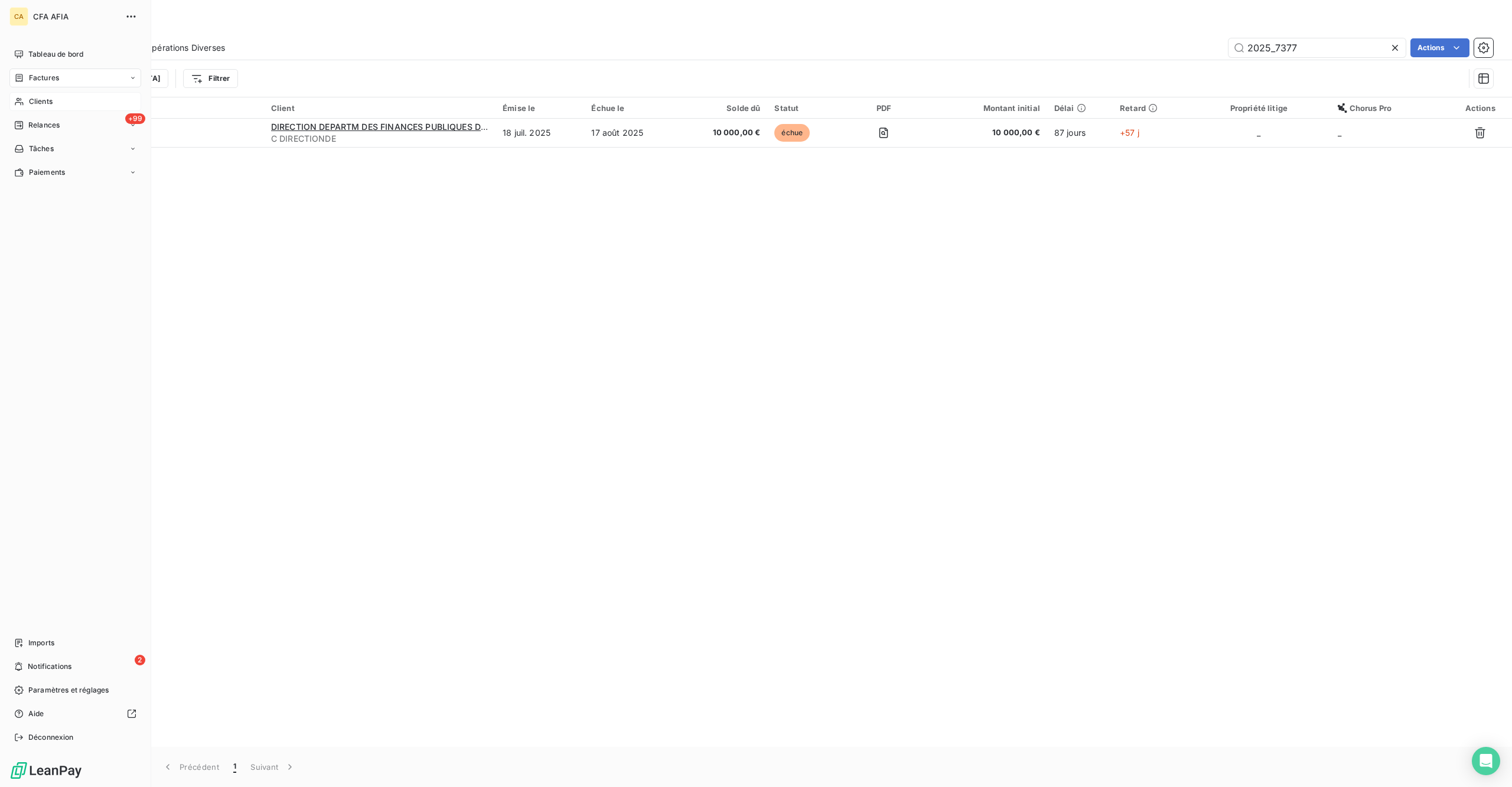
click at [29, 96] on span "Clients" at bounding box center [41, 102] width 24 height 10
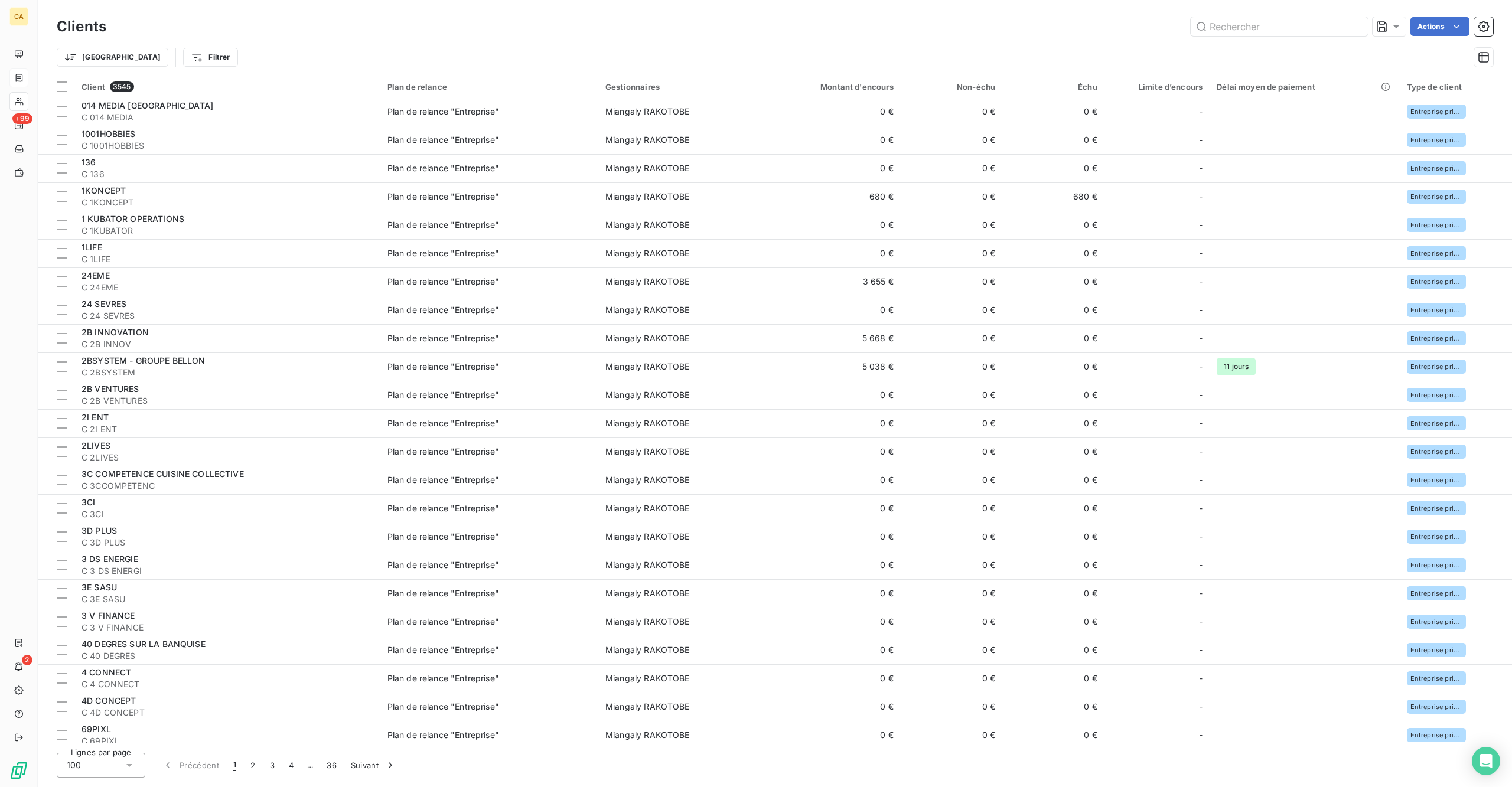
click at [1346, 46] on div "Trier Filtrer" at bounding box center [760, 57] width 1408 height 22
click at [1305, 21] on input "text" at bounding box center [1280, 26] width 178 height 19
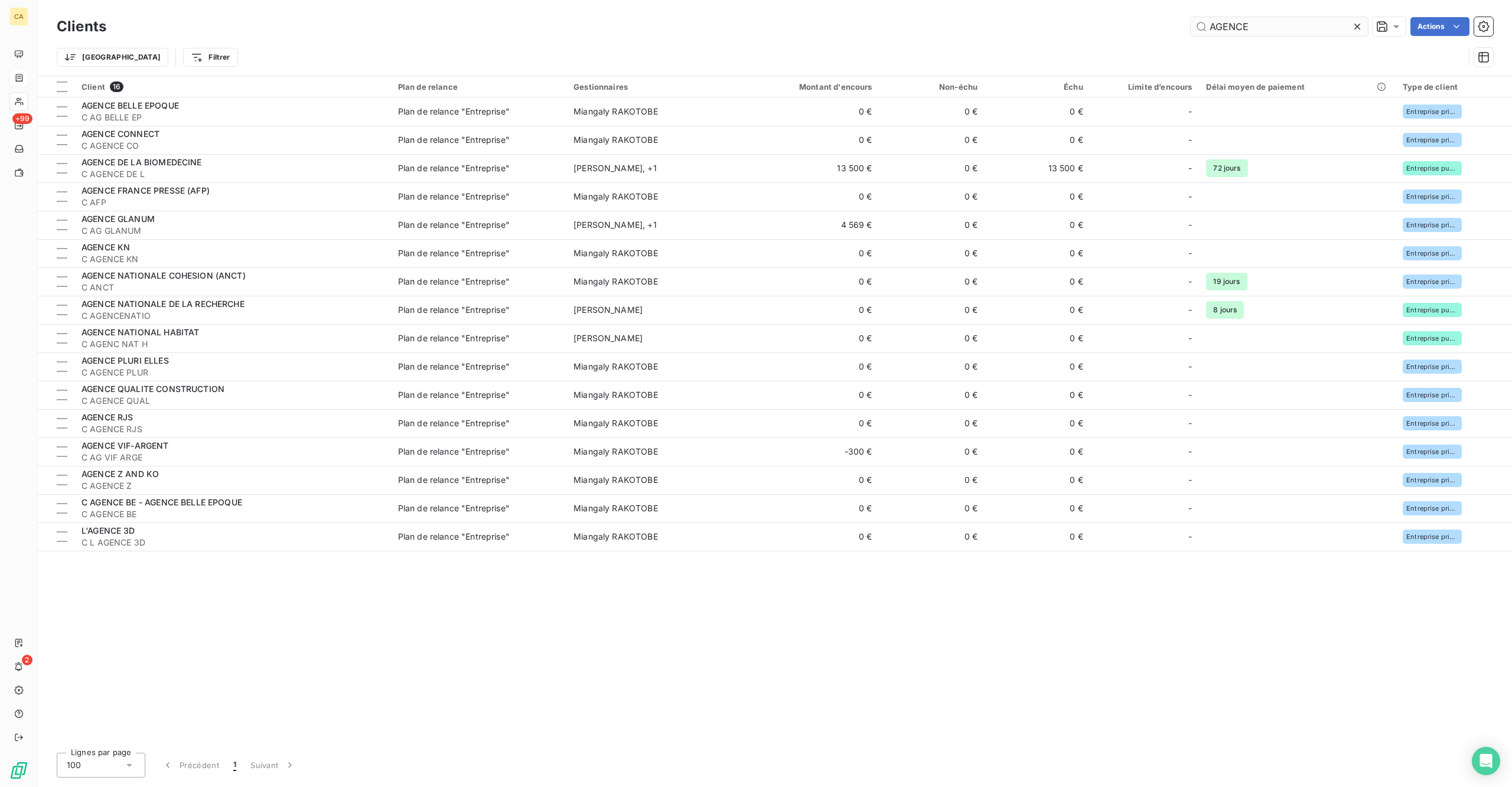
drag, startPoint x: 1271, startPoint y: 15, endPoint x: 1237, endPoint y: 15, distance: 34.0
click at [1237, 17] on div "AGENCE" at bounding box center [1280, 26] width 178 height 19
click at [1276, 32] on div "AGENCE" at bounding box center [1280, 26] width 178 height 19
click at [1279, 1] on div "Clients AGENCE Actions Trier Filtrer" at bounding box center [774, 38] width 1474 height 76
click at [1269, 17] on input "AGENCE" at bounding box center [1280, 26] width 178 height 19
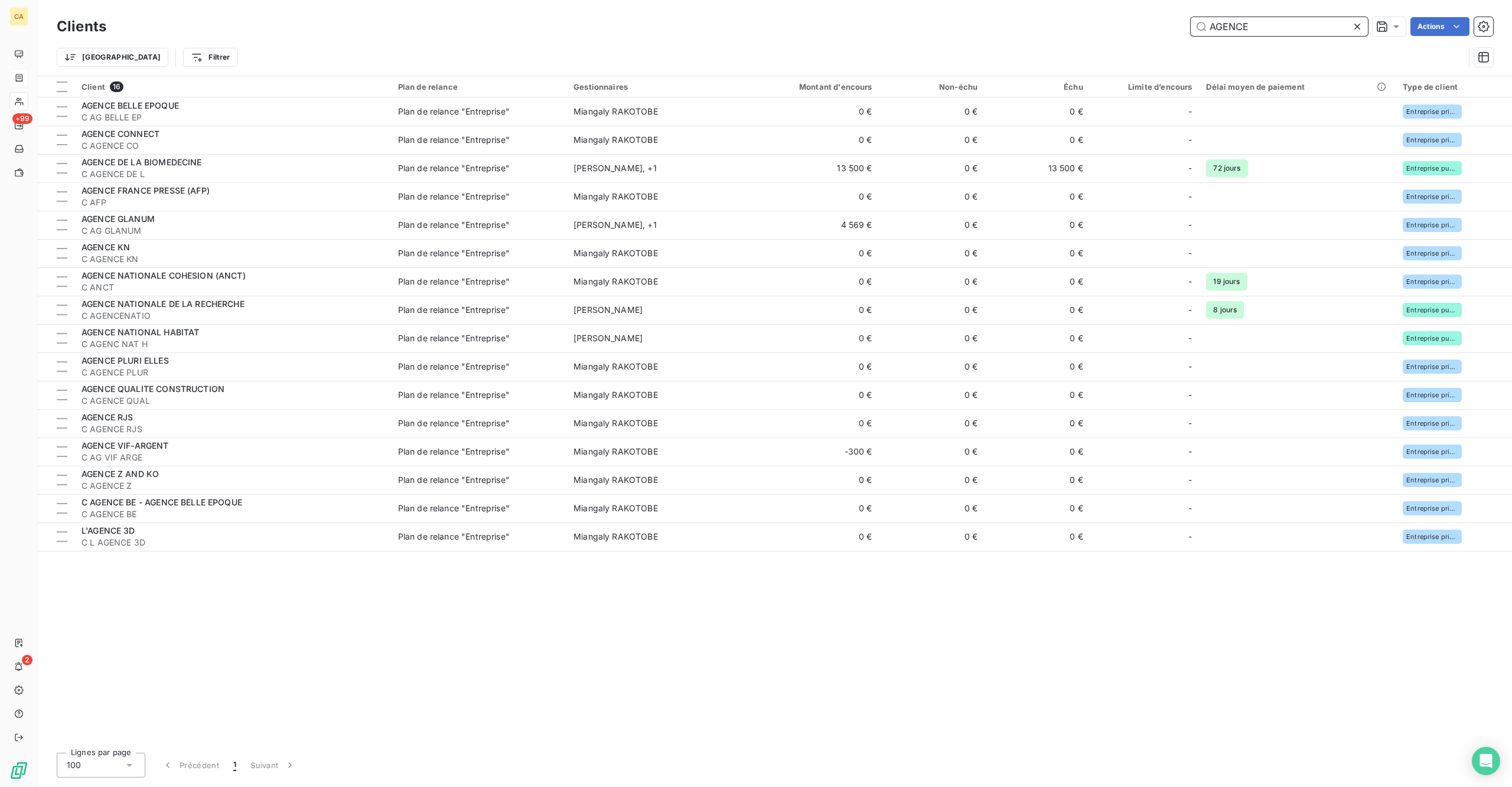
click at [1269, 17] on input "AGENCE" at bounding box center [1280, 26] width 178 height 19
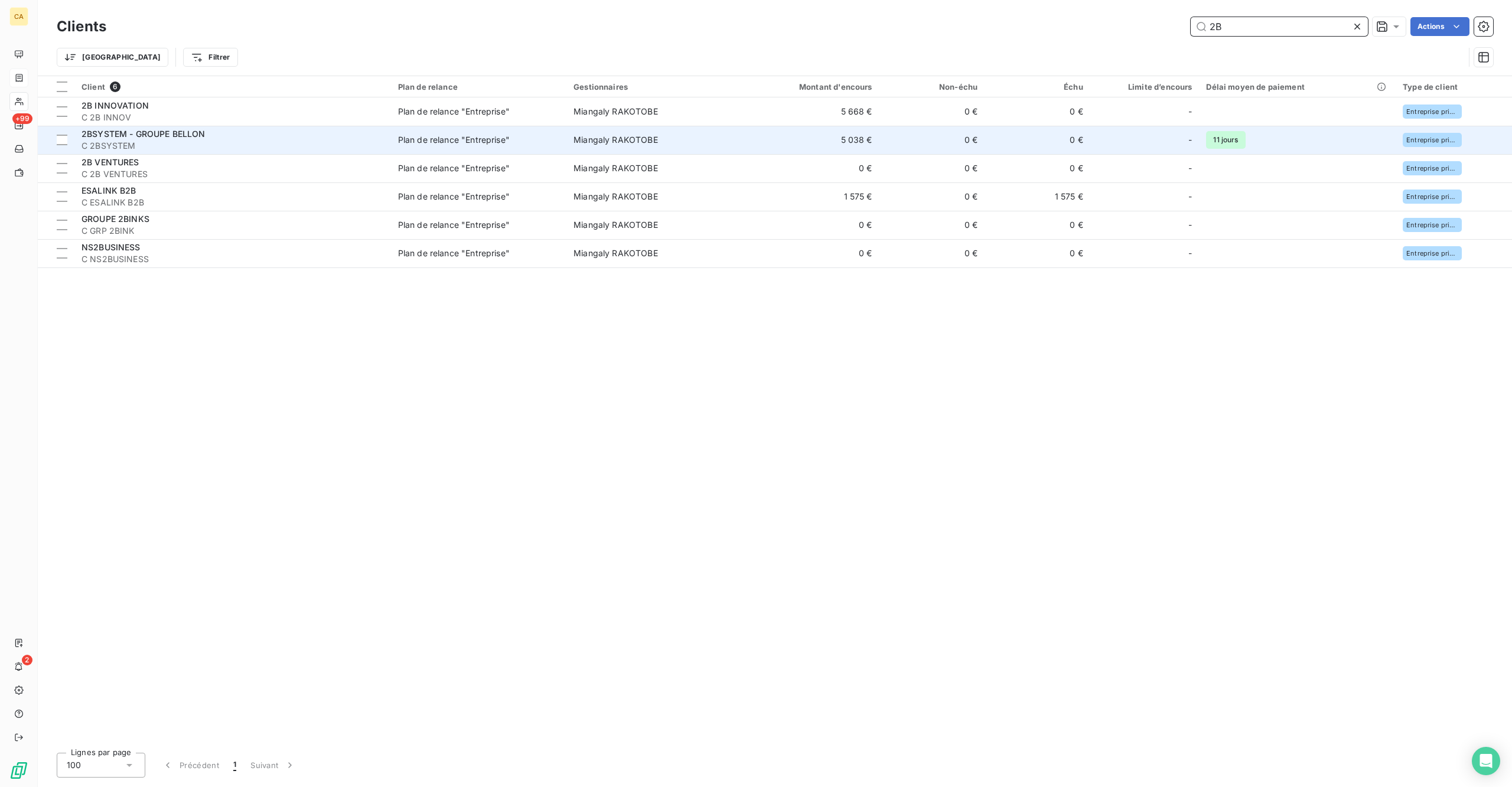
type input "2B"
click at [161, 140] on span "C 2BSYSTEM" at bounding box center [232, 146] width 302 height 12
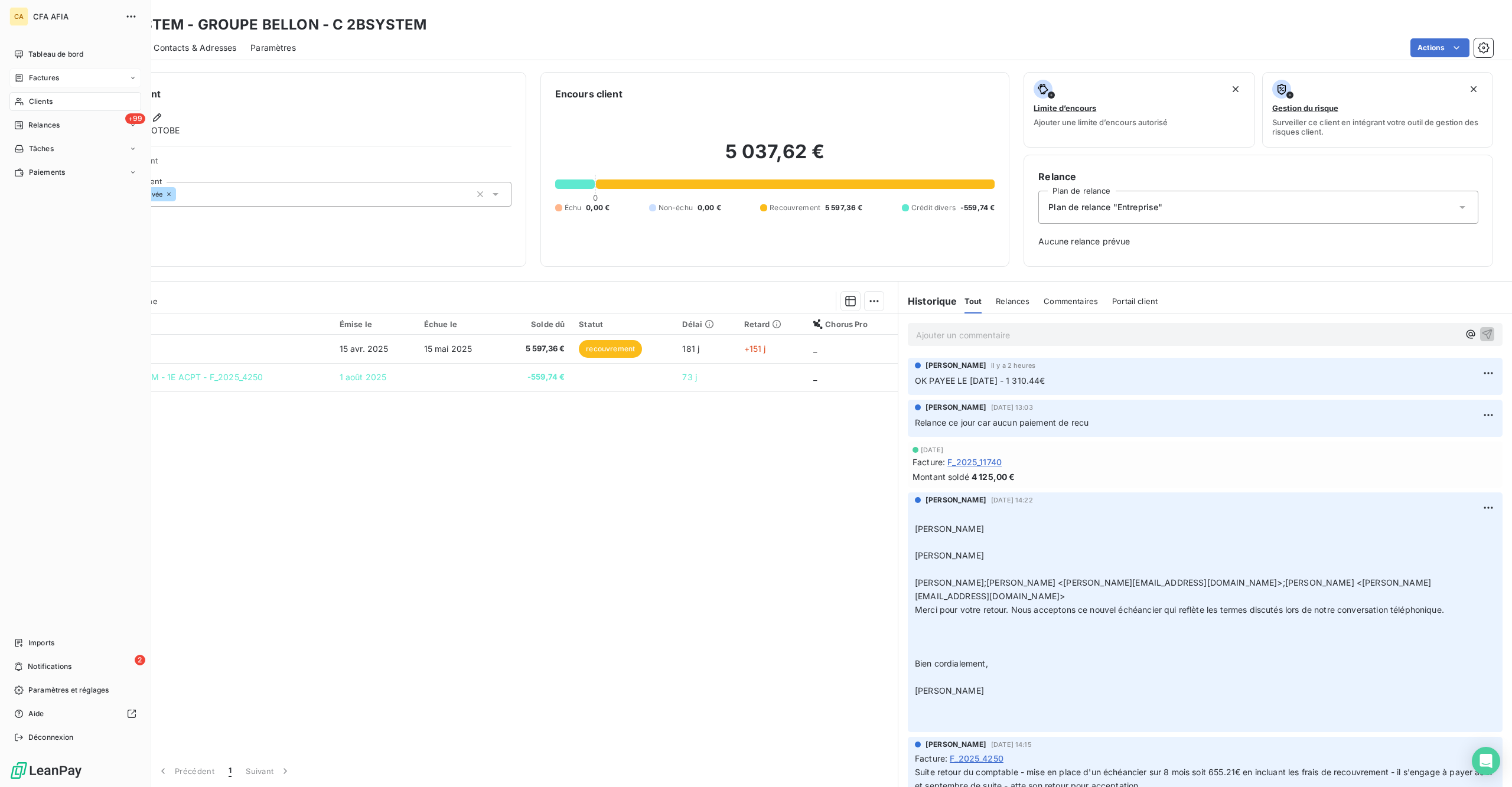
click at [51, 92] on div "Clients" at bounding box center [75, 102] width 131 height 19
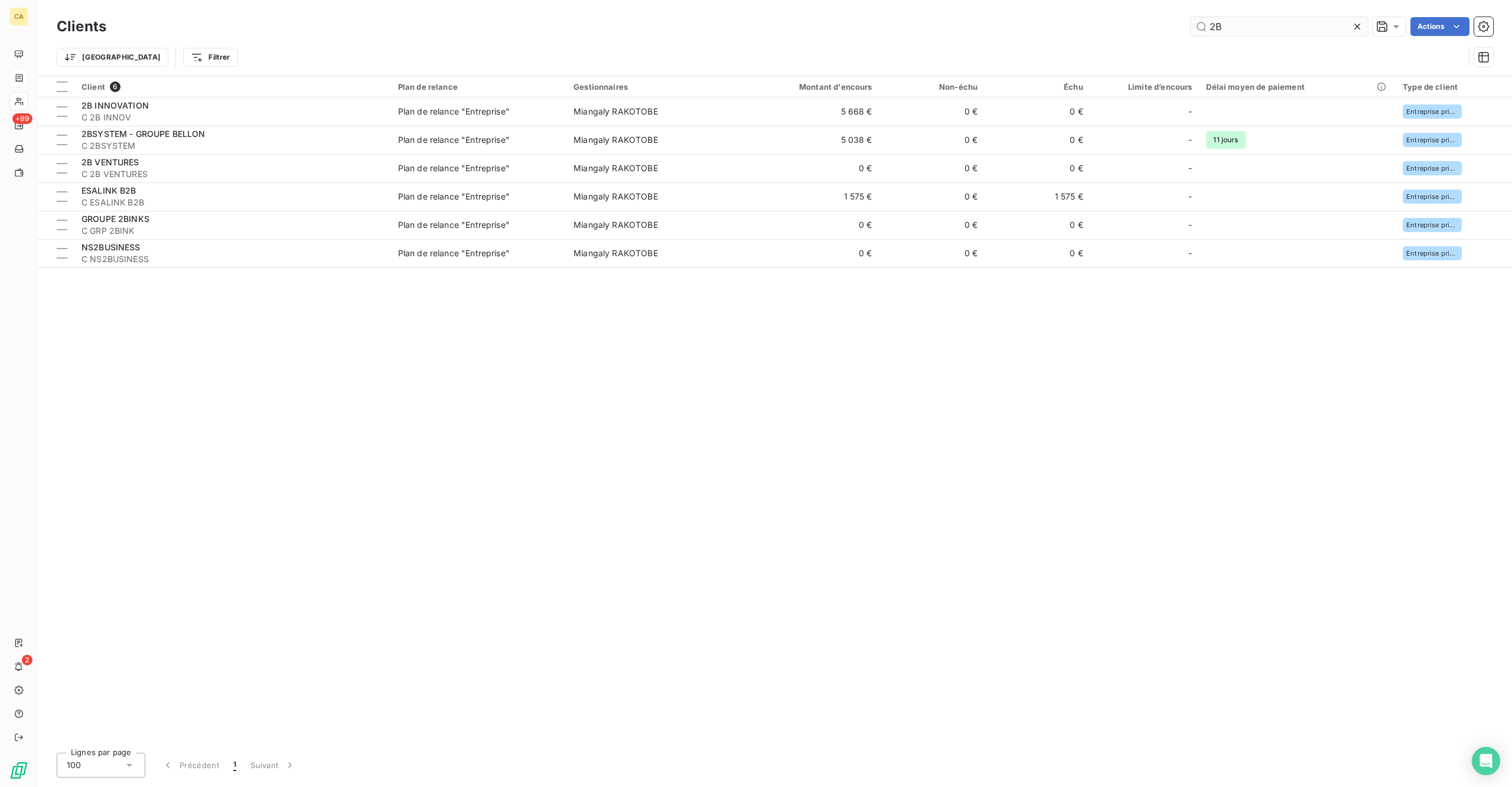
click at [1293, 25] on input "2B" at bounding box center [1280, 26] width 178 height 19
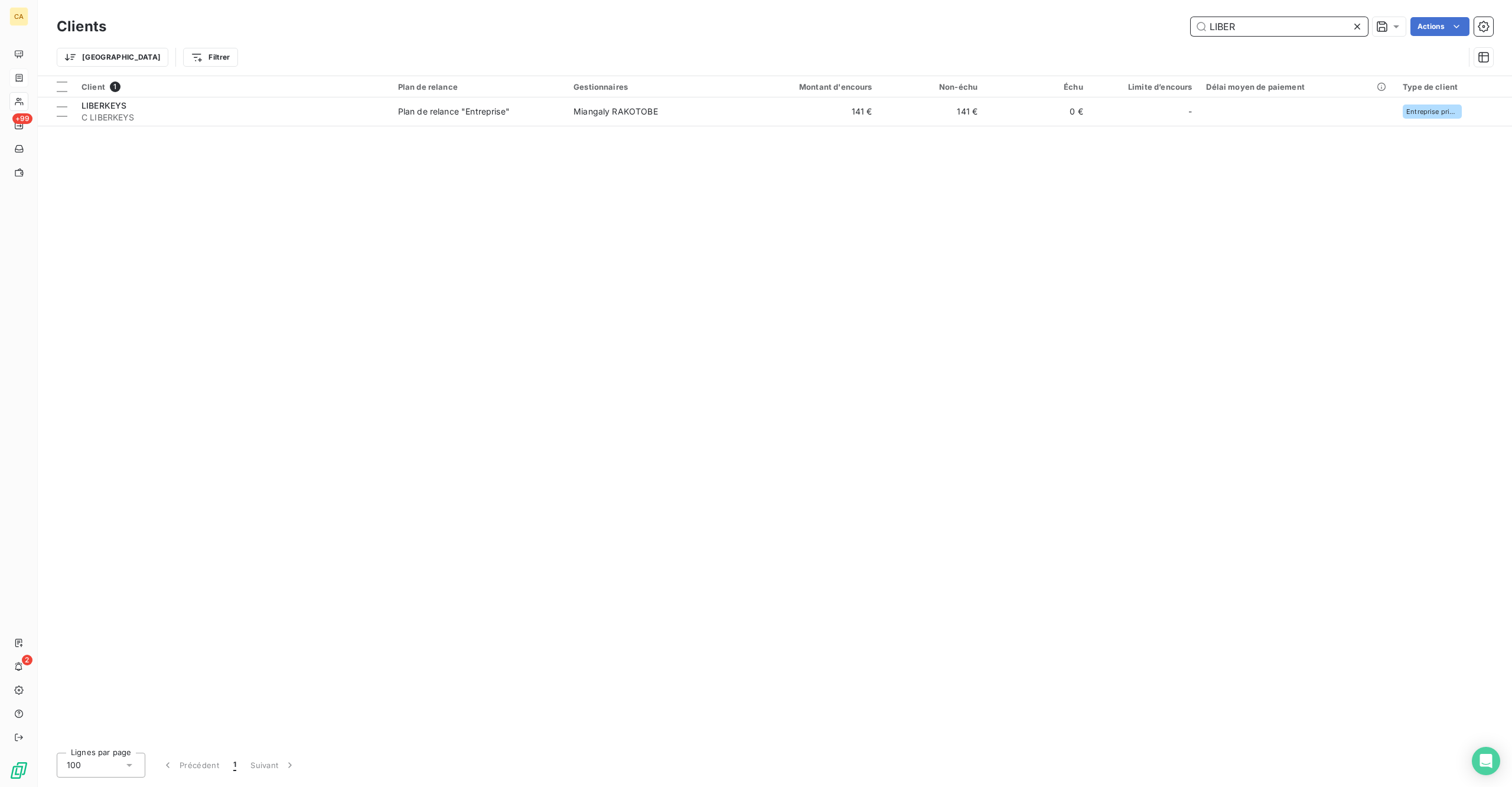
click at [1253, 26] on input "LIBER" at bounding box center [1280, 26] width 178 height 19
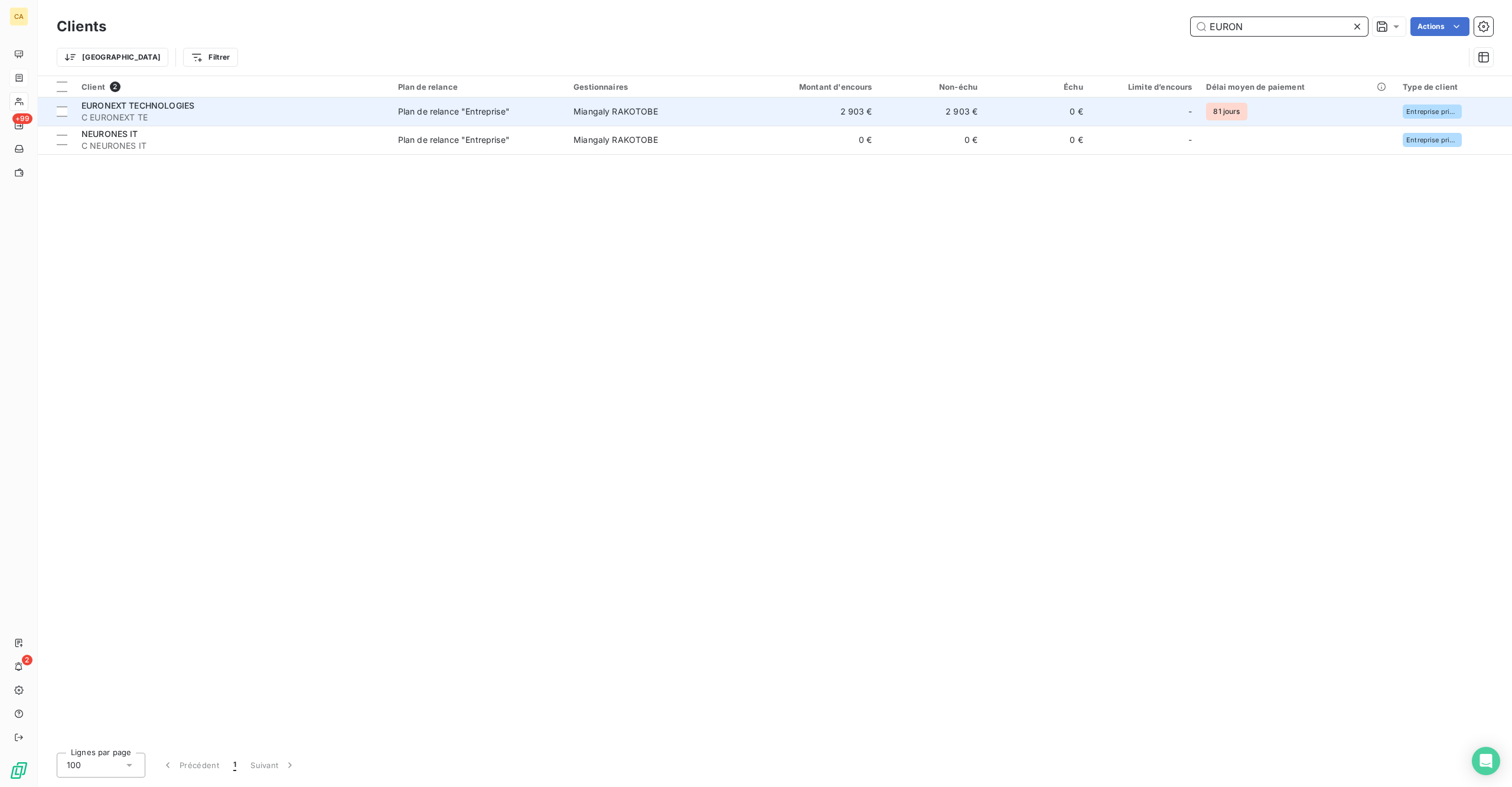
type input "EURON"
click at [391, 98] on td "Plan de relance "Entreprise"" at bounding box center [479, 111] width 176 height 28
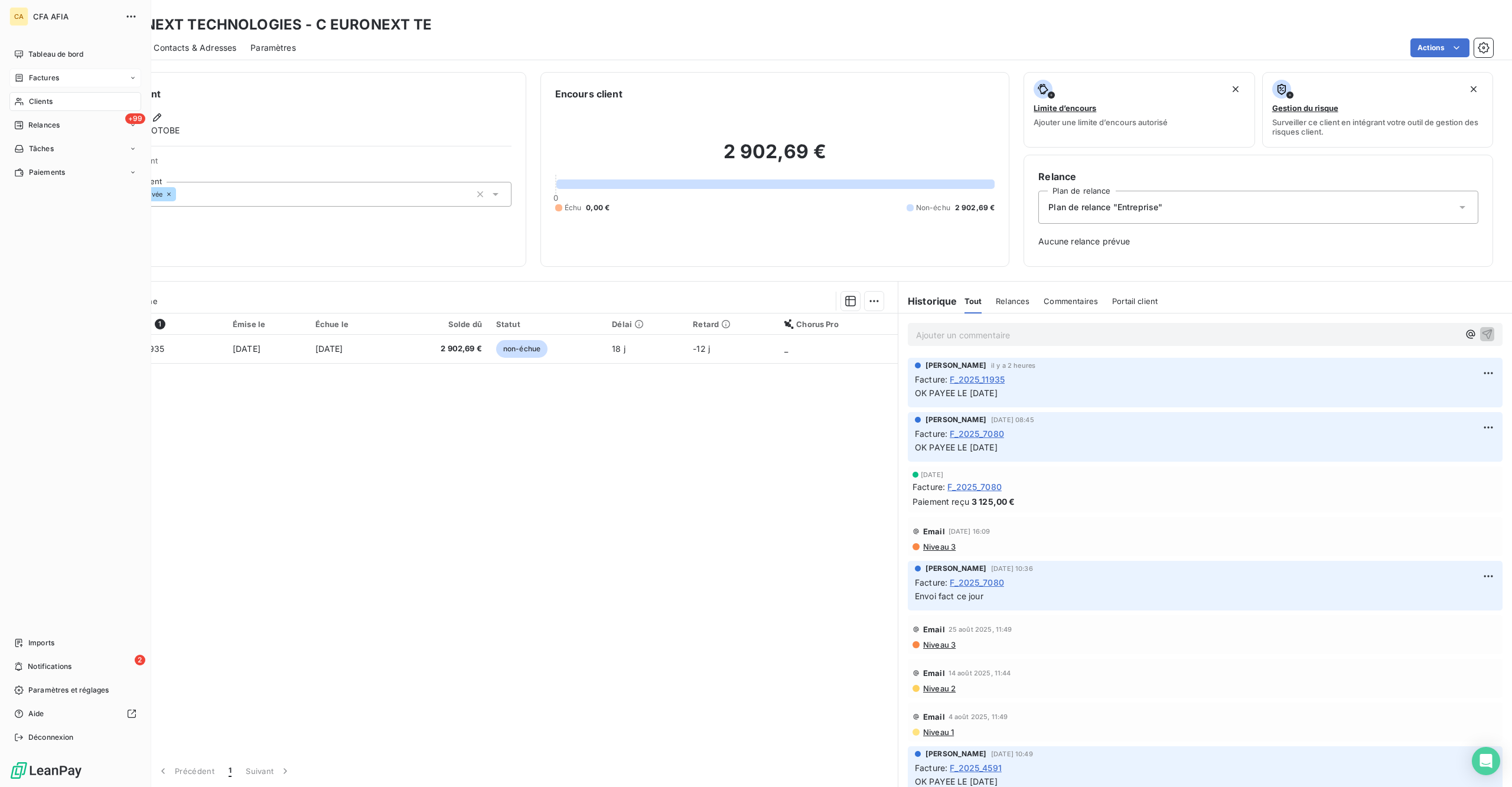
click at [49, 92] on div "Clients" at bounding box center [75, 102] width 131 height 19
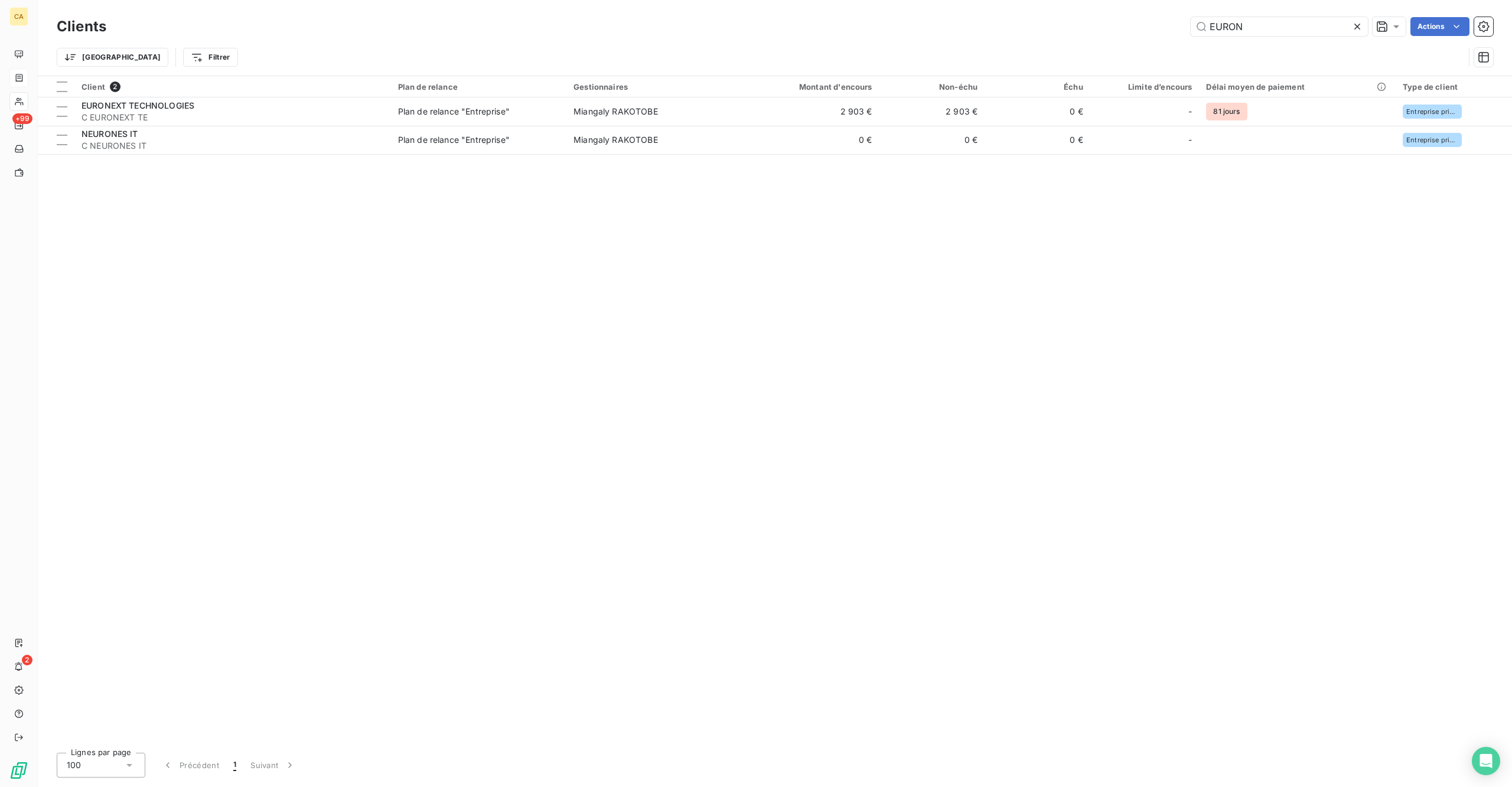
drag, startPoint x: 1261, startPoint y: 27, endPoint x: 1170, endPoint y: 31, distance: 91.1
click at [1170, 31] on div "EURON Actions" at bounding box center [807, 26] width 1373 height 19
click at [1293, 17] on input "CORDIER" at bounding box center [1280, 26] width 178 height 19
click at [1299, 20] on input "SFR" at bounding box center [1280, 26] width 178 height 19
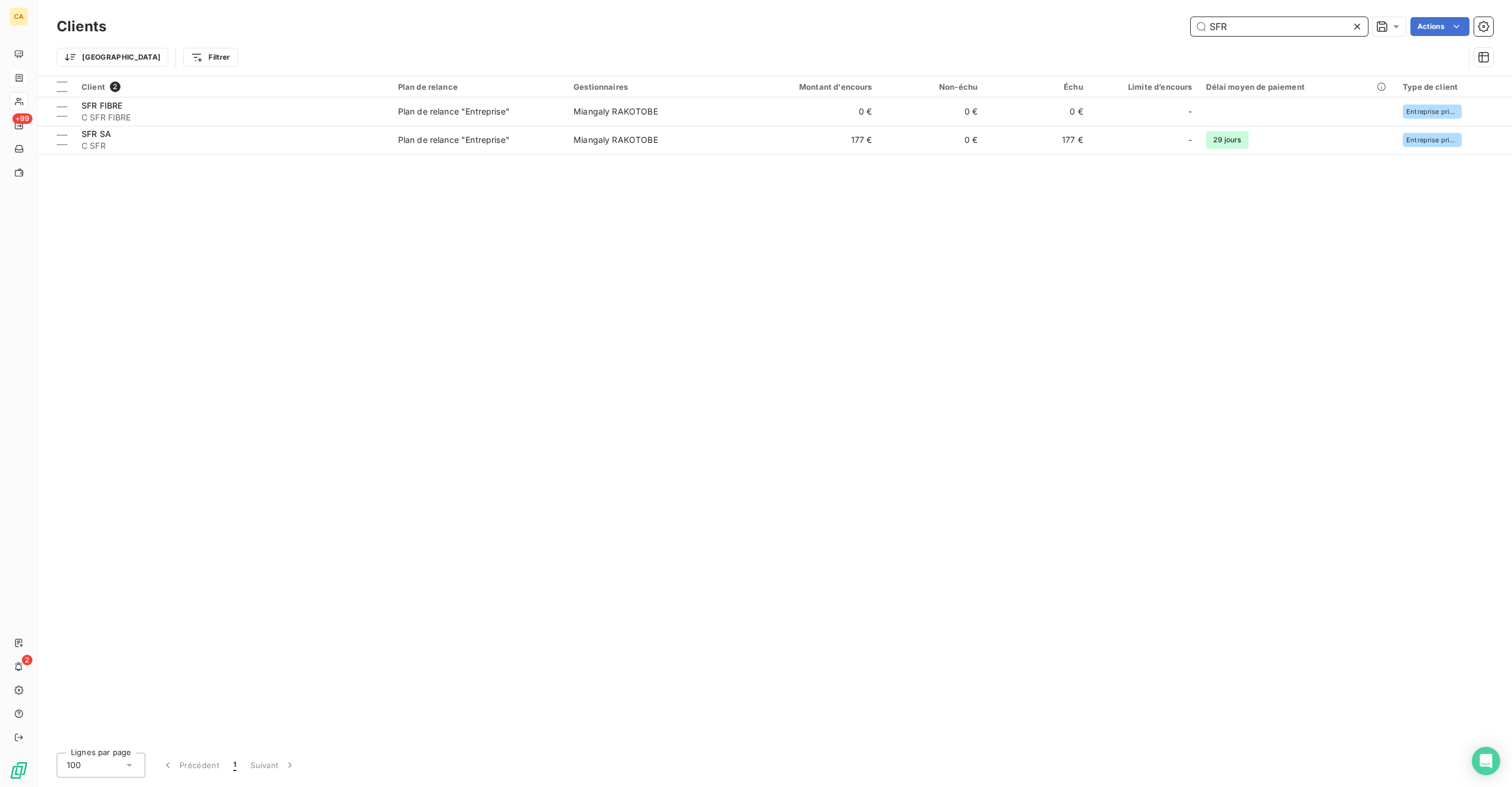
click at [1299, 20] on input "SFR" at bounding box center [1280, 26] width 178 height 19
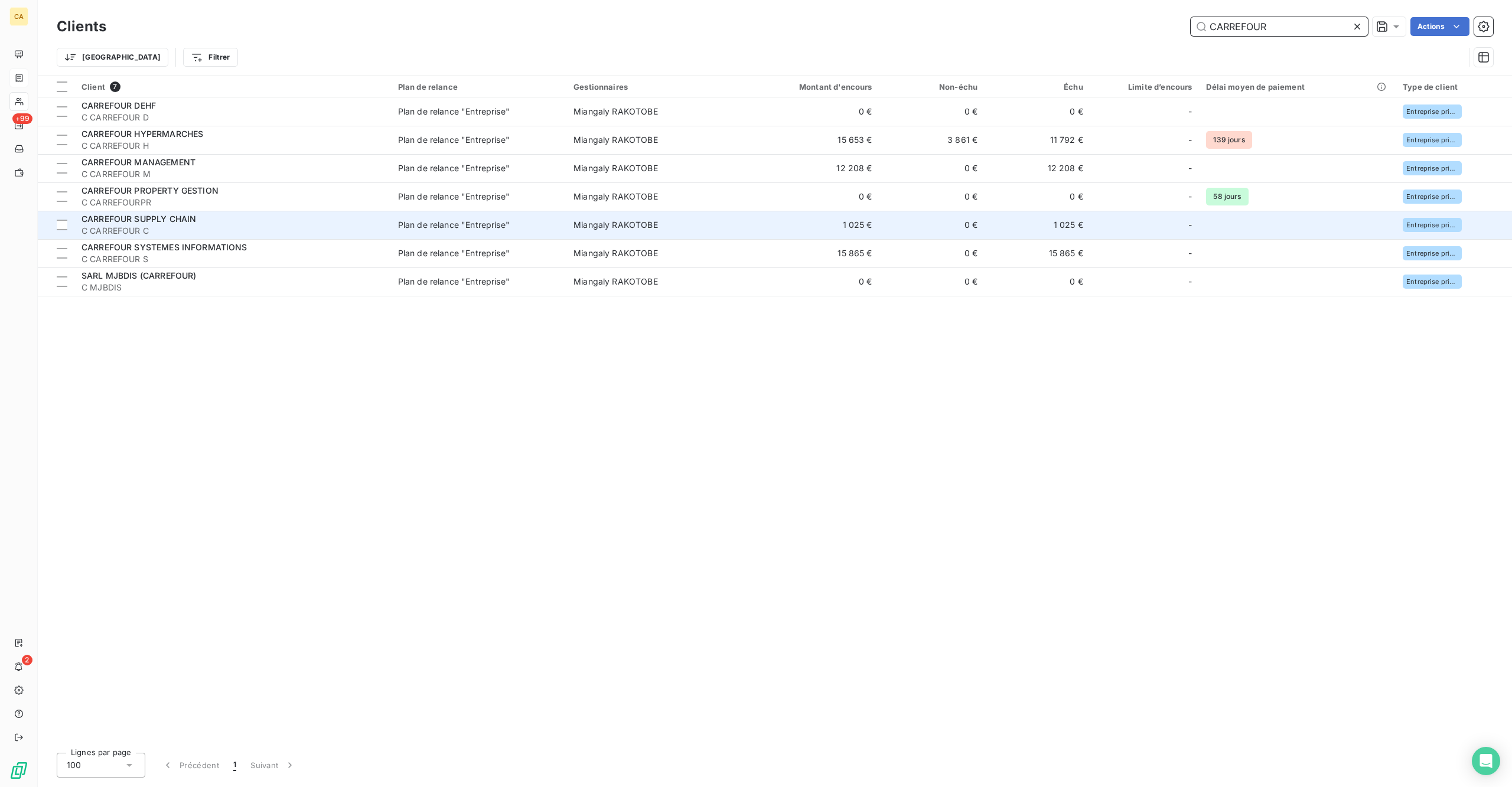
type input "CARREFOUR"
click at [179, 213] on span "CARREFOUR SUPPLY CHAIN" at bounding box center [138, 219] width 114 height 10
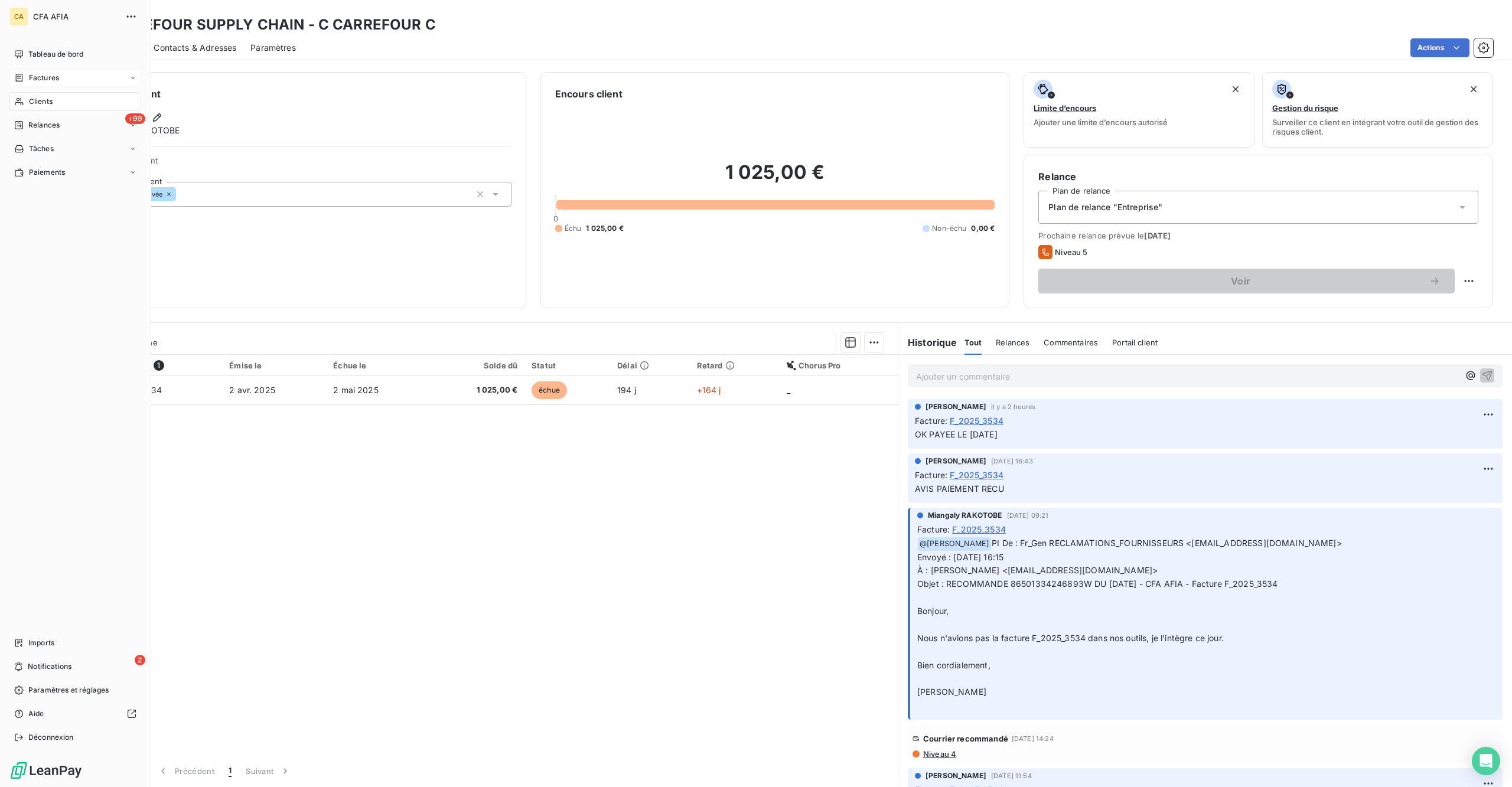
click at [55, 92] on div "Clients" at bounding box center [75, 102] width 131 height 19
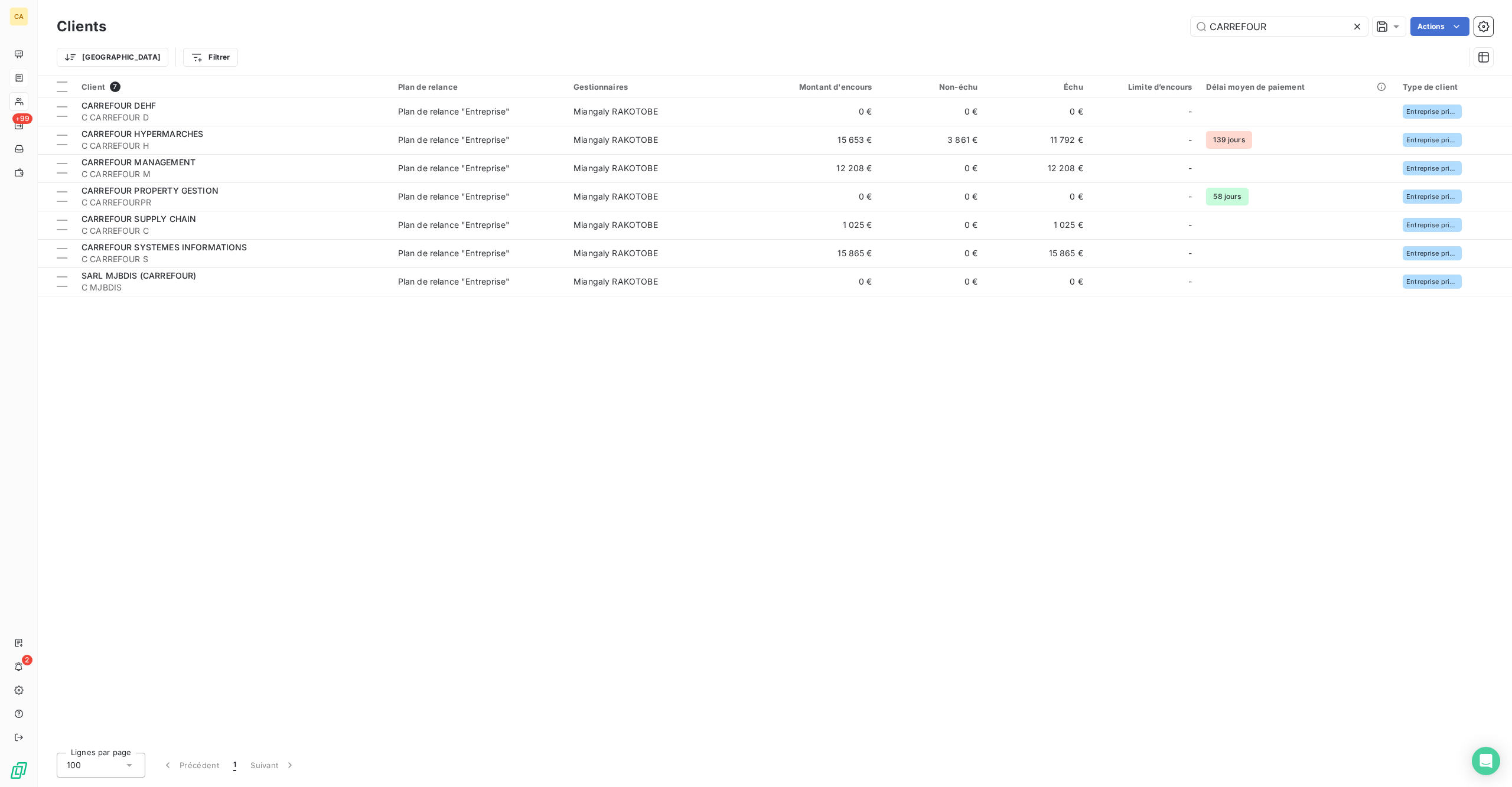
drag, startPoint x: 1239, startPoint y: 25, endPoint x: 1192, endPoint y: 24, distance: 47.0
click at [1194, 24] on div "CARREFOUR Actions" at bounding box center [807, 26] width 1373 height 19
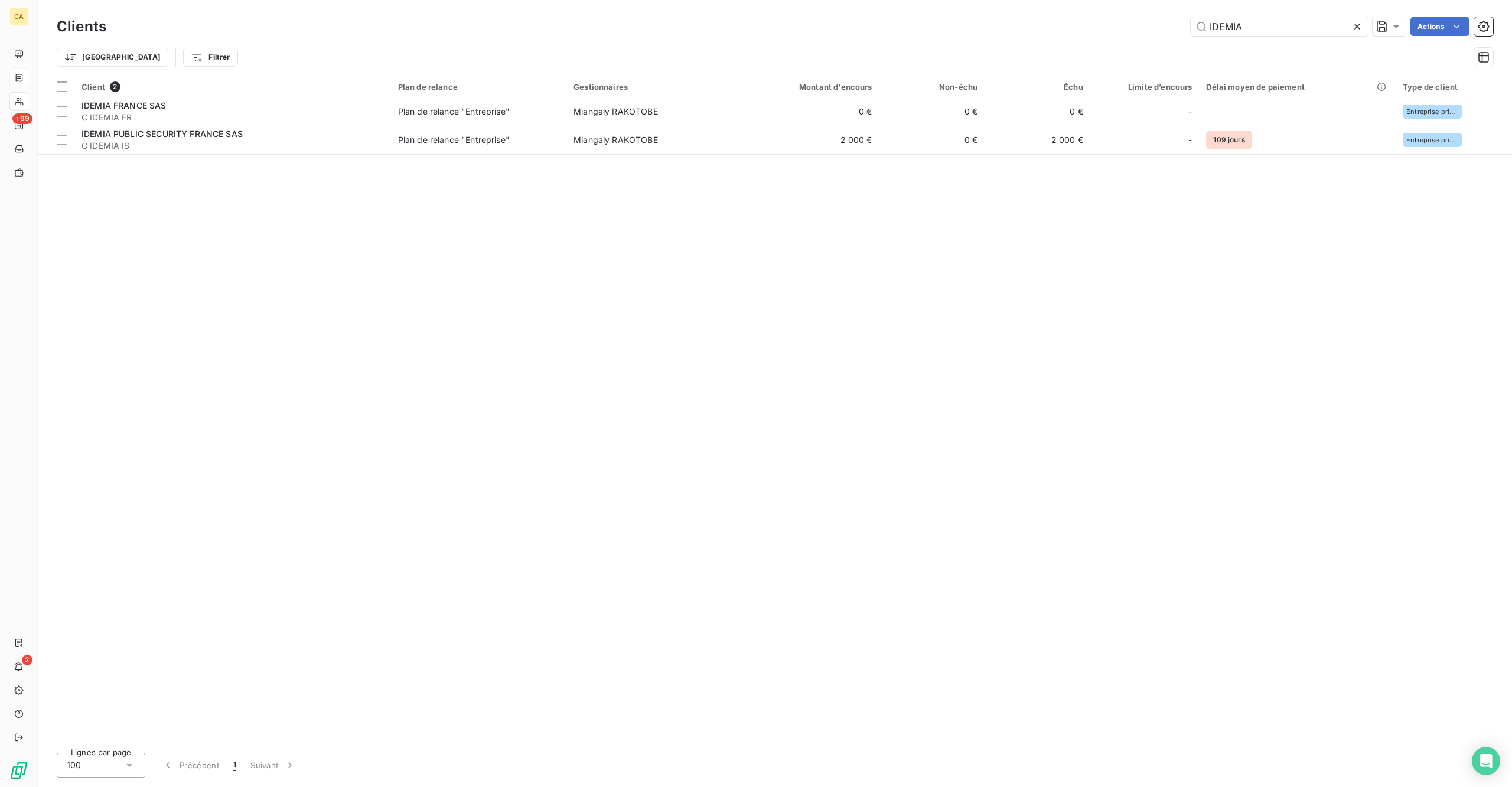
type input "IDEMIA"
